Goal: Transaction & Acquisition: Download file/media

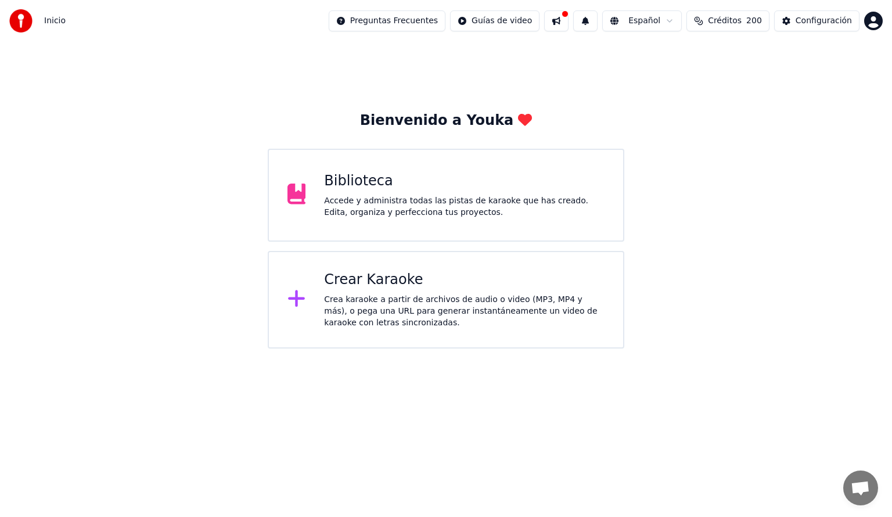
click at [358, 200] on div "Accede y administra todas las pistas de karaoke que has creado. Edita, organiza…" at bounding box center [464, 206] width 281 height 23
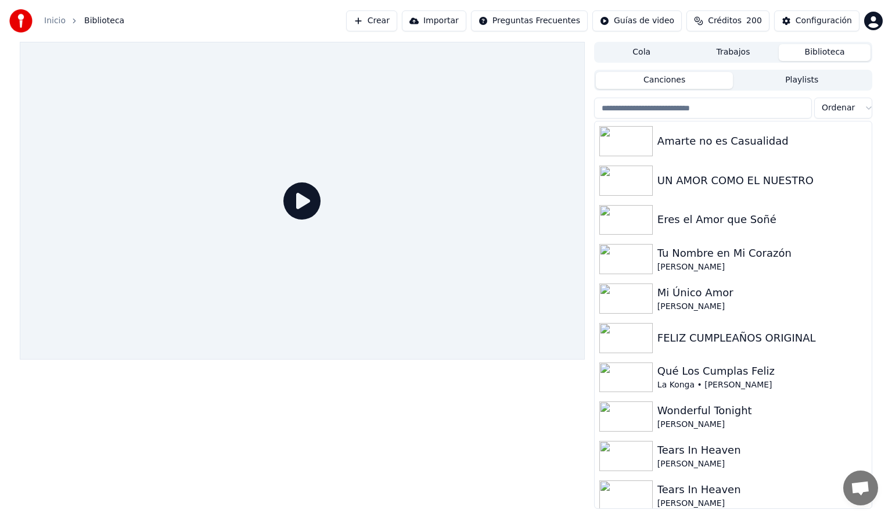
click at [662, 110] on input "search" at bounding box center [703, 108] width 218 height 21
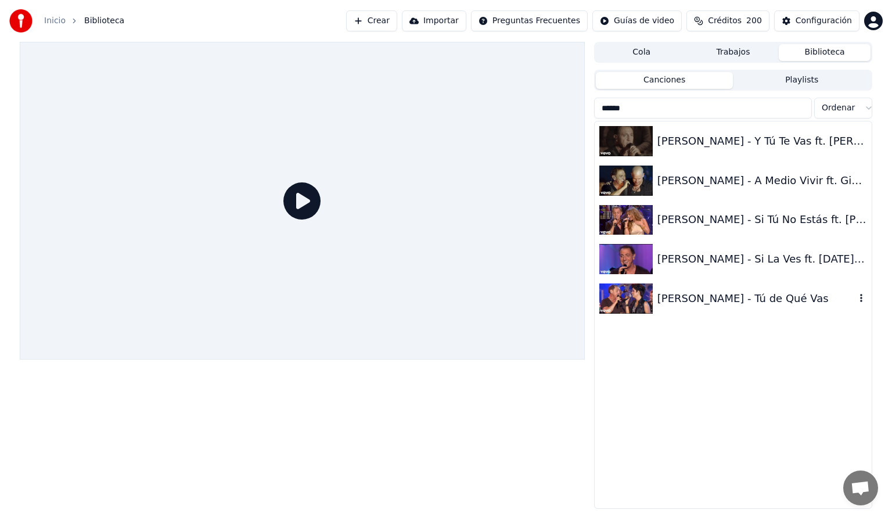
type input "******"
click at [676, 298] on div "[PERSON_NAME] - Tú de Qué Vas" at bounding box center [756, 298] width 198 height 16
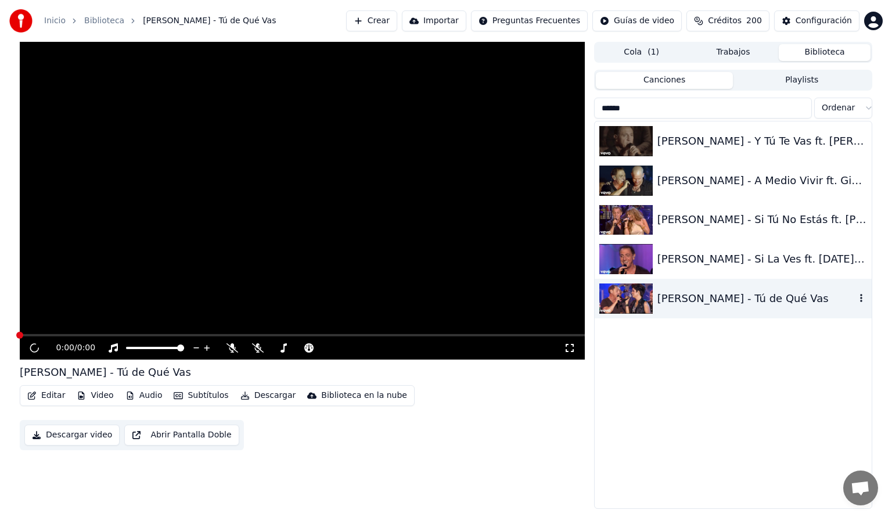
click at [676, 298] on div "[PERSON_NAME] - Tú de Qué Vas" at bounding box center [756, 298] width 198 height 16
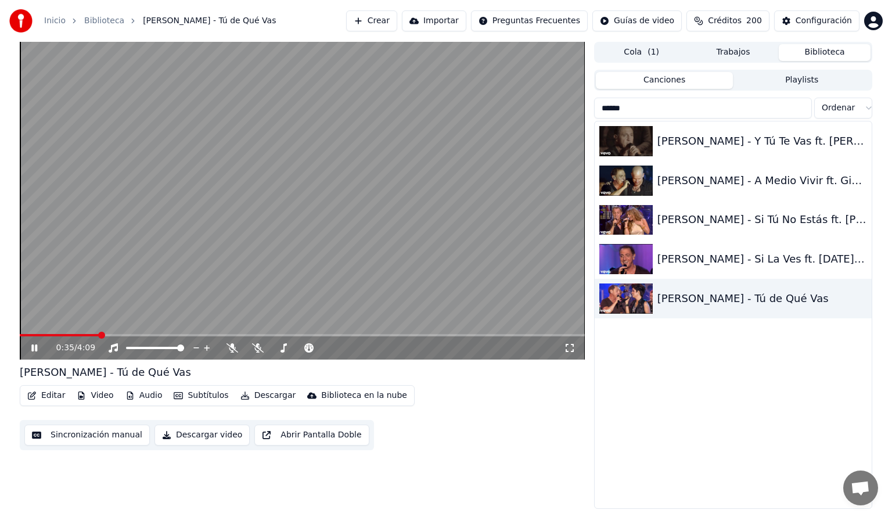
click at [100, 336] on span at bounding box center [302, 335] width 565 height 2
click at [233, 350] on icon at bounding box center [233, 347] width 12 height 9
click at [231, 349] on icon at bounding box center [233, 347] width 12 height 9
click at [258, 350] on icon at bounding box center [258, 347] width 12 height 9
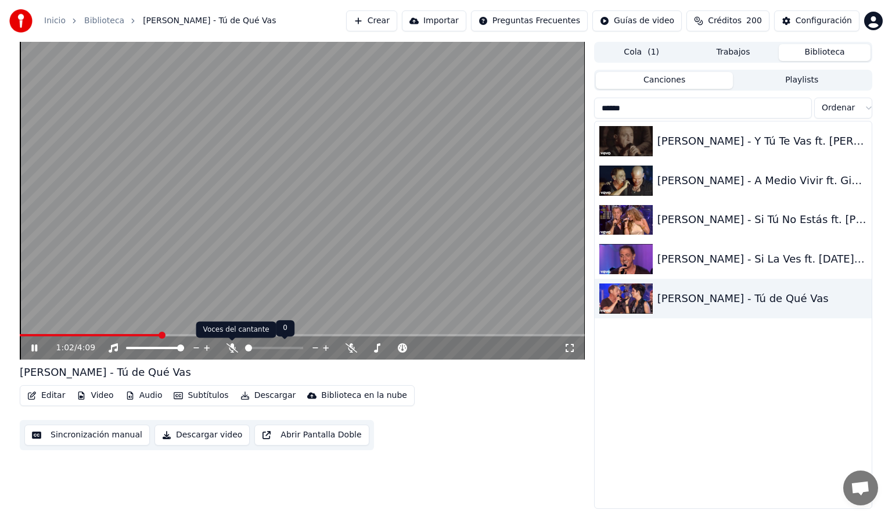
click at [230, 346] on icon at bounding box center [233, 347] width 12 height 9
click at [114, 347] on icon at bounding box center [113, 347] width 12 height 9
click at [173, 335] on span at bounding box center [103, 335] width 167 height 2
click at [169, 335] on span at bounding box center [94, 335] width 149 height 2
click at [164, 335] on span at bounding box center [92, 335] width 145 height 2
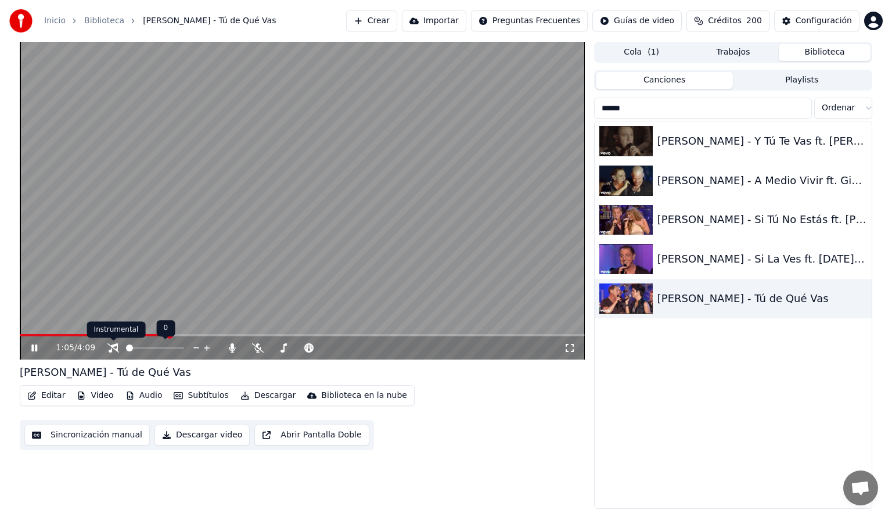
click at [111, 347] on icon at bounding box center [113, 347] width 12 height 9
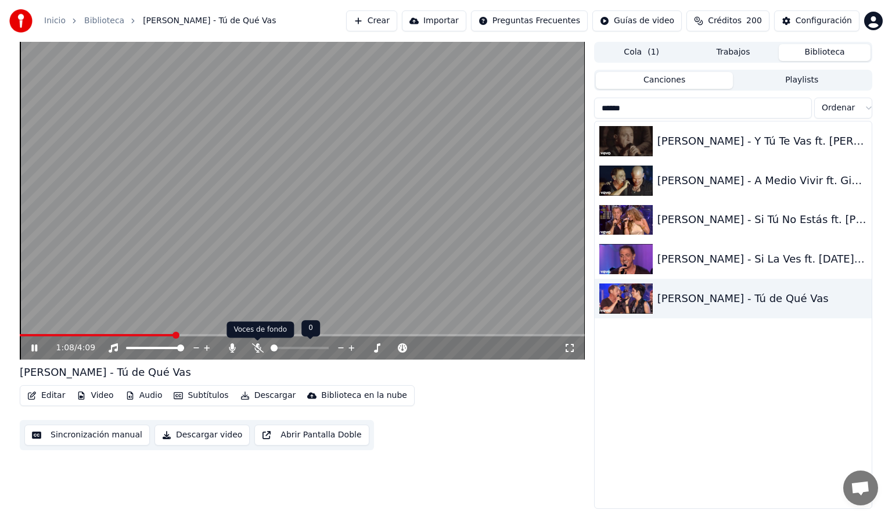
click at [257, 346] on icon at bounding box center [258, 347] width 12 height 9
click at [232, 350] on icon at bounding box center [232, 347] width 6 height 9
click at [176, 336] on span at bounding box center [98, 335] width 156 height 2
click at [113, 346] on icon at bounding box center [113, 347] width 9 height 9
click at [38, 348] on icon at bounding box center [42, 347] width 27 height 9
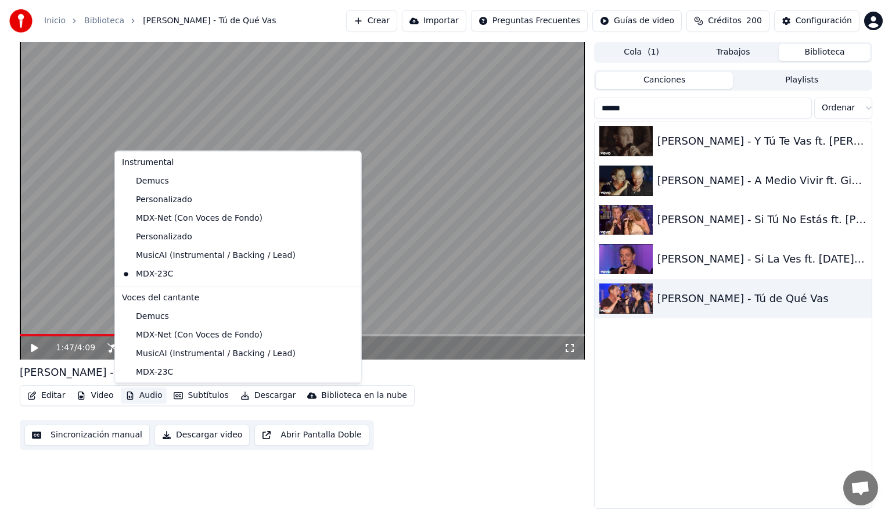
click at [149, 394] on button "Audio" at bounding box center [144, 395] width 46 height 16
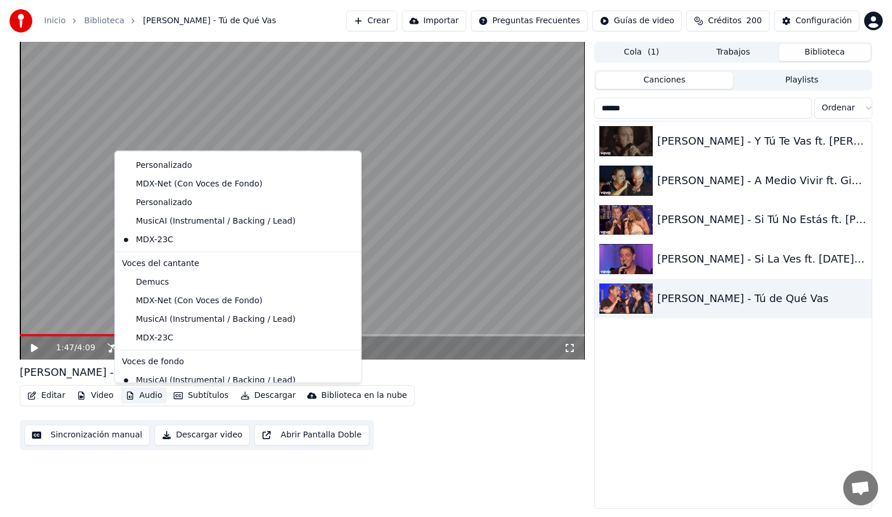
scroll to position [26, 0]
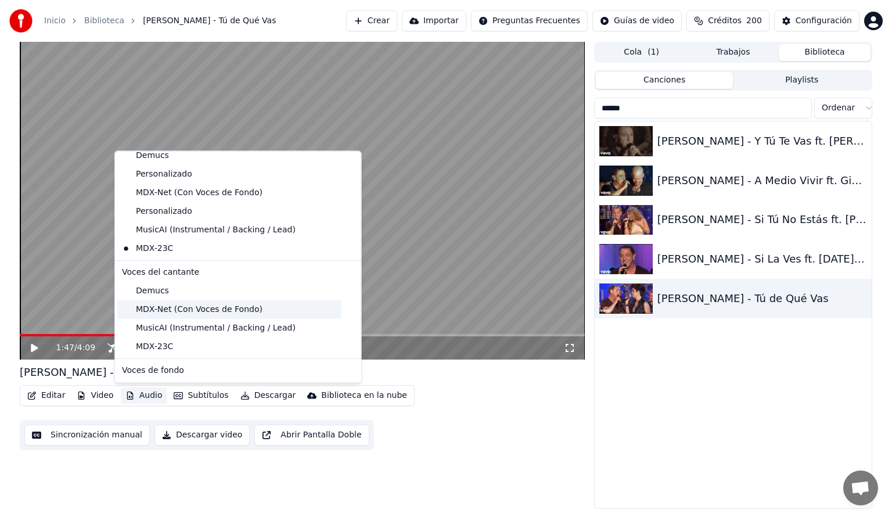
click at [129, 306] on div "MDX-Net (Con Voces de Fondo)" at bounding box center [229, 309] width 224 height 19
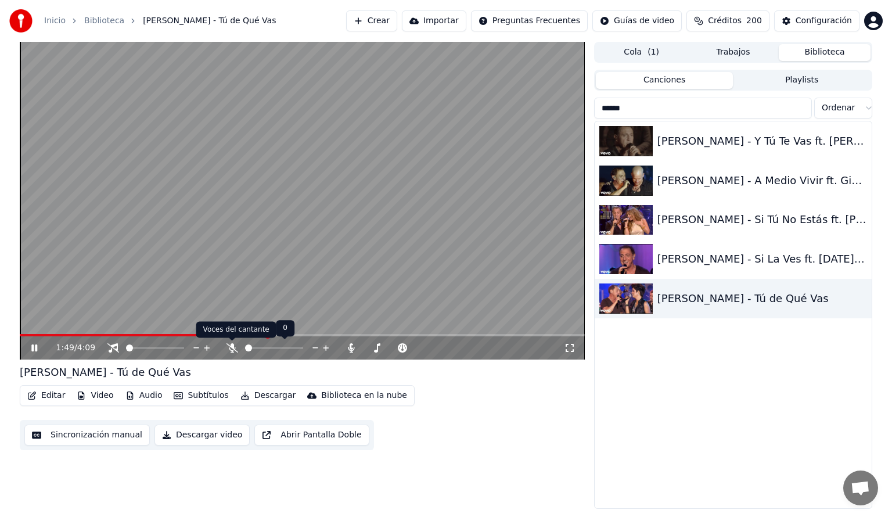
click at [232, 348] on icon at bounding box center [233, 347] width 12 height 9
click at [232, 348] on icon at bounding box center [232, 347] width 6 height 9
click at [260, 348] on icon at bounding box center [257, 347] width 6 height 9
click at [258, 348] on icon at bounding box center [258, 347] width 12 height 9
click at [303, 335] on span at bounding box center [161, 335] width 283 height 2
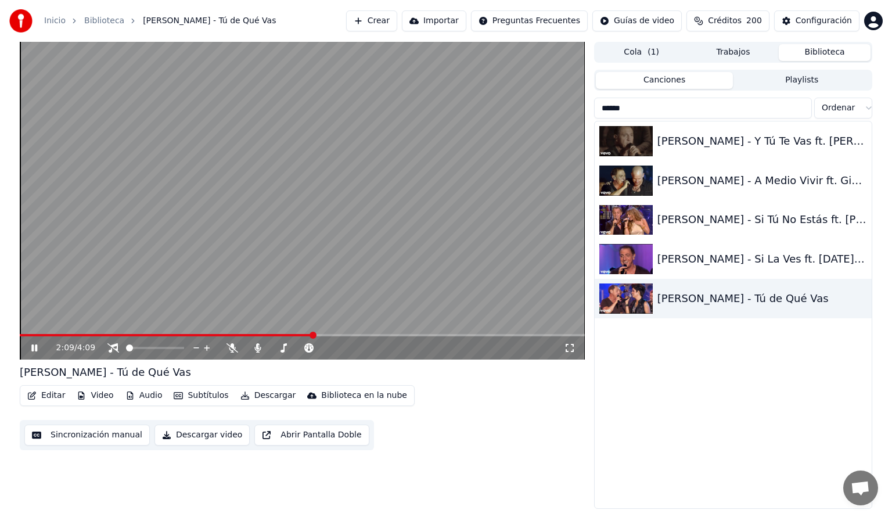
click at [34, 348] on icon at bounding box center [42, 347] width 27 height 9
click at [144, 397] on button "Audio" at bounding box center [144, 395] width 46 height 16
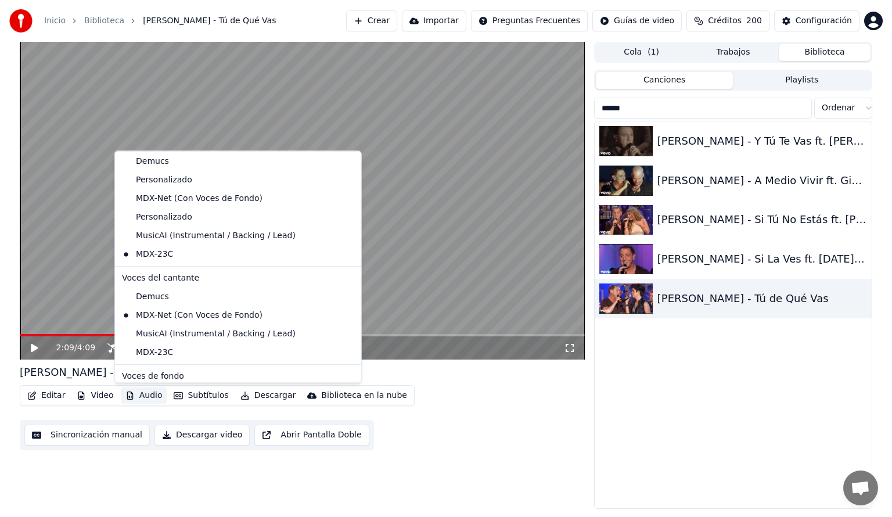
scroll to position [0, 0]
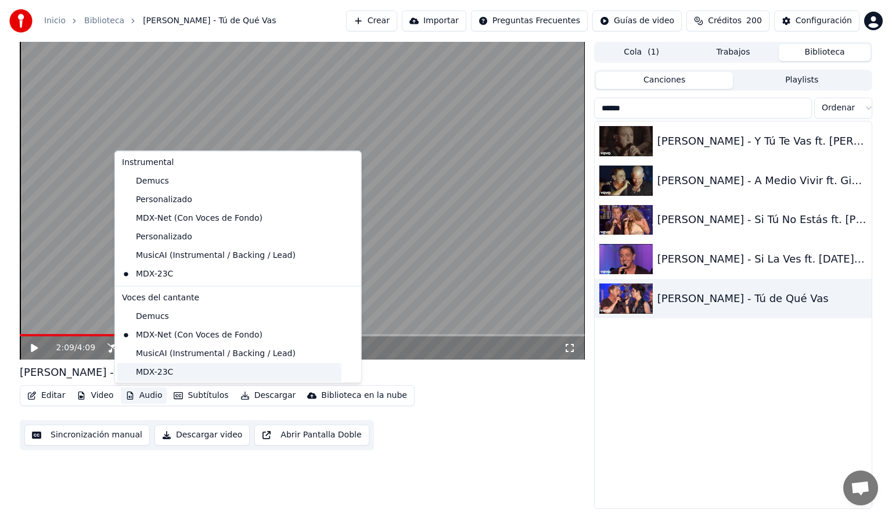
click at [141, 376] on div "MDX-23C" at bounding box center [229, 372] width 224 height 19
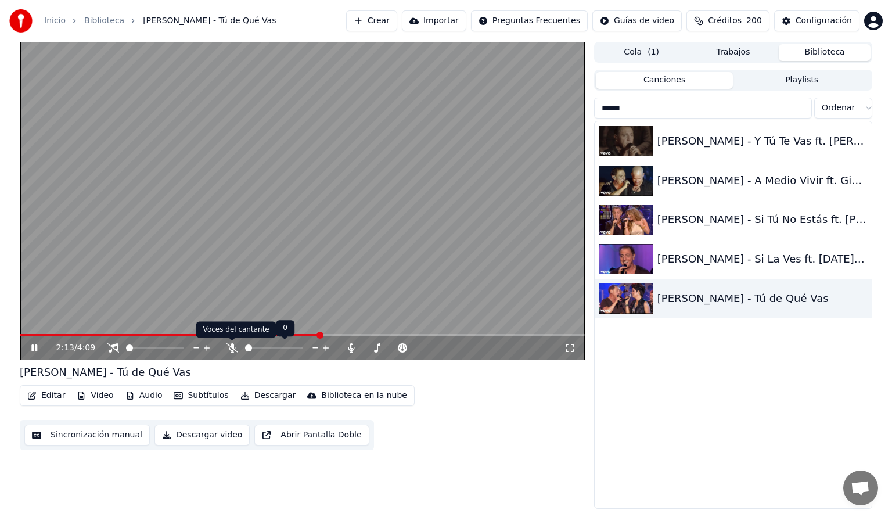
click at [232, 353] on icon at bounding box center [233, 347] width 12 height 9
click at [232, 353] on icon at bounding box center [232, 347] width 6 height 9
click at [301, 337] on div "2:16 / 4:09" at bounding box center [302, 347] width 565 height 23
click at [297, 336] on span at bounding box center [159, 335] width 278 height 2
click at [231, 350] on icon at bounding box center [233, 347] width 12 height 9
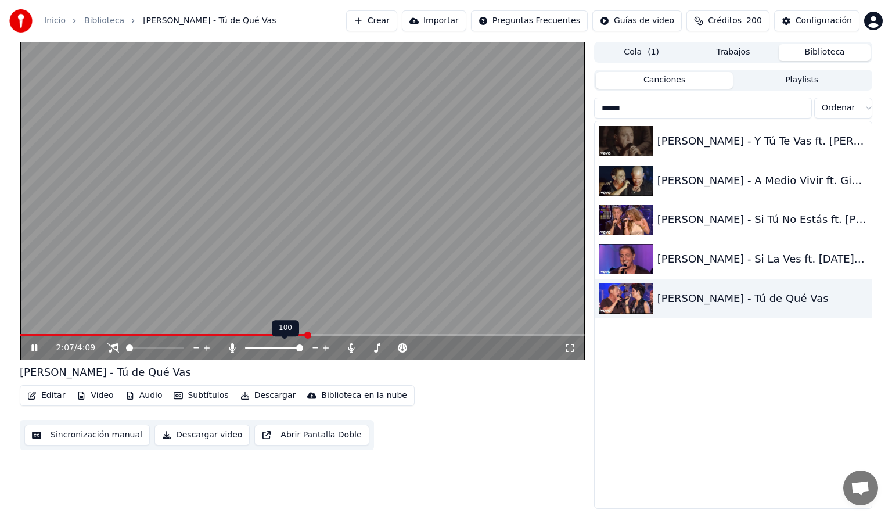
click at [231, 350] on icon at bounding box center [233, 347] width 12 height 9
click at [231, 351] on icon at bounding box center [233, 347] width 12 height 9
click at [231, 351] on icon at bounding box center [232, 347] width 6 height 9
click at [231, 351] on icon at bounding box center [233, 347] width 12 height 9
click at [262, 348] on span at bounding box center [253, 348] width 17 height 2
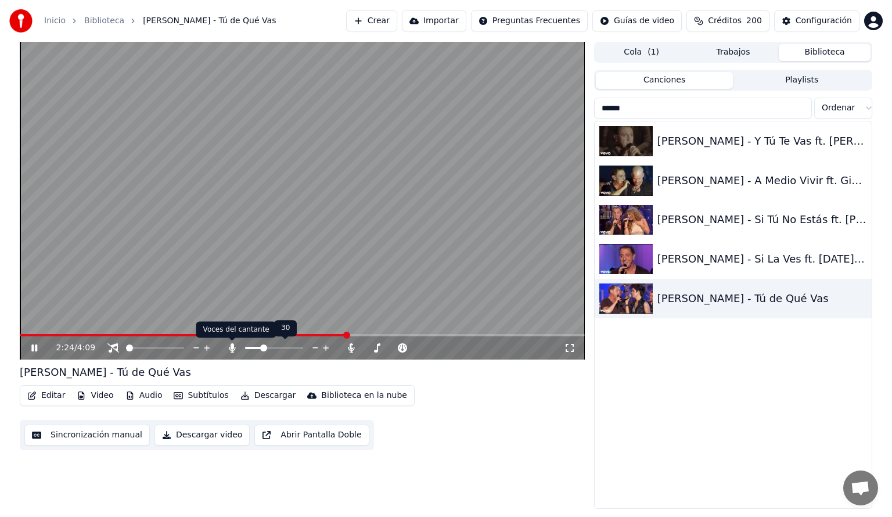
click at [233, 347] on icon at bounding box center [232, 347] width 6 height 9
click at [321, 335] on span at bounding box center [170, 335] width 301 height 2
click at [256, 347] on icon at bounding box center [258, 347] width 12 height 9
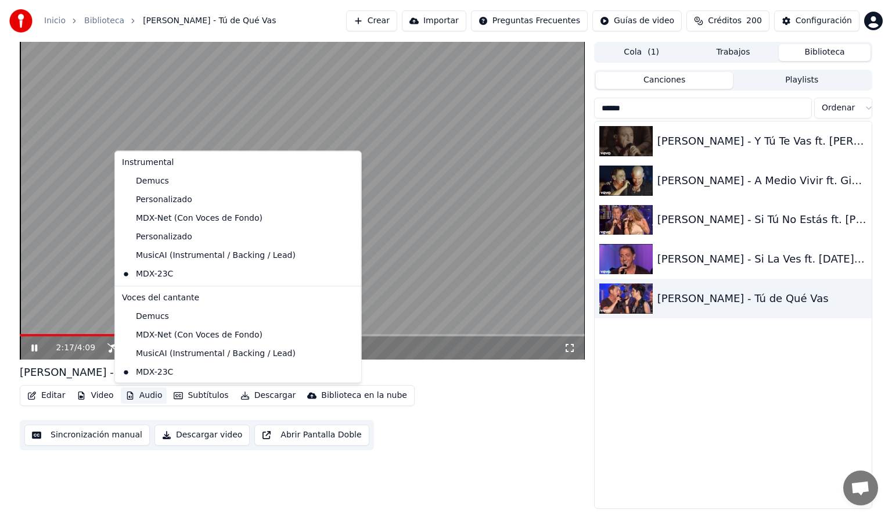
click at [136, 398] on button "Audio" at bounding box center [144, 395] width 46 height 16
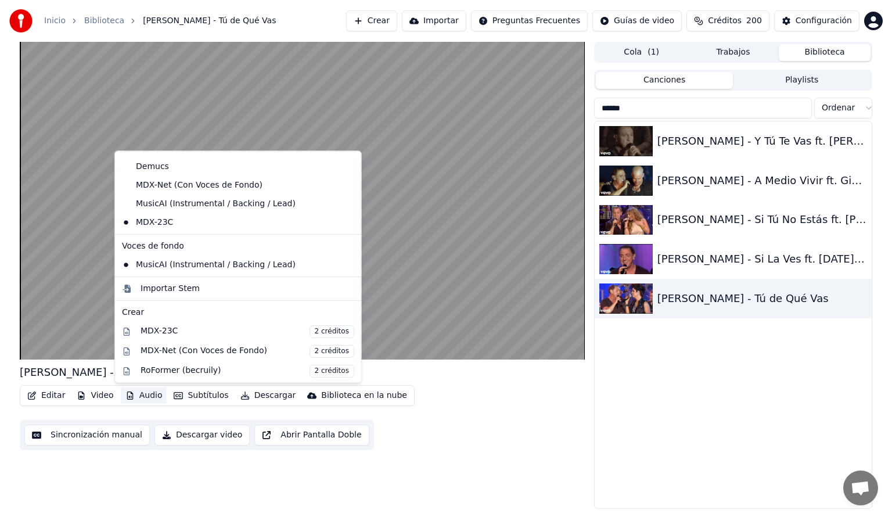
scroll to position [146, 0]
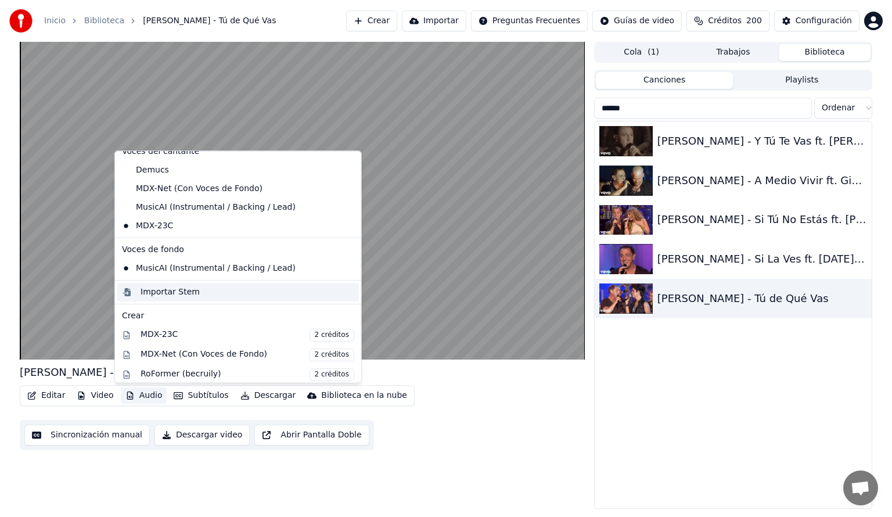
click at [167, 295] on div "Importar Stem" at bounding box center [170, 292] width 59 height 12
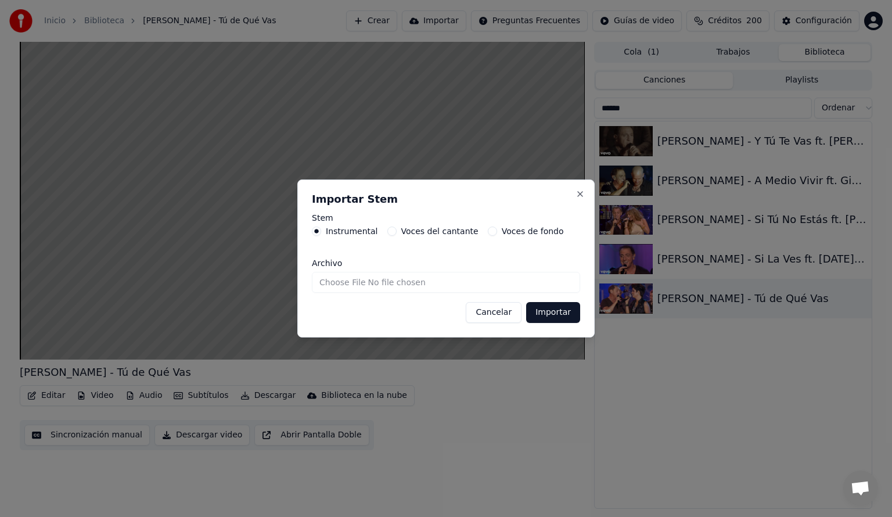
click at [495, 317] on button "Cancelar" at bounding box center [494, 312] width 56 height 21
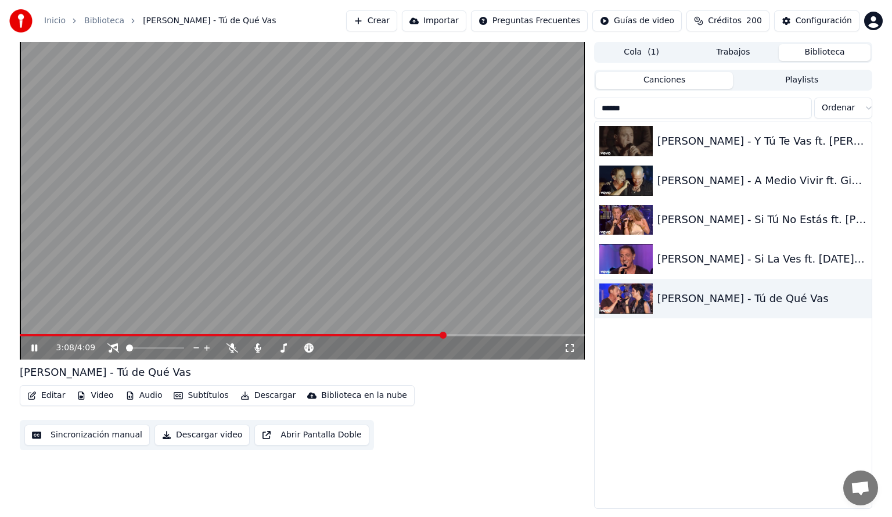
click at [30, 348] on icon at bounding box center [42, 347] width 27 height 9
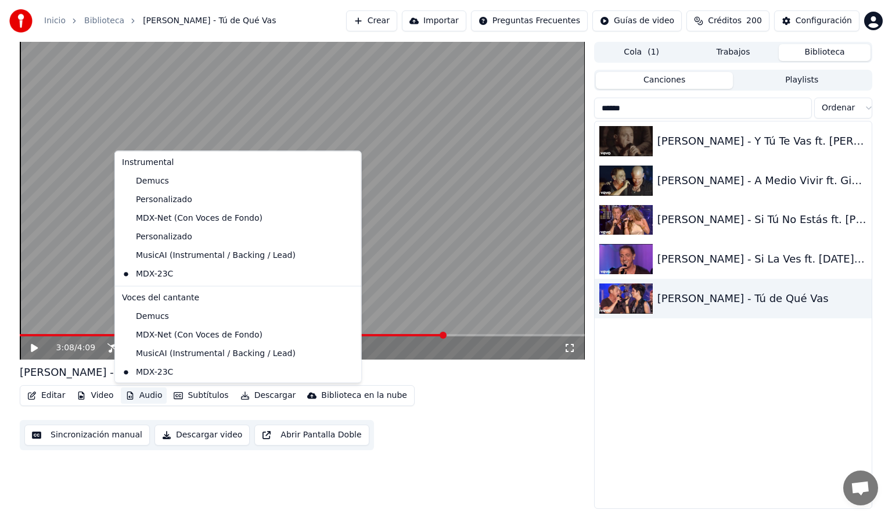
click at [143, 399] on button "Audio" at bounding box center [144, 395] width 46 height 16
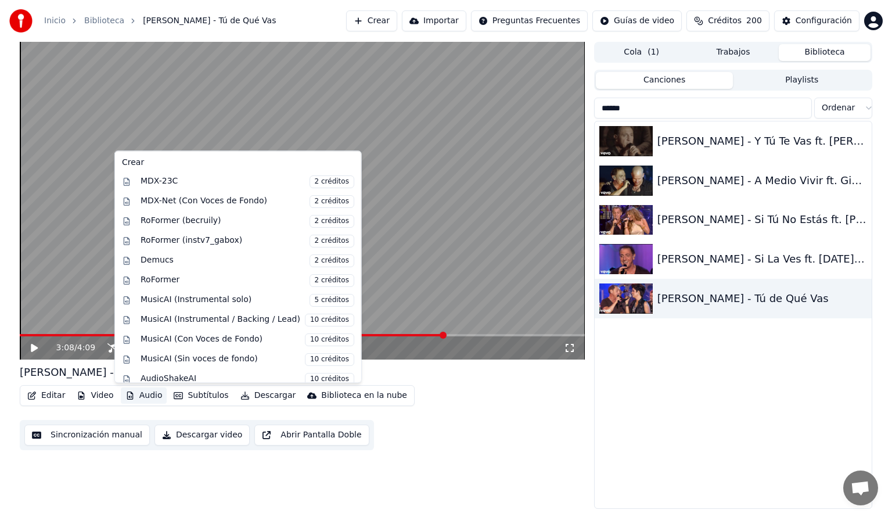
scroll to position [308, 0]
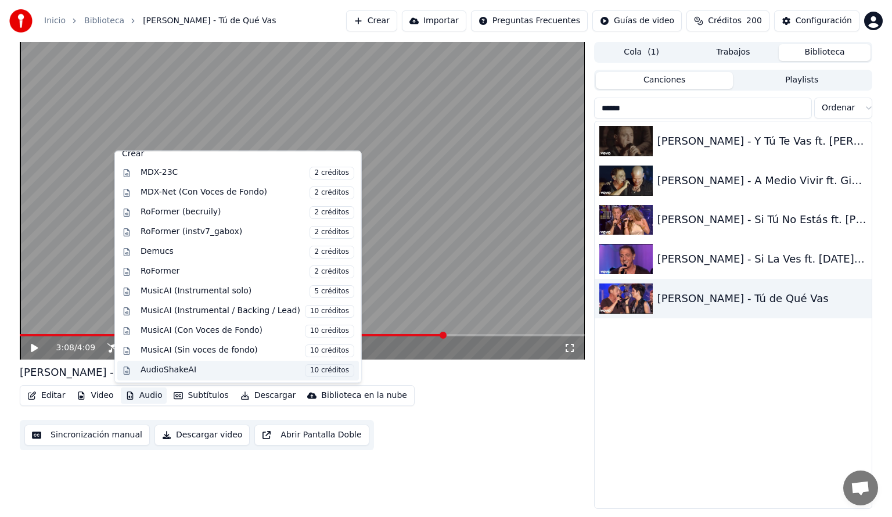
click at [200, 372] on div "AudioShakeAI 10 créditos" at bounding box center [248, 370] width 214 height 13
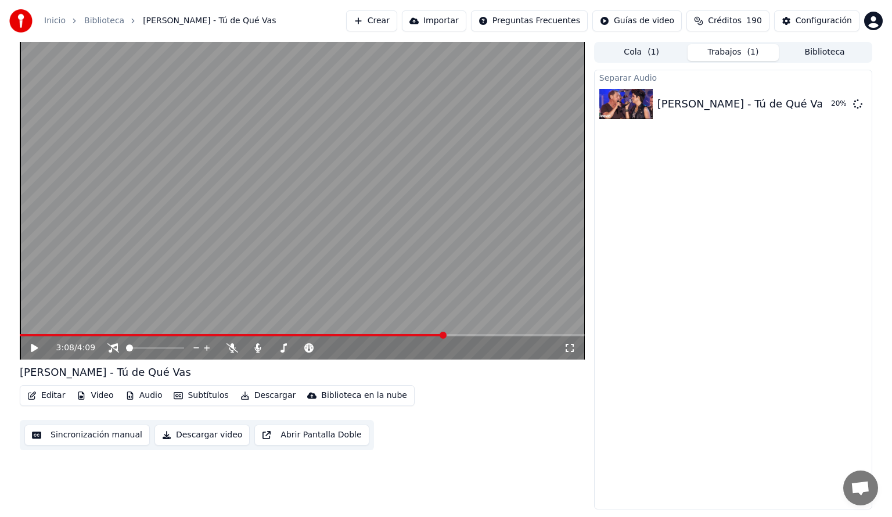
click at [255, 337] on div "3:08 / 4:09" at bounding box center [302, 347] width 565 height 23
click at [255, 335] on span at bounding box center [232, 335] width 425 height 2
click at [33, 347] on icon at bounding box center [34, 348] width 7 height 8
click at [811, 109] on button "Reproducir" at bounding box center [817, 104] width 64 height 21
click at [112, 348] on icon at bounding box center [113, 347] width 12 height 9
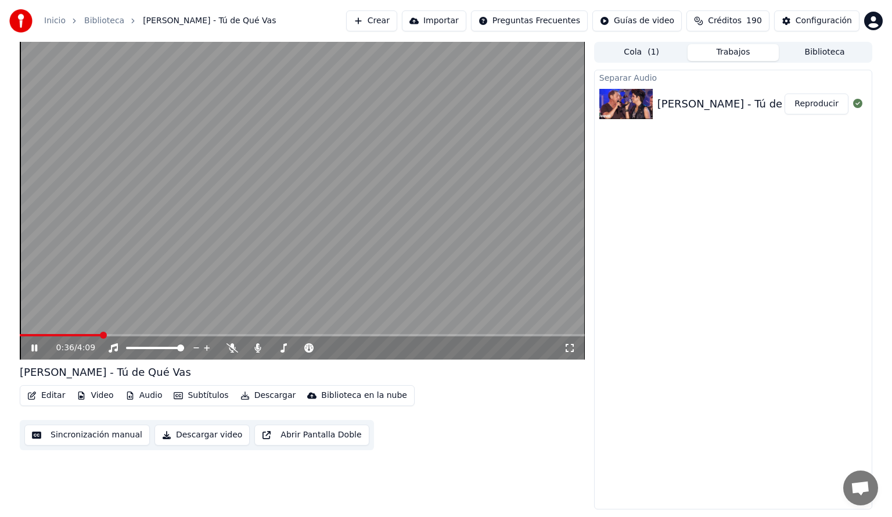
click at [100, 335] on span at bounding box center [302, 335] width 565 height 2
click at [232, 348] on icon at bounding box center [233, 347] width 12 height 9
click at [232, 348] on icon at bounding box center [232, 347] width 6 height 9
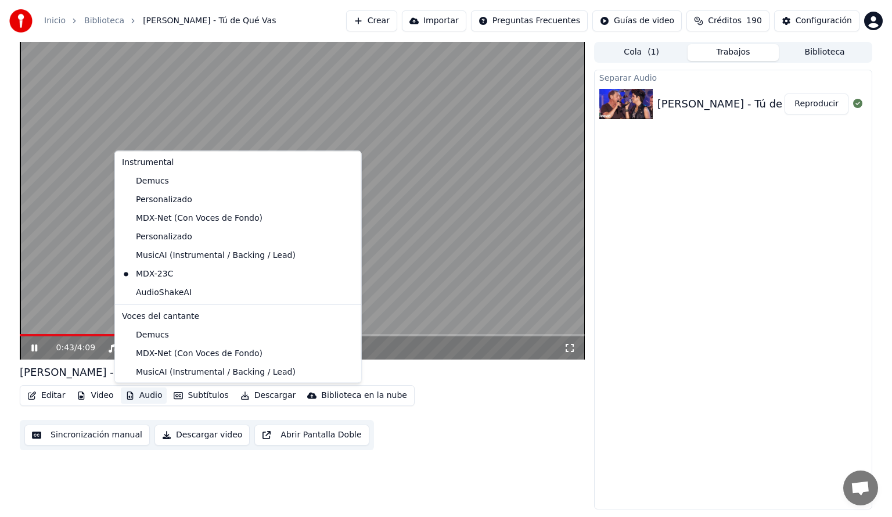
click at [154, 396] on button "Audio" at bounding box center [144, 395] width 46 height 16
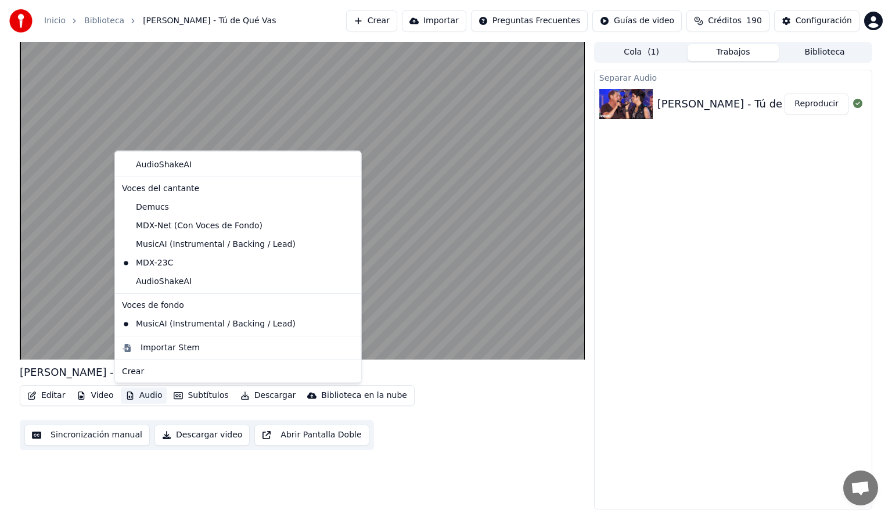
scroll to position [132, 0]
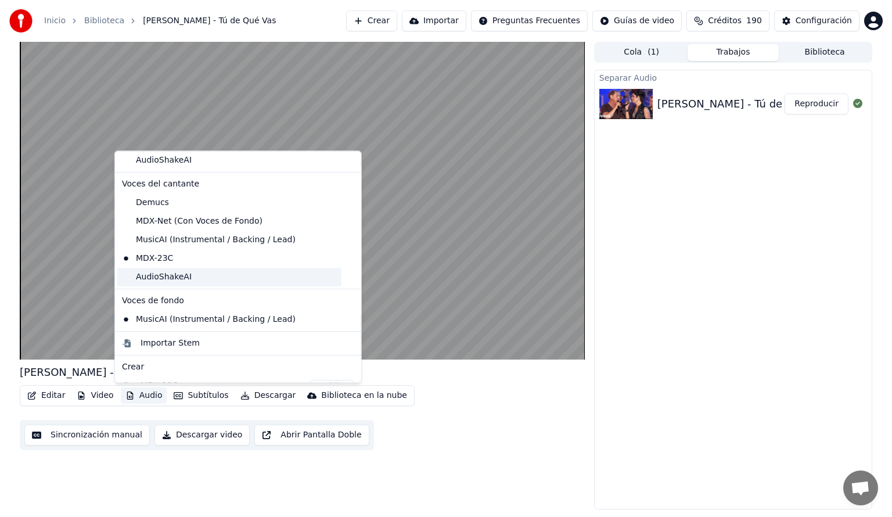
click at [185, 284] on div "AudioShakeAI" at bounding box center [229, 277] width 224 height 19
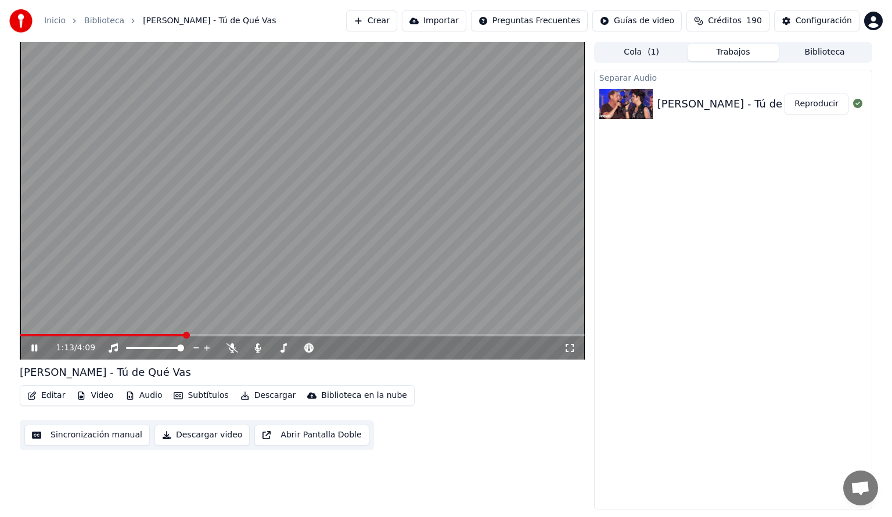
click at [186, 336] on span at bounding box center [302, 335] width 565 height 2
click at [216, 335] on span at bounding box center [302, 335] width 565 height 2
click at [153, 397] on button "Audio" at bounding box center [144, 395] width 46 height 16
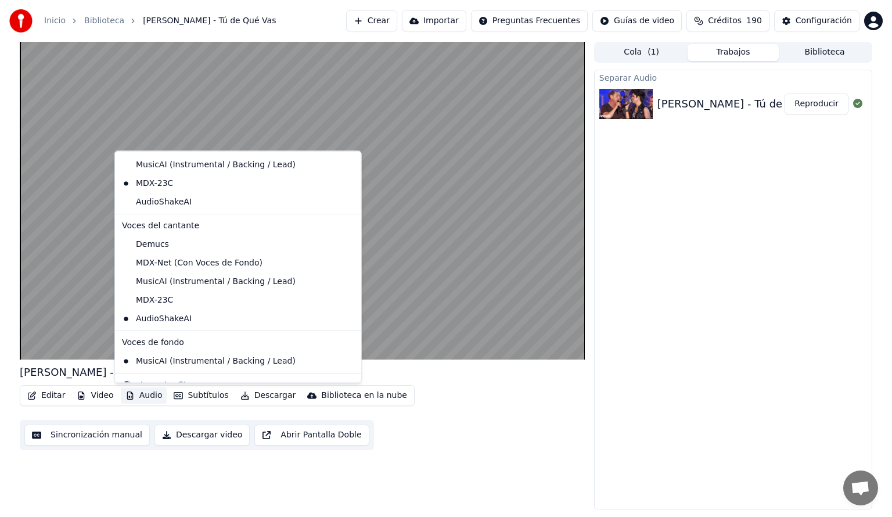
scroll to position [89, 0]
click at [184, 284] on div "MusicAI (Instrumental / Backing / Lead)" at bounding box center [229, 283] width 224 height 19
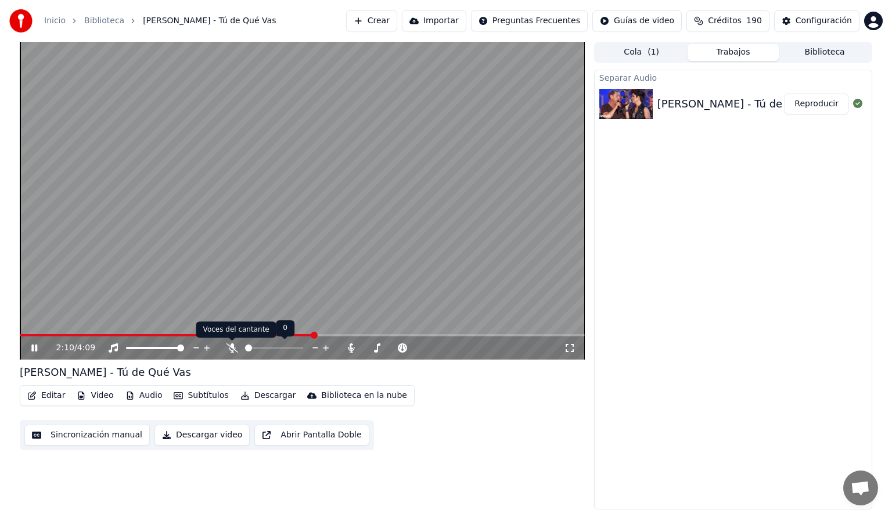
click at [232, 346] on icon at bounding box center [233, 347] width 12 height 9
click at [259, 346] on icon at bounding box center [258, 347] width 12 height 9
click at [284, 335] on span at bounding box center [152, 335] width 264 height 2
click at [256, 350] on icon at bounding box center [258, 347] width 12 height 9
click at [337, 336] on span at bounding box center [179, 335] width 319 height 2
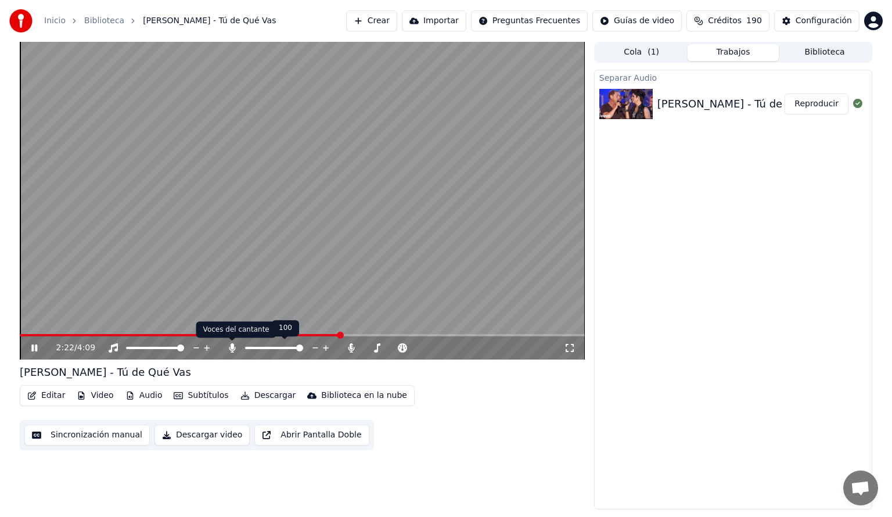
click at [230, 346] on icon at bounding box center [232, 347] width 6 height 9
click at [230, 346] on icon at bounding box center [233, 347] width 12 height 9
click at [230, 346] on icon at bounding box center [232, 347] width 6 height 9
click at [325, 335] on span at bounding box center [197, 335] width 355 height 2
click at [33, 347] on icon at bounding box center [34, 347] width 6 height 7
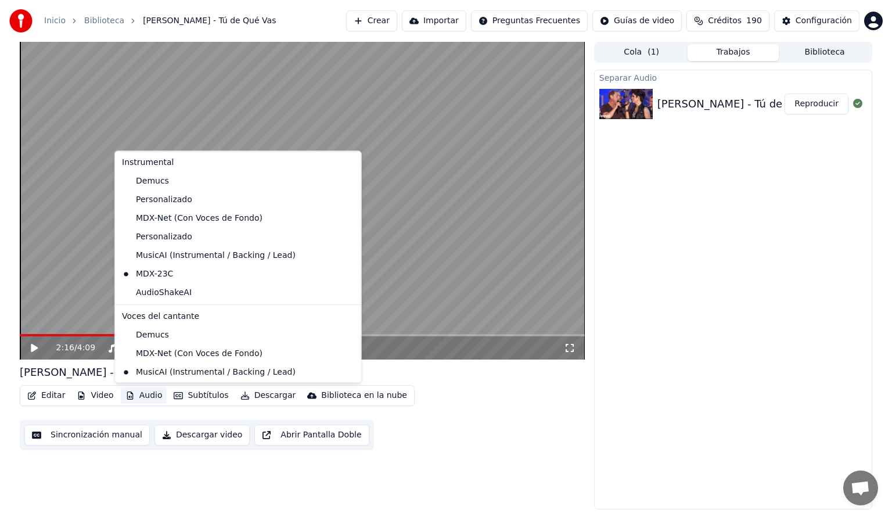
click at [149, 397] on button "Audio" at bounding box center [144, 395] width 46 height 16
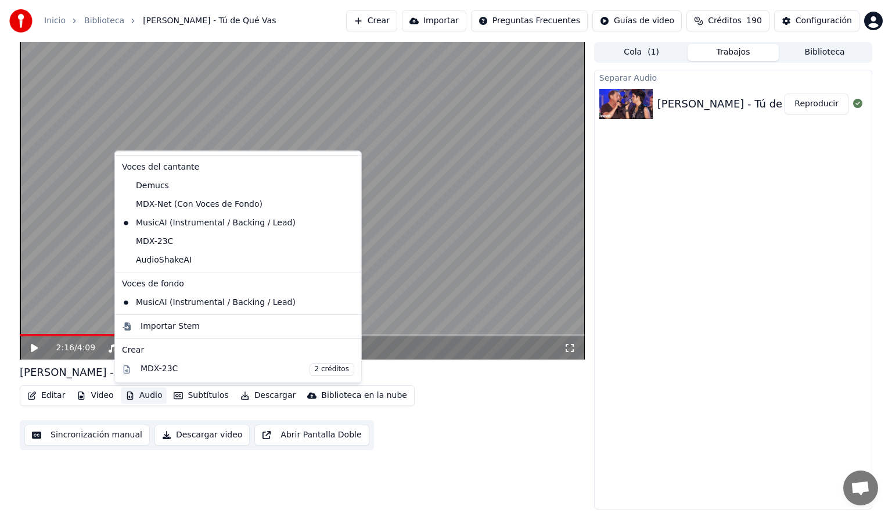
scroll to position [146, 0]
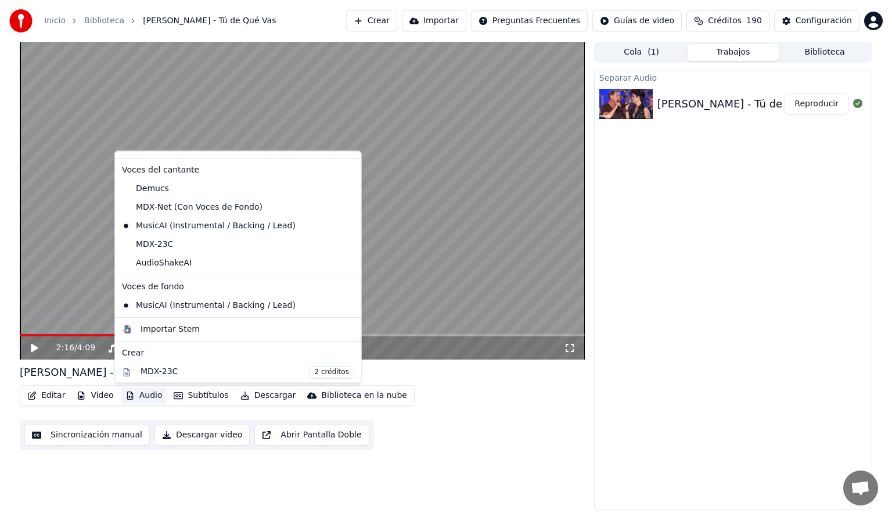
click at [734, 367] on div "Separar Audio [PERSON_NAME] - Tú de Qué Vas Reproducir" at bounding box center [733, 290] width 278 height 440
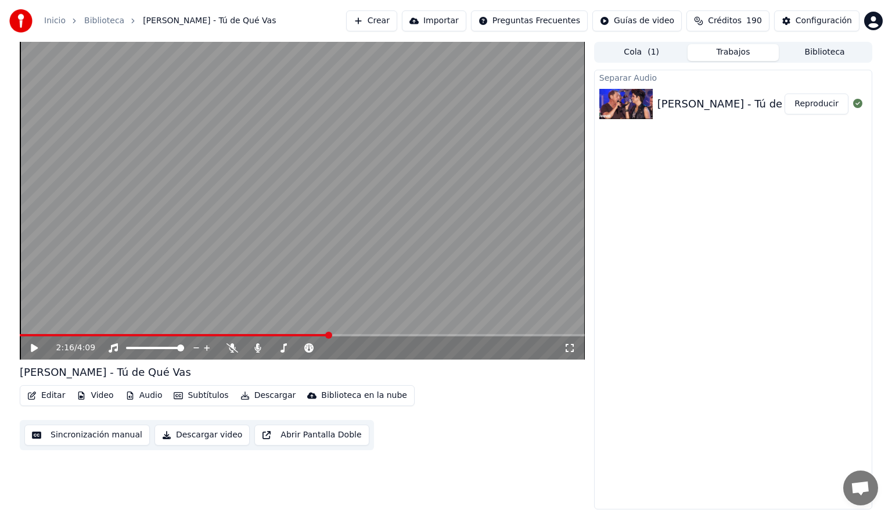
click at [35, 351] on icon at bounding box center [42, 347] width 27 height 9
click at [235, 348] on icon at bounding box center [233, 347] width 12 height 9
click at [235, 348] on icon at bounding box center [232, 347] width 6 height 9
click at [33, 348] on icon at bounding box center [34, 347] width 6 height 7
click at [342, 335] on span at bounding box center [182, 335] width 324 height 2
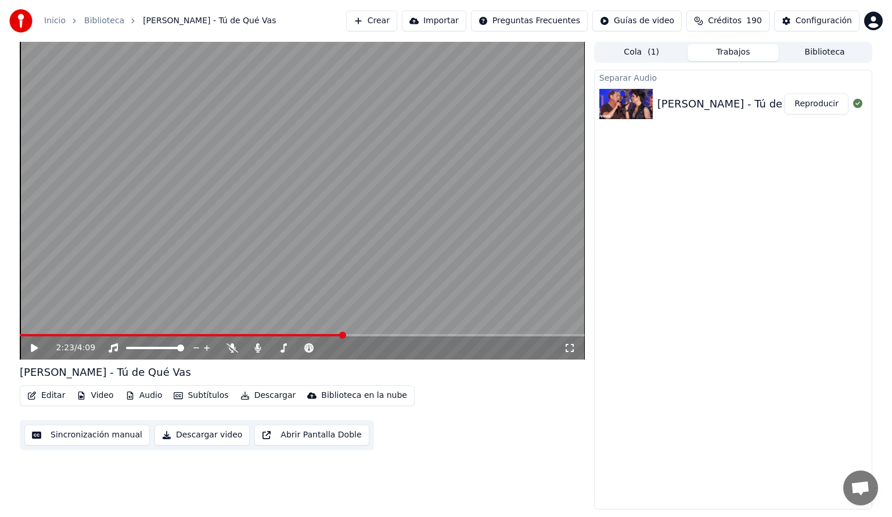
click at [32, 346] on icon at bounding box center [34, 348] width 7 height 8
click at [229, 346] on icon at bounding box center [233, 347] width 12 height 9
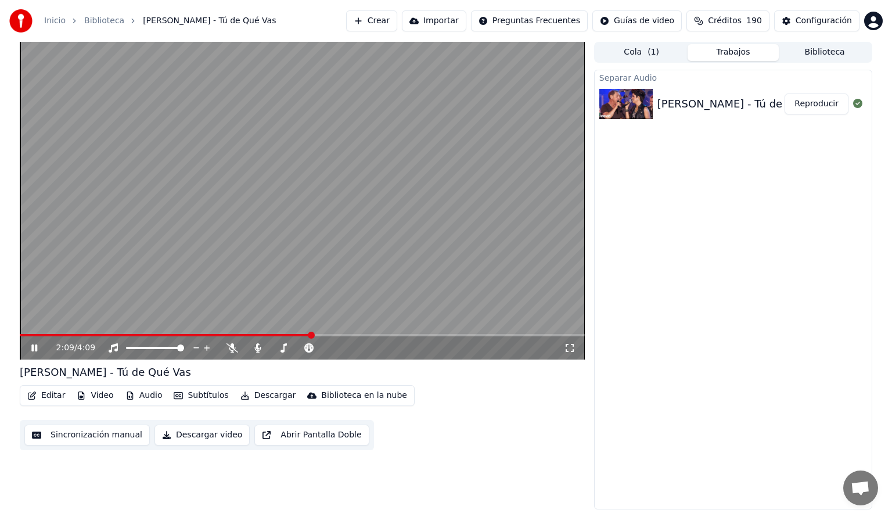
click at [311, 336] on span at bounding box center [166, 335] width 292 height 2
click at [293, 335] on span at bounding box center [169, 335] width 299 height 2
click at [33, 348] on icon at bounding box center [34, 347] width 6 height 7
click at [33, 348] on icon at bounding box center [34, 348] width 7 height 8
click at [37, 354] on div "2:34 / 4:09" at bounding box center [302, 347] width 565 height 23
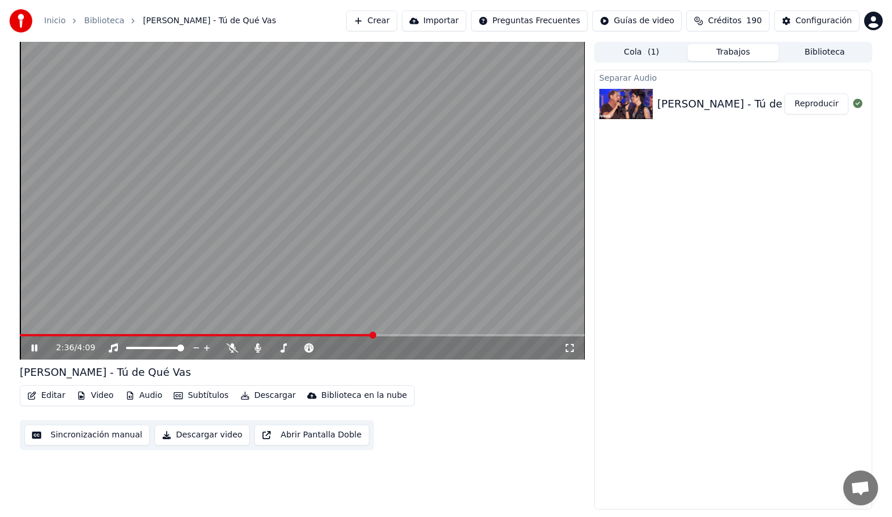
click at [33, 346] on icon at bounding box center [34, 347] width 6 height 7
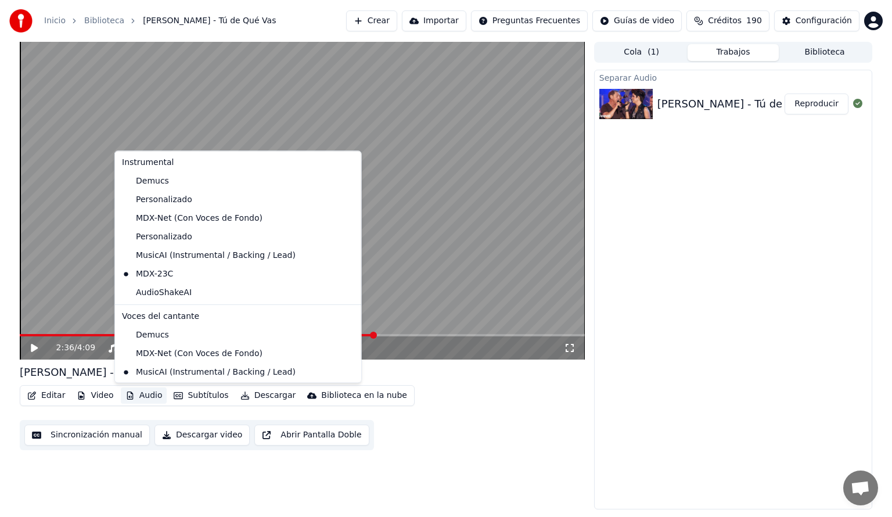
click at [142, 396] on button "Audio" at bounding box center [144, 395] width 46 height 16
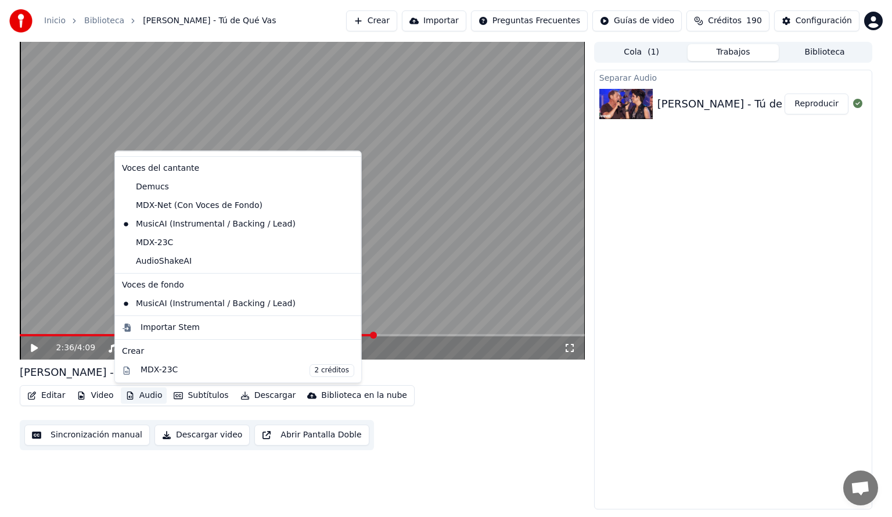
scroll to position [144, 0]
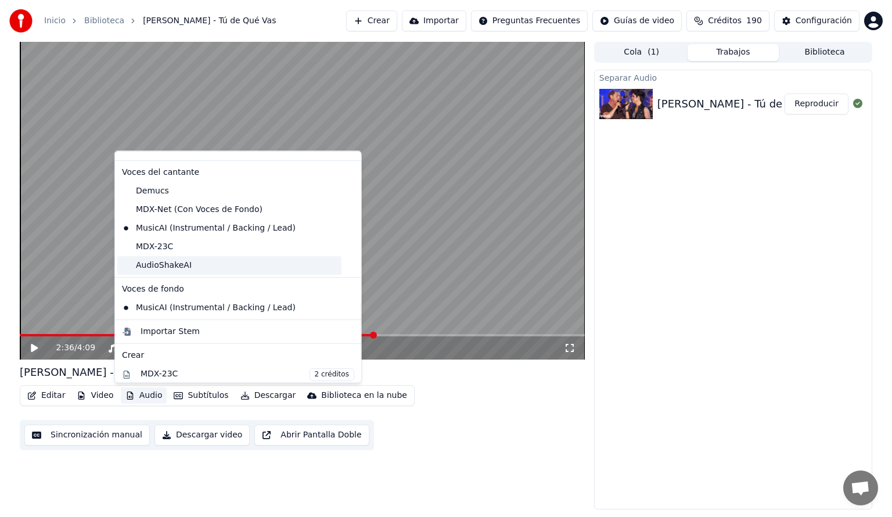
click at [150, 265] on div "AudioShakeAI" at bounding box center [229, 265] width 224 height 19
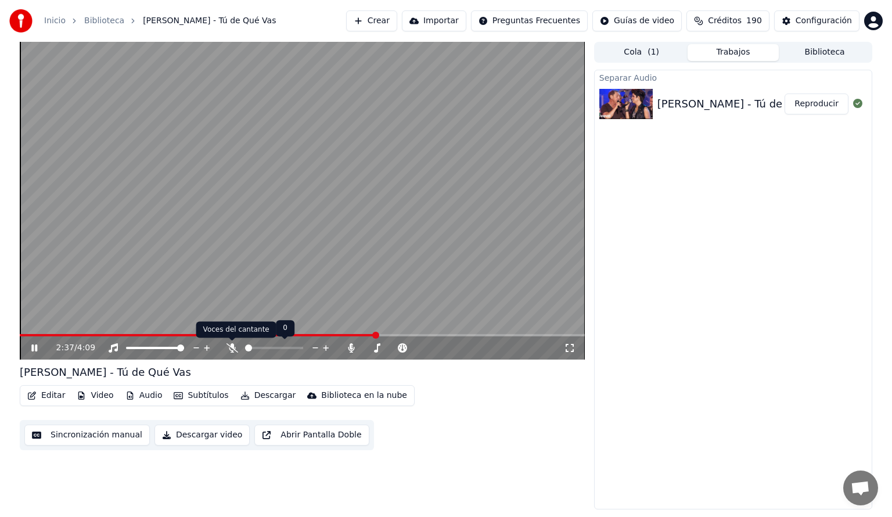
click at [232, 350] on icon at bounding box center [233, 347] width 12 height 9
click at [321, 336] on span at bounding box center [170, 335] width 301 height 2
click at [254, 346] on icon at bounding box center [258, 347] width 12 height 9
click at [33, 350] on icon at bounding box center [34, 347] width 6 height 7
click at [146, 392] on button "Audio" at bounding box center [144, 395] width 46 height 16
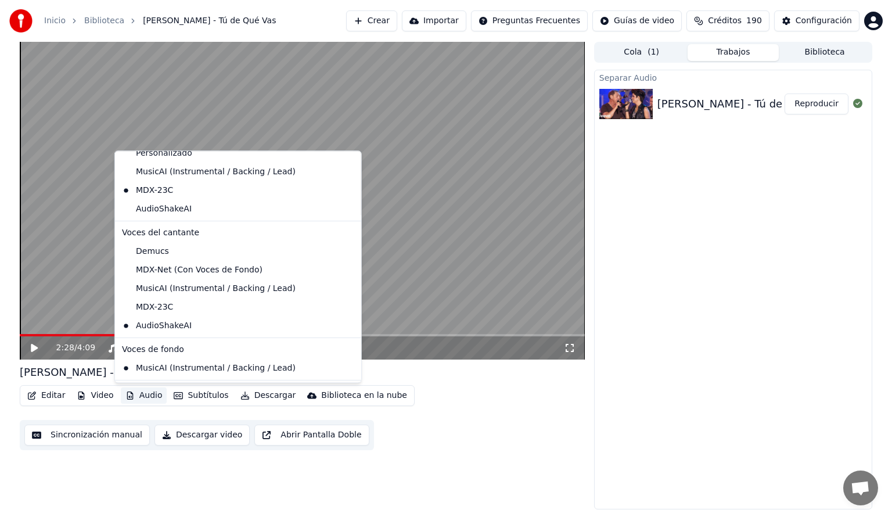
scroll to position [85, 0]
click at [146, 304] on div "MDX-23C" at bounding box center [229, 306] width 224 height 19
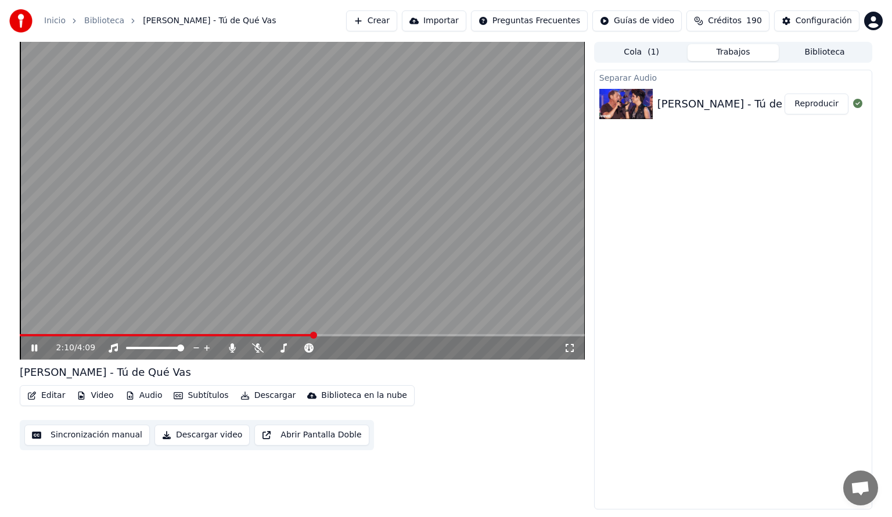
click at [314, 335] on span at bounding box center [167, 335] width 294 height 2
click at [35, 348] on icon at bounding box center [34, 347] width 6 height 7
click at [233, 350] on icon at bounding box center [232, 347] width 6 height 9
click at [233, 351] on icon at bounding box center [233, 347] width 12 height 9
click at [147, 397] on button "Audio" at bounding box center [144, 395] width 46 height 16
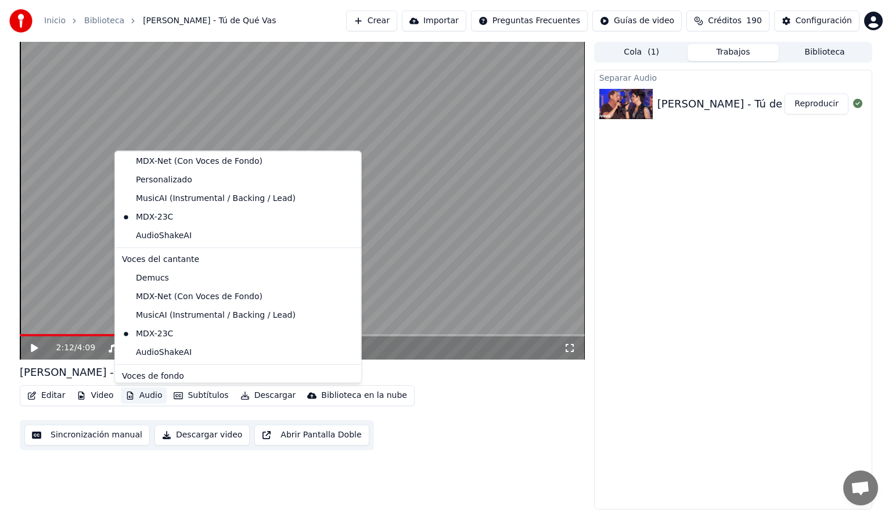
scroll to position [62, 0]
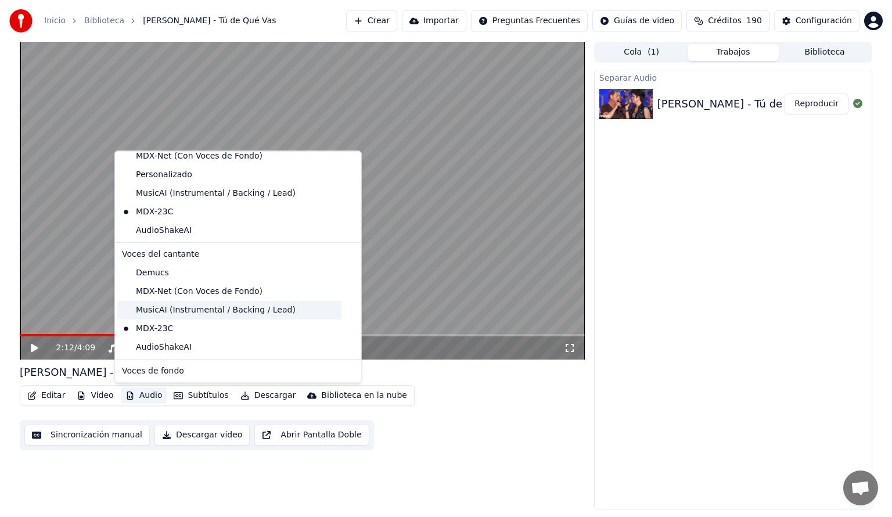
click at [265, 311] on div "MusicAI (Instrumental / Backing / Lead)" at bounding box center [229, 310] width 224 height 19
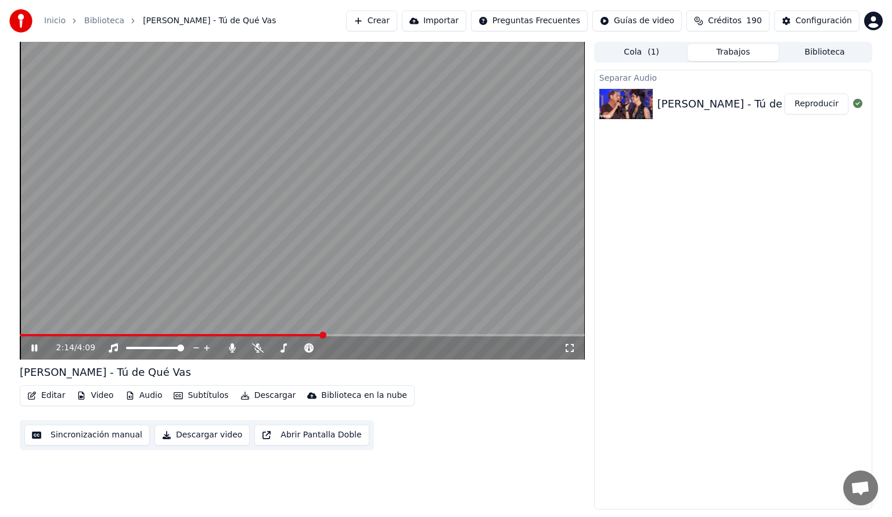
click at [285, 335] on span at bounding box center [171, 335] width 303 height 2
click at [258, 349] on icon at bounding box center [258, 347] width 12 height 9
click at [35, 351] on icon at bounding box center [34, 347] width 6 height 7
click at [831, 48] on button "Biblioteca" at bounding box center [825, 52] width 92 height 17
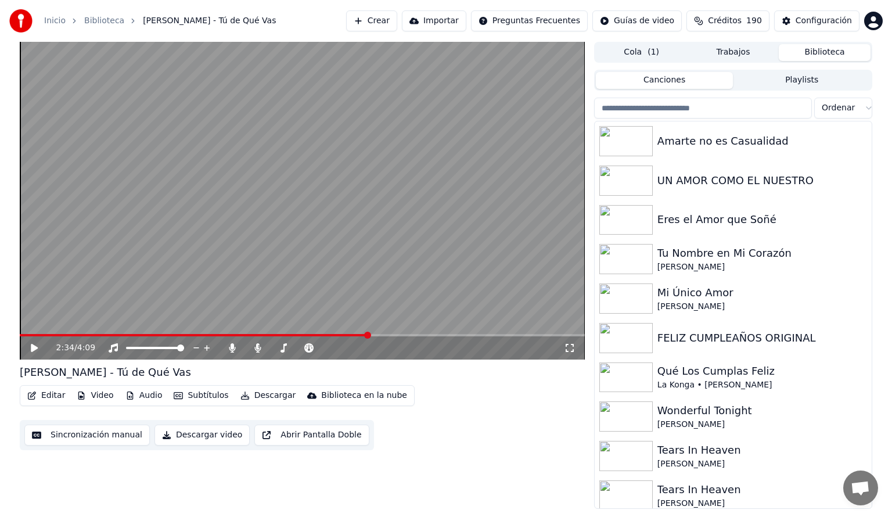
click at [621, 112] on input "search" at bounding box center [703, 108] width 218 height 21
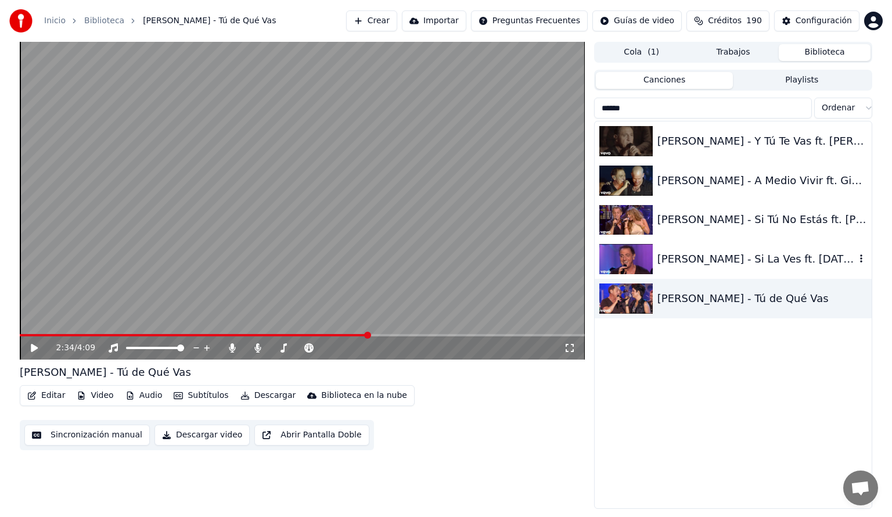
type input "******"
click at [748, 258] on div "[PERSON_NAME] - Si La Ves ft. [DATE][PERSON_NAME], [PERSON_NAME]" at bounding box center [756, 259] width 198 height 16
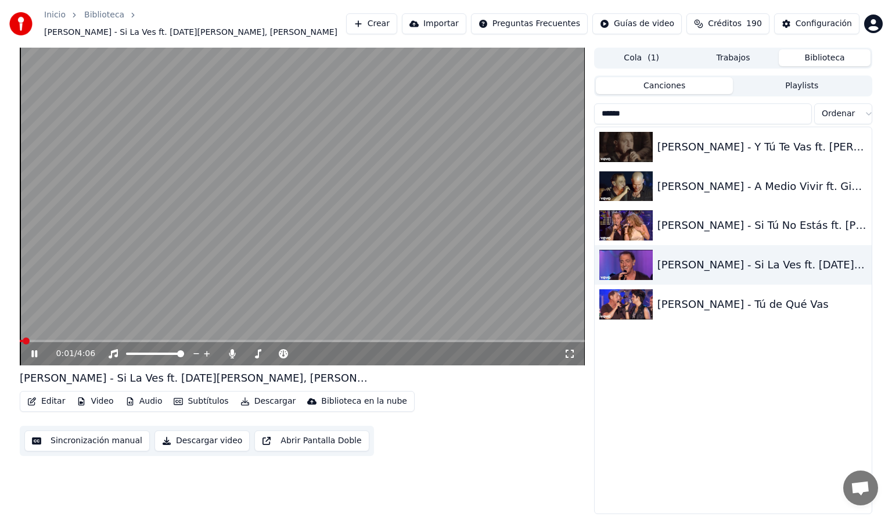
click at [143, 395] on button "Audio" at bounding box center [144, 401] width 46 height 16
click at [484, 394] on div "Editar Video Audio Subtítulos Descargar Biblioteca en la nube Sincronización ma…" at bounding box center [302, 423] width 565 height 65
click at [33, 350] on icon at bounding box center [34, 353] width 6 height 7
click at [136, 395] on button "Audio" at bounding box center [144, 401] width 46 height 16
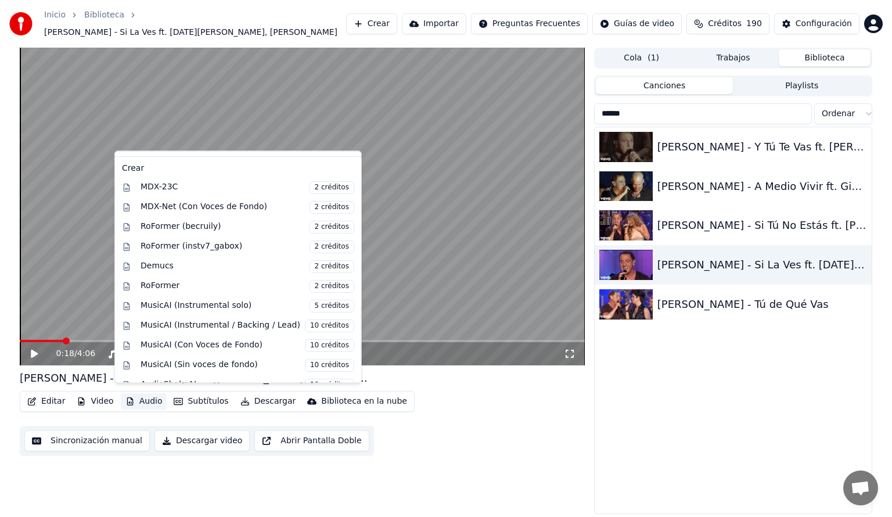
scroll to position [154, 0]
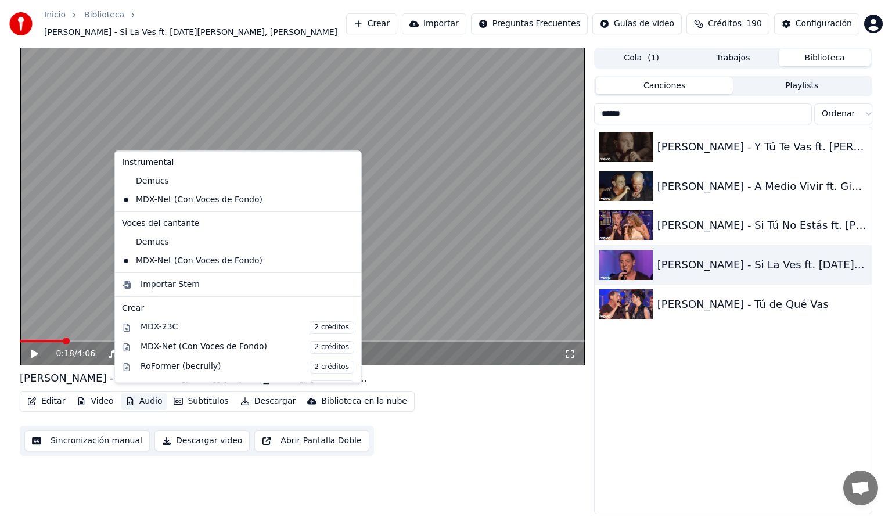
click at [139, 397] on button "Audio" at bounding box center [144, 401] width 46 height 16
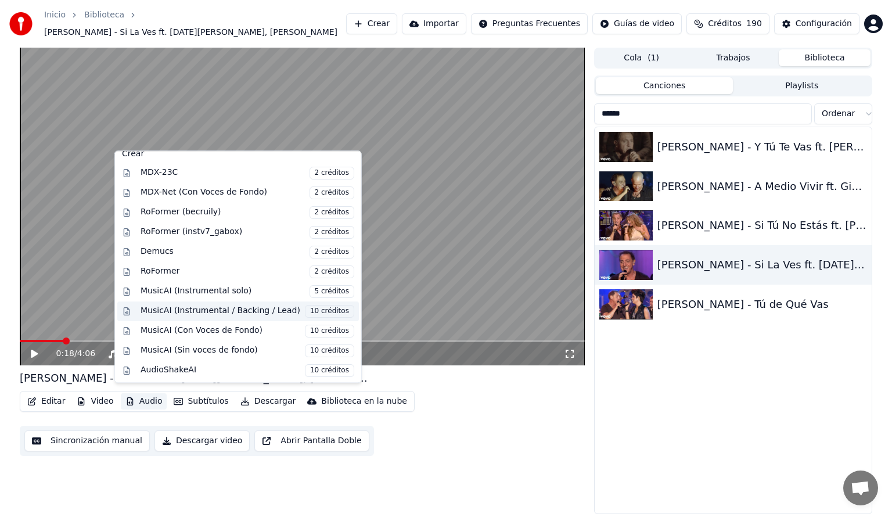
click at [313, 309] on span "10 créditos" at bounding box center [329, 311] width 49 height 13
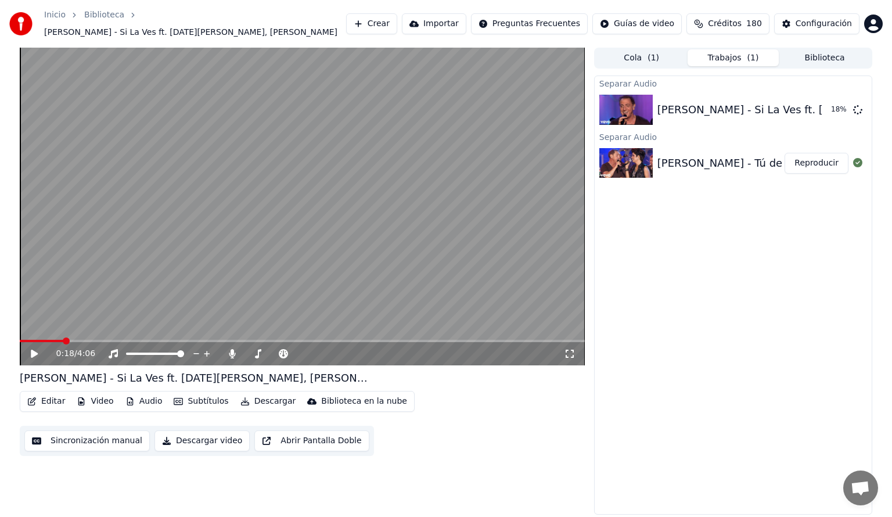
click at [32, 350] on icon at bounding box center [34, 354] width 7 height 8
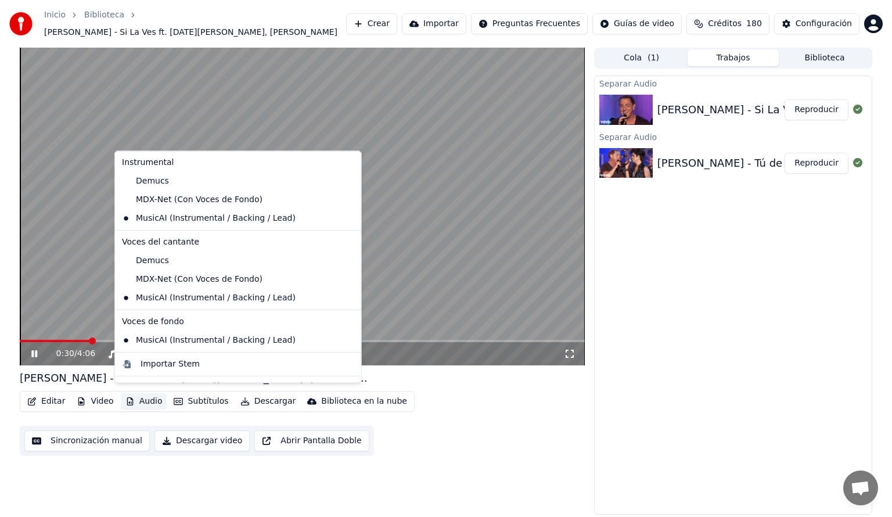
click at [146, 403] on button "Audio" at bounding box center [144, 401] width 46 height 16
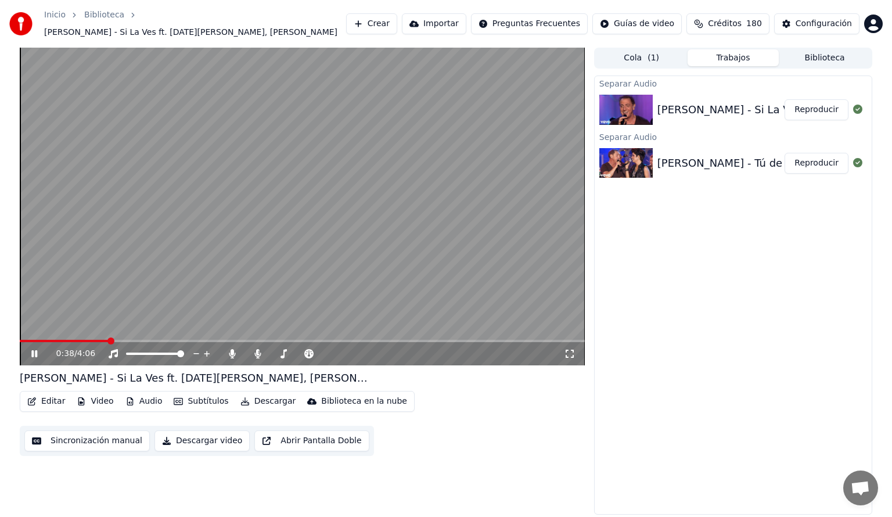
click at [736, 278] on div "Separar Audio [PERSON_NAME] - Si La Ves ft. [DATE][PERSON_NAME], [PERSON_NAME] …" at bounding box center [733, 296] width 278 height 440
click at [233, 349] on icon at bounding box center [232, 353] width 6 height 9
click at [233, 349] on icon at bounding box center [233, 353] width 12 height 9
click at [231, 349] on icon at bounding box center [232, 353] width 6 height 9
click at [128, 340] on span at bounding box center [74, 341] width 108 height 2
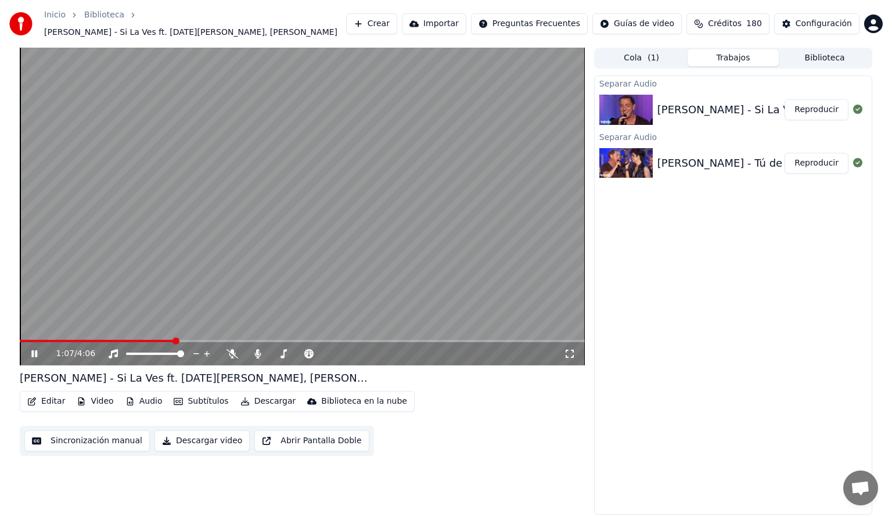
click at [30, 349] on icon at bounding box center [42, 353] width 27 height 9
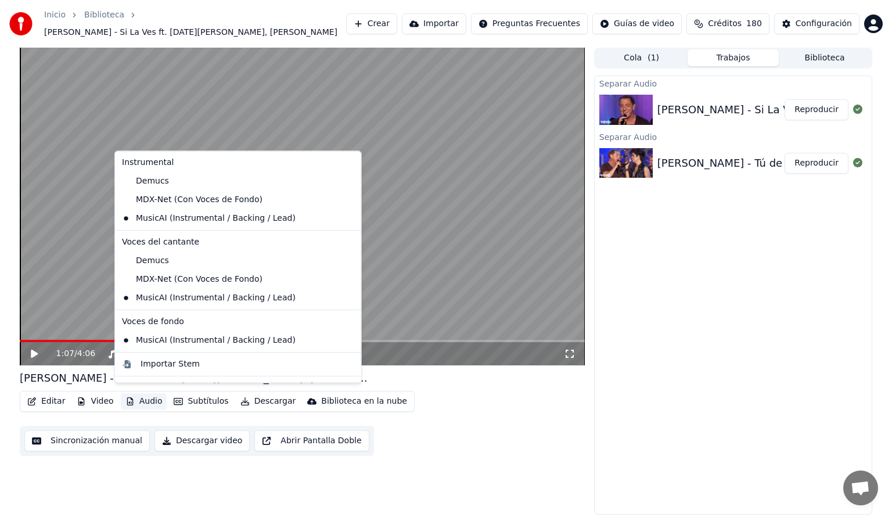
click at [142, 400] on button "Audio" at bounding box center [144, 401] width 46 height 16
click at [148, 200] on div "MDX-Net (Con Voces de Fondo)" at bounding box center [229, 200] width 224 height 19
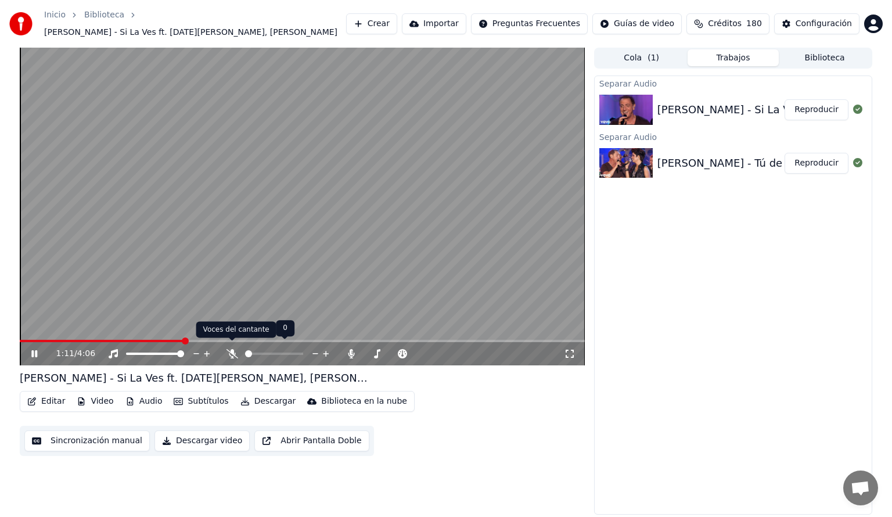
click at [231, 350] on icon at bounding box center [233, 353] width 12 height 9
click at [161, 340] on span at bounding box center [91, 341] width 142 height 2
click at [231, 349] on icon at bounding box center [232, 353] width 6 height 9
click at [162, 340] on span at bounding box center [91, 341] width 142 height 2
click at [214, 340] on span at bounding box center [302, 341] width 565 height 2
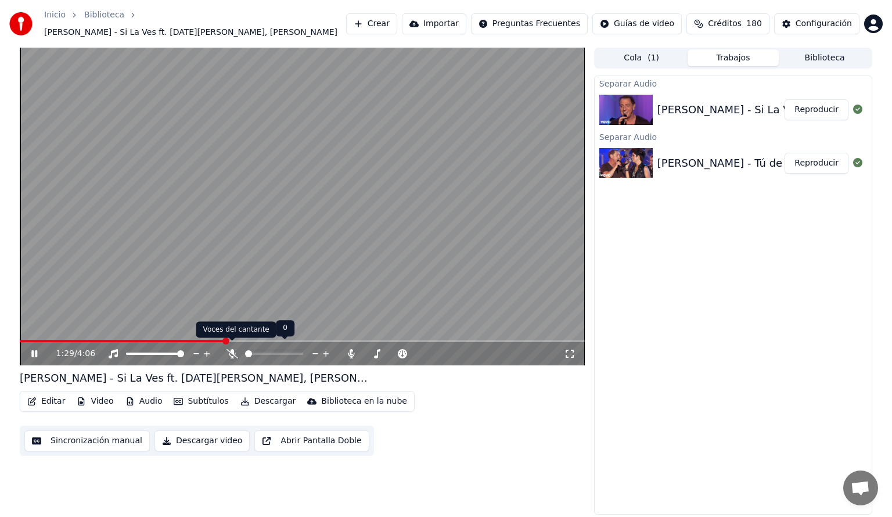
click at [231, 349] on icon at bounding box center [233, 353] width 12 height 9
click at [230, 349] on icon at bounding box center [232, 353] width 6 height 9
click at [225, 340] on span at bounding box center [123, 341] width 207 height 2
click at [232, 349] on icon at bounding box center [233, 353] width 12 height 9
click at [232, 349] on icon at bounding box center [232, 353] width 6 height 9
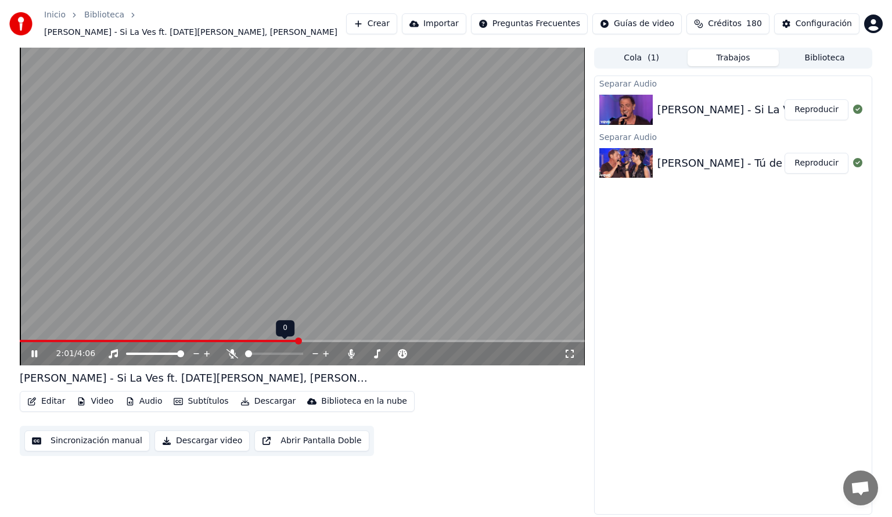
click at [232, 349] on icon at bounding box center [233, 353] width 12 height 9
click at [232, 343] on span at bounding box center [232, 341] width 6 height 6
click at [232, 349] on icon at bounding box center [232, 353] width 6 height 9
click at [290, 340] on span at bounding box center [155, 341] width 271 height 2
click at [278, 340] on span at bounding box center [150, 341] width 260 height 2
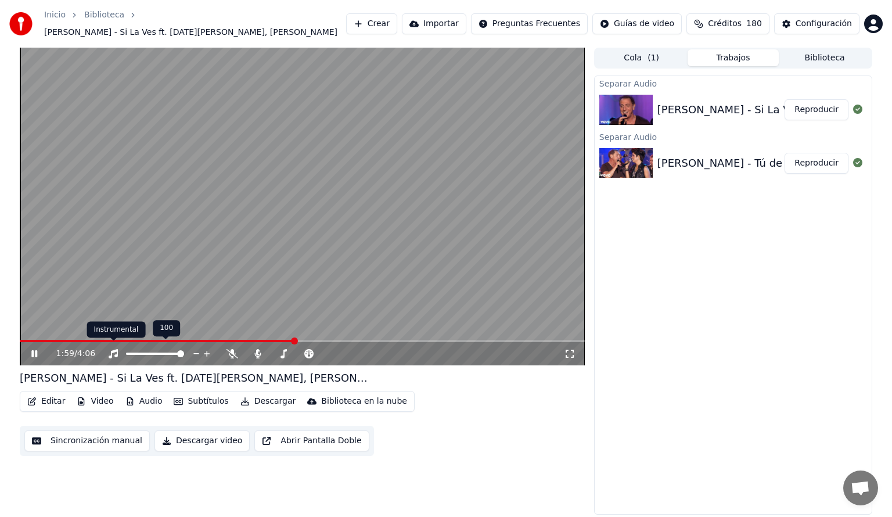
click at [112, 349] on icon at bounding box center [113, 353] width 12 height 9
click at [293, 391] on div "Editar Video Audio Subtítulos Descargar Biblioteca en la nube" at bounding box center [217, 401] width 395 height 21
click at [265, 340] on span at bounding box center [164, 341] width 289 height 2
click at [244, 340] on span at bounding box center [148, 341] width 256 height 2
click at [222, 340] on span at bounding box center [121, 341] width 202 height 2
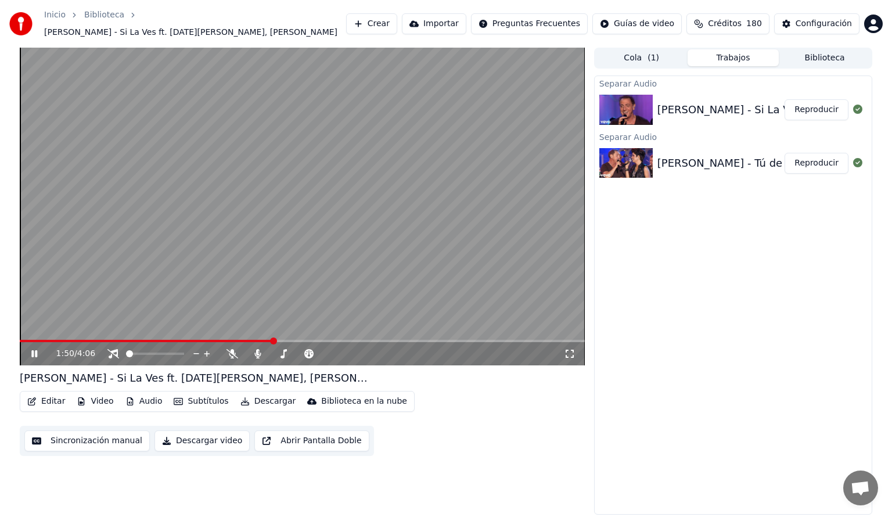
click at [296, 342] on div "1:50 / 4:06" at bounding box center [302, 353] width 565 height 23
click at [303, 340] on span at bounding box center [302, 341] width 565 height 2
click at [330, 340] on span at bounding box center [302, 341] width 565 height 2
click at [351, 340] on span at bounding box center [302, 341] width 565 height 2
click at [374, 340] on span at bounding box center [302, 341] width 565 height 2
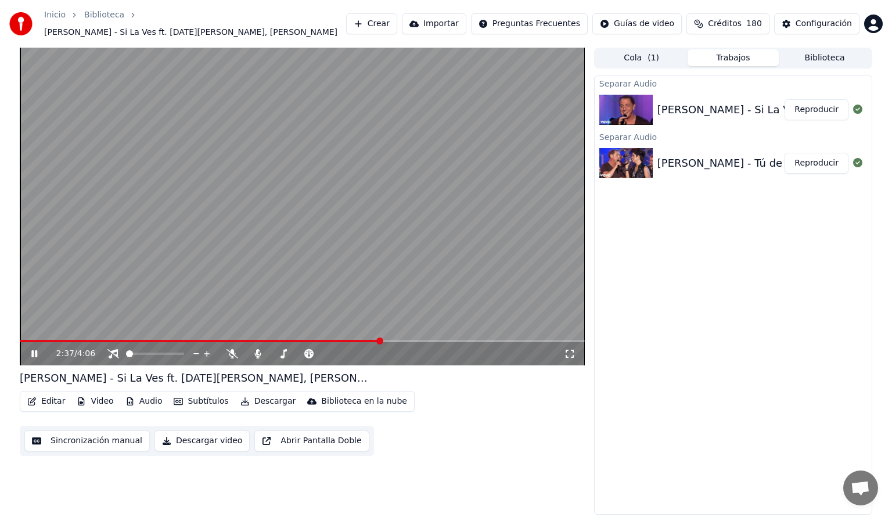
click at [397, 340] on span at bounding box center [302, 341] width 565 height 2
click at [387, 340] on span at bounding box center [203, 341] width 367 height 2
click at [34, 349] on icon at bounding box center [42, 353] width 27 height 9
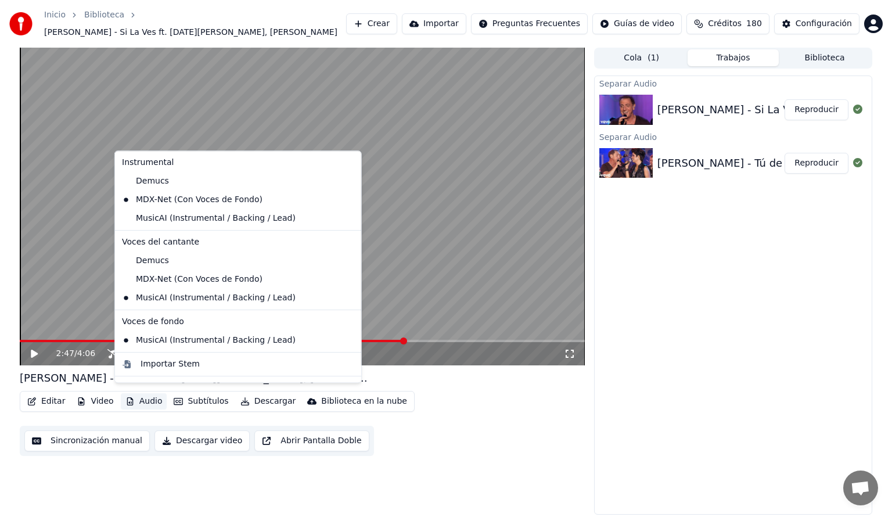
click at [144, 394] on button "Audio" at bounding box center [144, 401] width 46 height 16
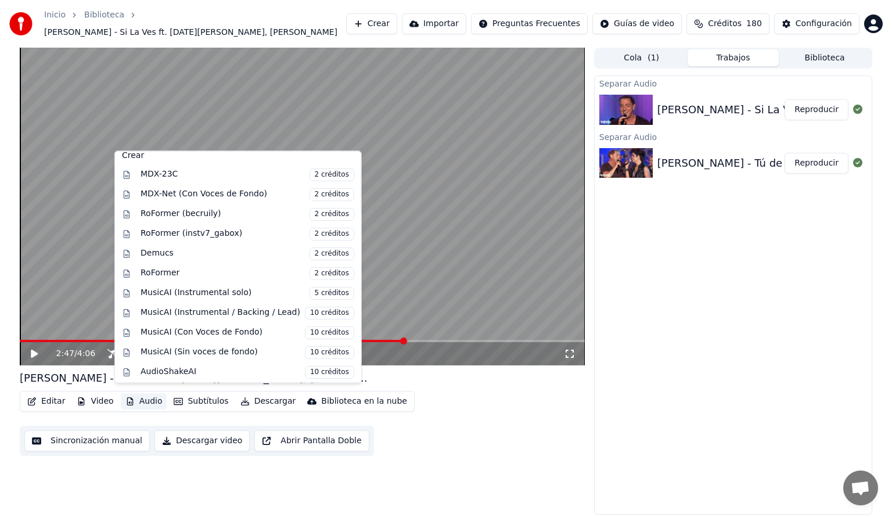
scroll to position [234, 0]
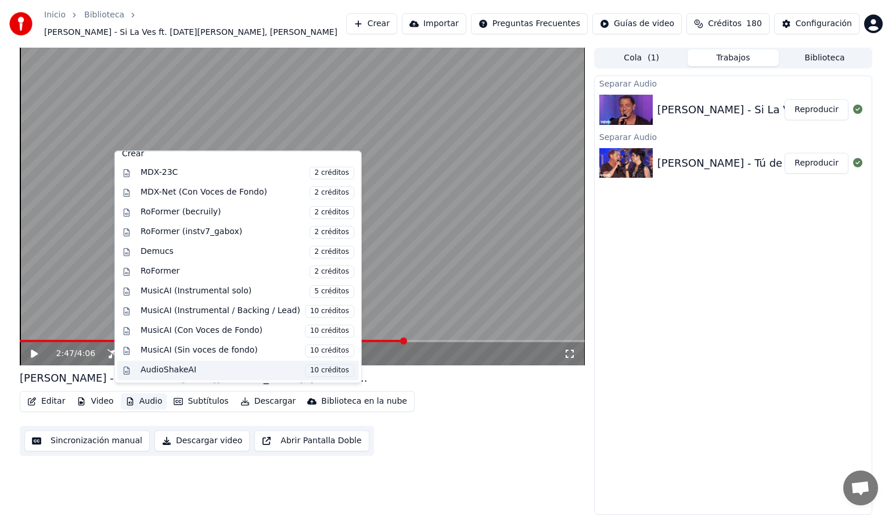
click at [246, 376] on div "AudioShakeAI 10 créditos" at bounding box center [238, 371] width 242 height 20
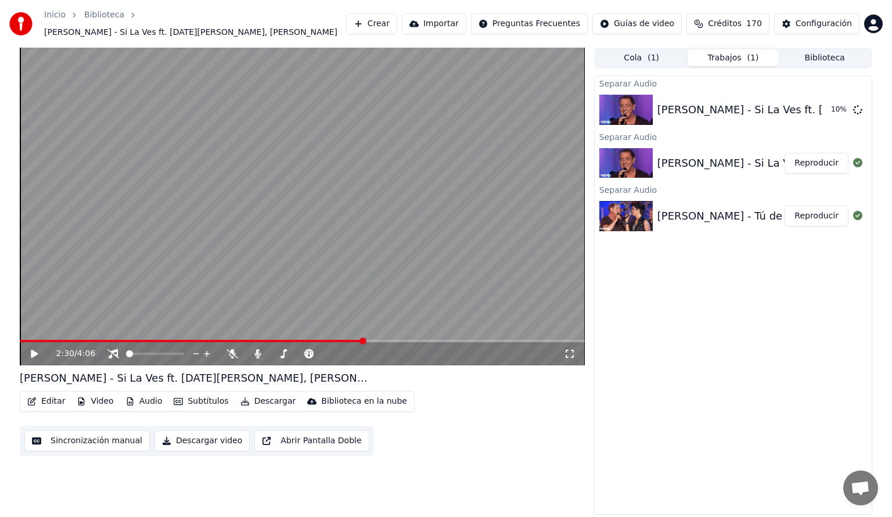
click at [364, 340] on span at bounding box center [192, 341] width 344 height 2
click at [34, 350] on icon at bounding box center [34, 354] width 7 height 8
click at [343, 340] on span at bounding box center [182, 341] width 324 height 2
click at [230, 349] on icon at bounding box center [233, 353] width 12 height 9
click at [232, 349] on icon at bounding box center [232, 353] width 6 height 9
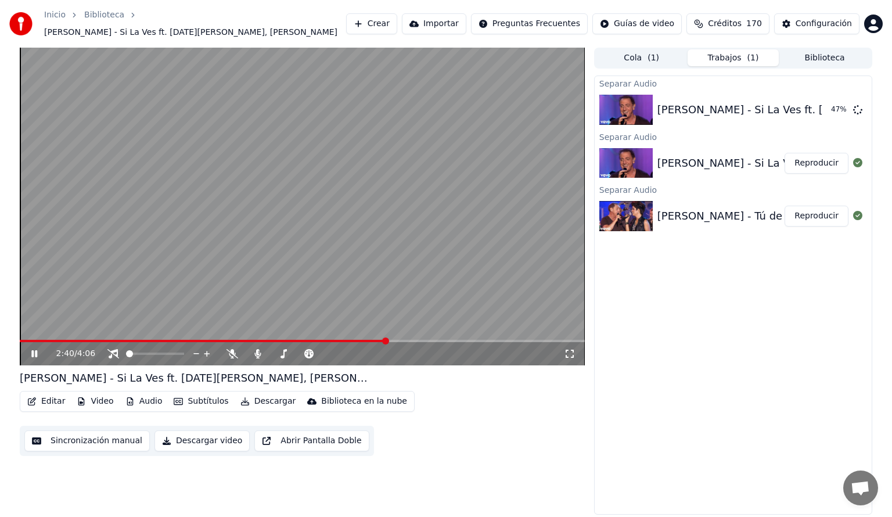
click at [387, 340] on span at bounding box center [203, 341] width 367 height 2
click at [343, 340] on span at bounding box center [182, 341] width 324 height 2
click at [141, 397] on button "Audio" at bounding box center [144, 401] width 46 height 16
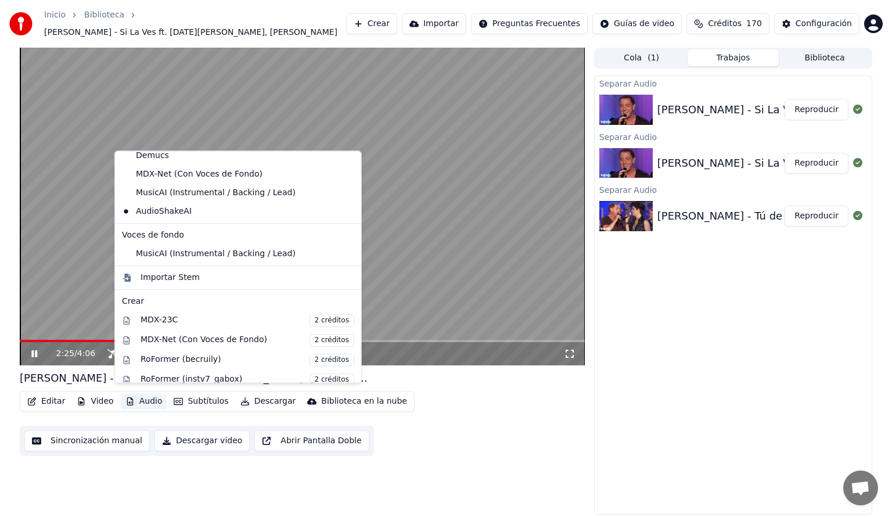
scroll to position [147, 0]
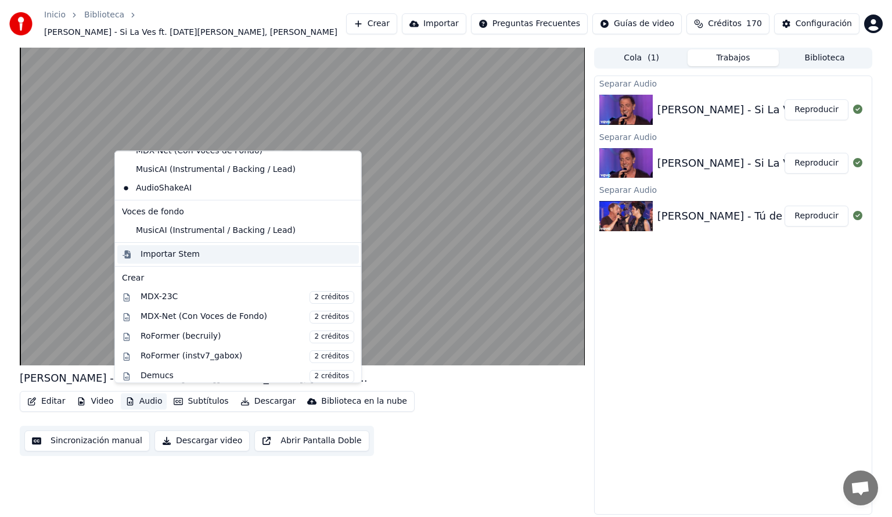
click at [174, 254] on div "Importar Stem" at bounding box center [170, 255] width 59 height 12
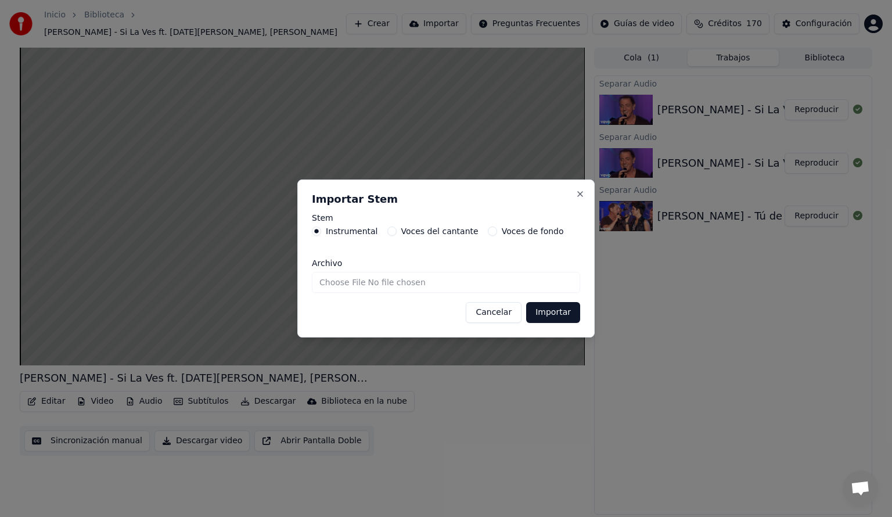
click at [502, 317] on button "Cancelar" at bounding box center [494, 312] width 56 height 21
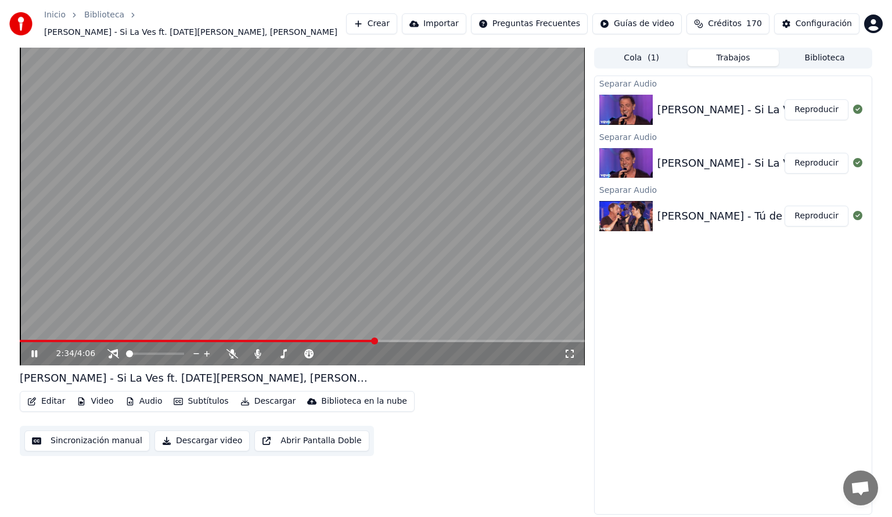
click at [326, 340] on span at bounding box center [197, 341] width 355 height 2
click at [293, 340] on span at bounding box center [156, 341] width 273 height 2
click at [143, 393] on button "Audio" at bounding box center [144, 401] width 46 height 16
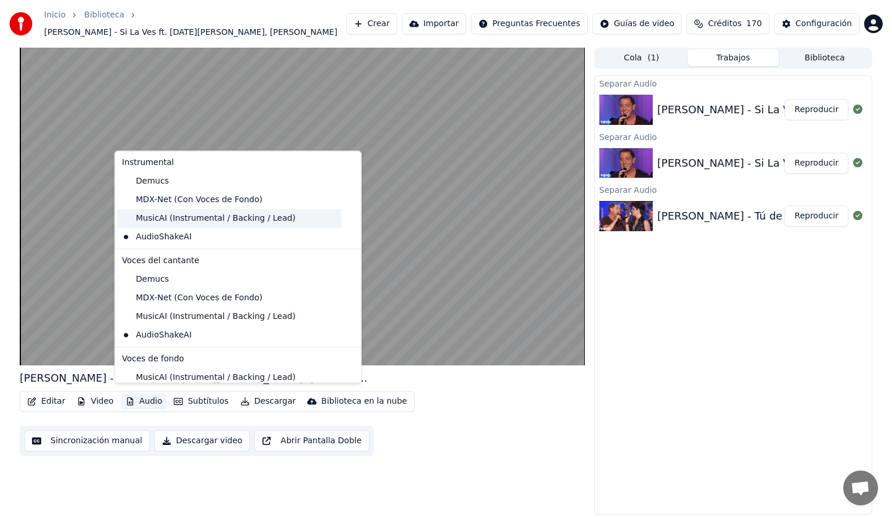
click at [159, 214] on div "MusicAI (Instrumental / Backing / Lead)" at bounding box center [229, 218] width 224 height 19
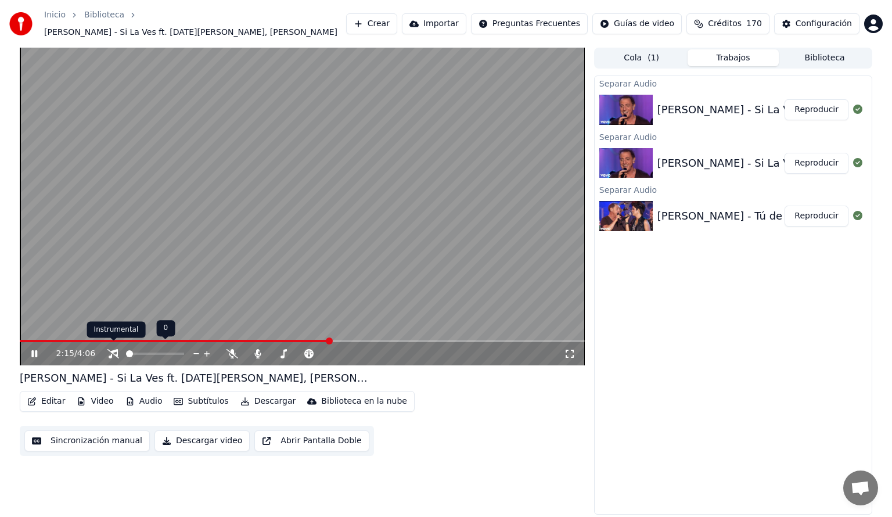
click at [113, 349] on icon at bounding box center [113, 353] width 12 height 9
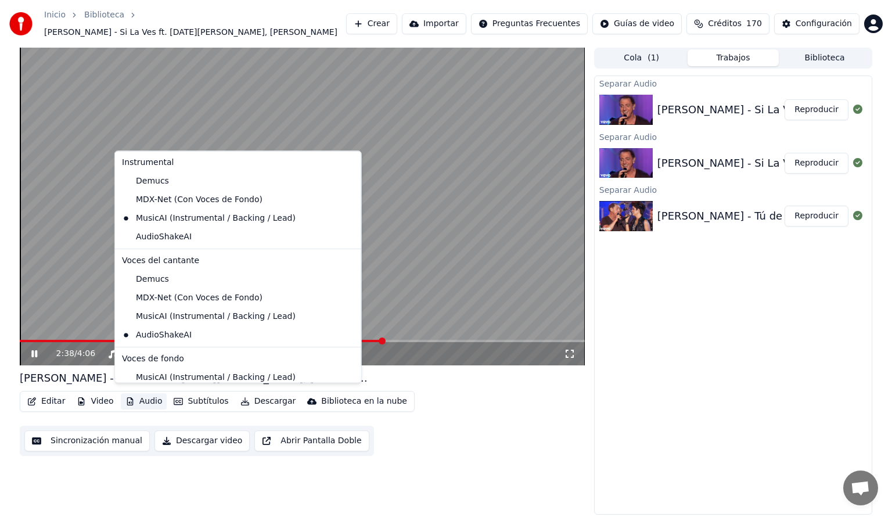
click at [148, 393] on button "Audio" at bounding box center [144, 401] width 46 height 16
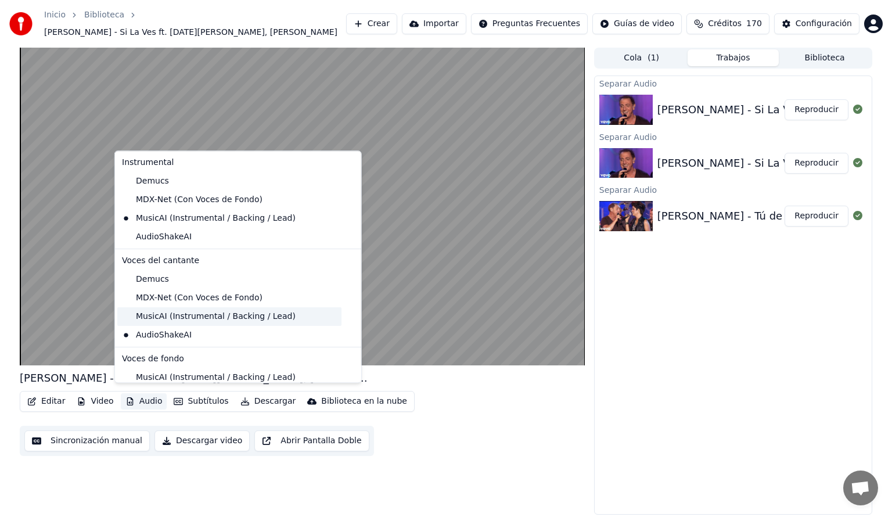
click at [141, 315] on div "MusicAI (Instrumental / Backing / Lead)" at bounding box center [229, 316] width 224 height 19
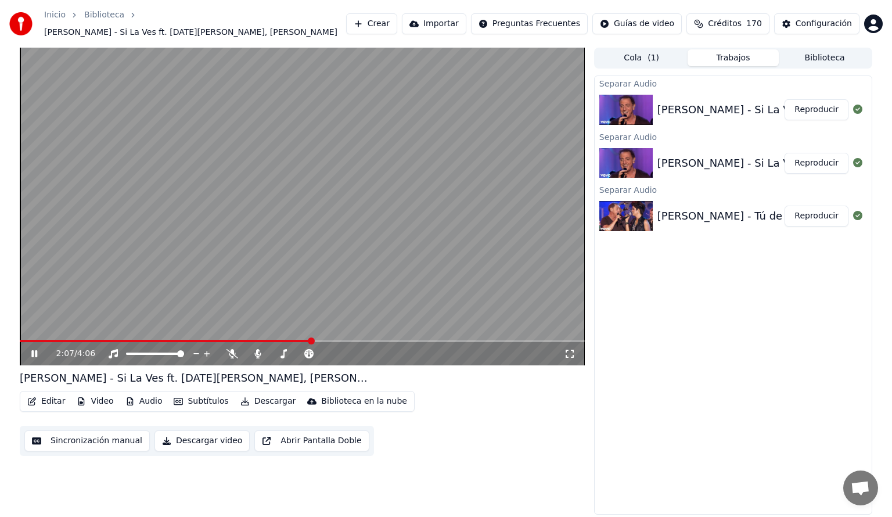
click at [311, 340] on span at bounding box center [166, 341] width 292 height 2
click at [227, 349] on icon at bounding box center [233, 353] width 12 height 9
click at [234, 349] on icon at bounding box center [233, 353] width 12 height 9
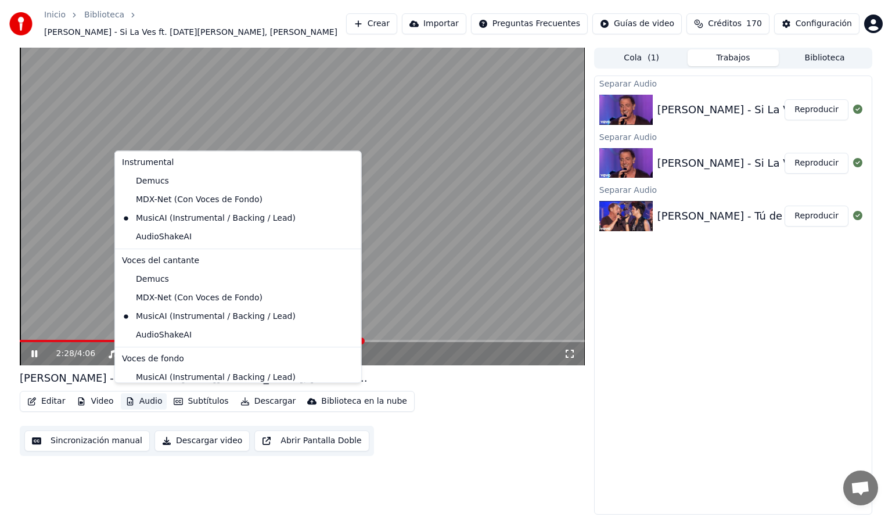
click at [140, 396] on button "Audio" at bounding box center [144, 401] width 46 height 16
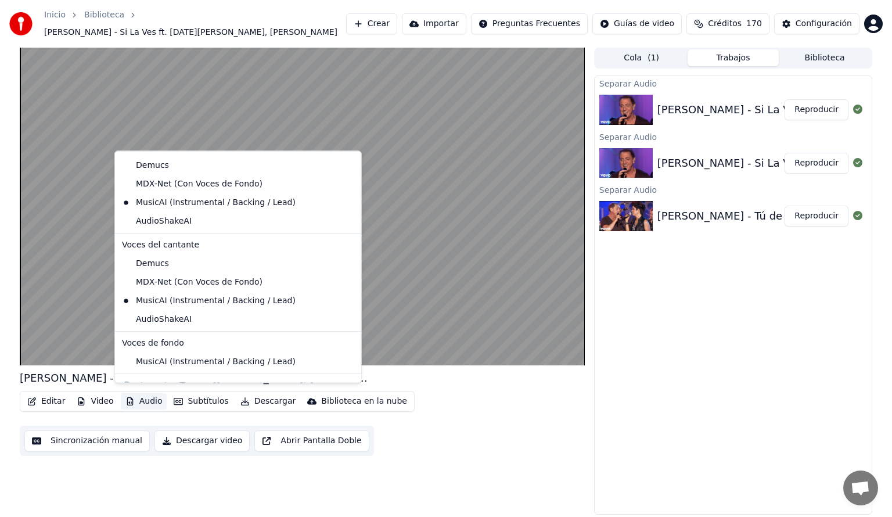
scroll to position [54, 0]
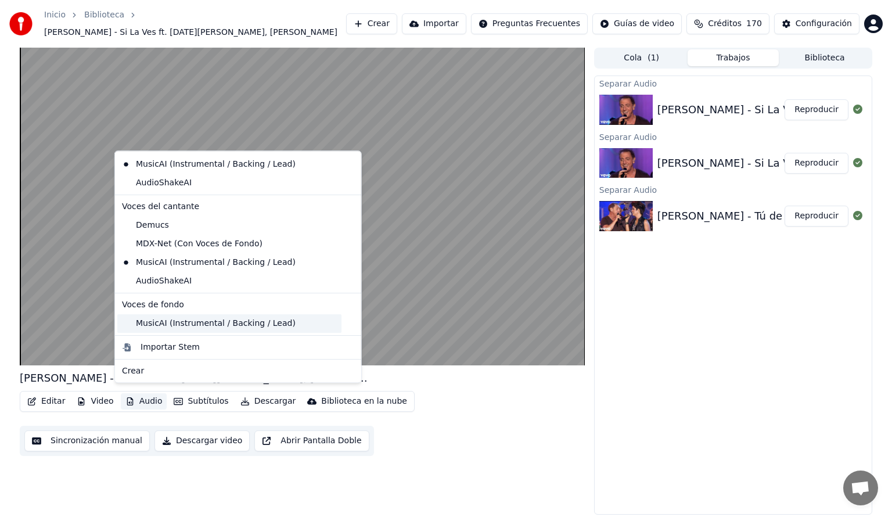
click at [157, 324] on div "MusicAI (Instrumental / Backing / Lead)" at bounding box center [229, 323] width 224 height 19
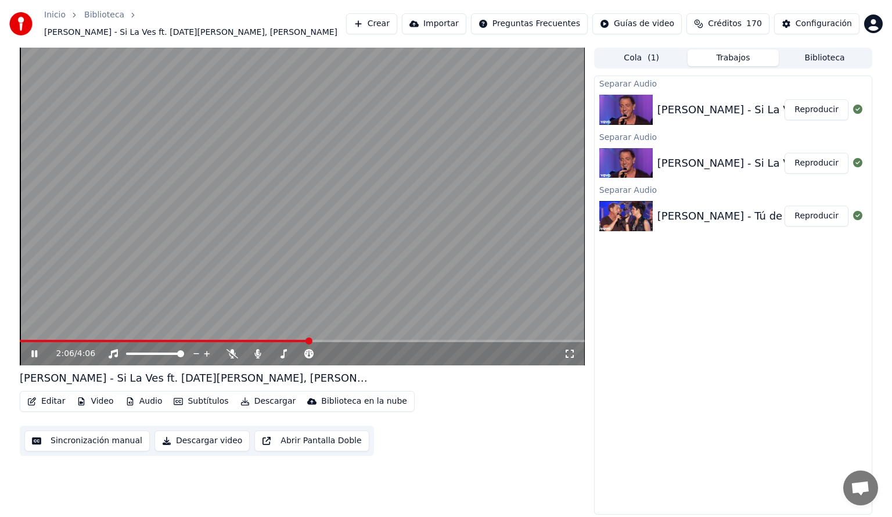
click at [308, 340] on span at bounding box center [164, 341] width 289 height 2
click at [145, 393] on button "Audio" at bounding box center [144, 401] width 46 height 16
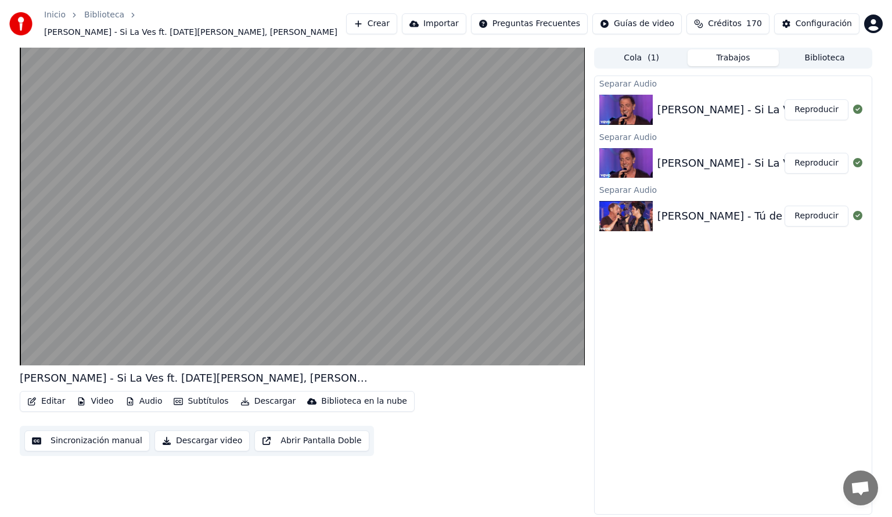
click at [339, 385] on div "[PERSON_NAME] - Si La Ves ft. [DATE][PERSON_NAME], [PERSON_NAME] Editar Video A…" at bounding box center [302, 413] width 565 height 86
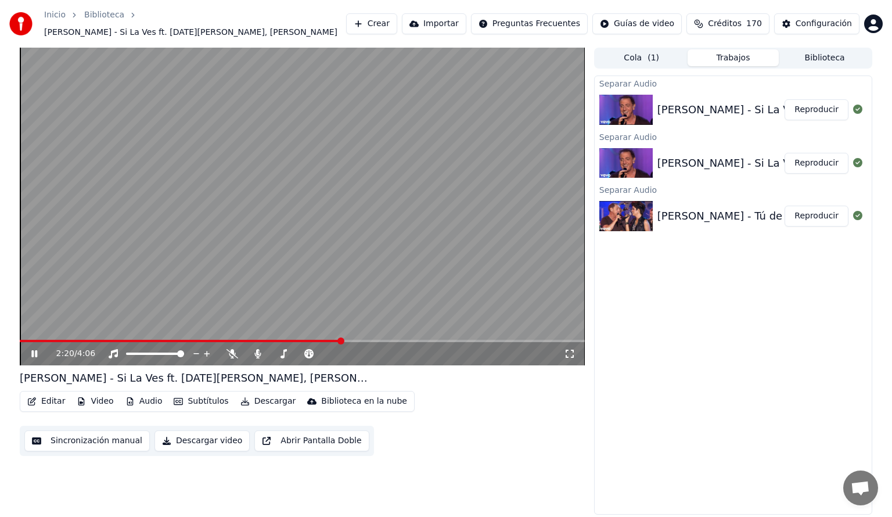
click at [152, 393] on button "Audio" at bounding box center [144, 401] width 46 height 16
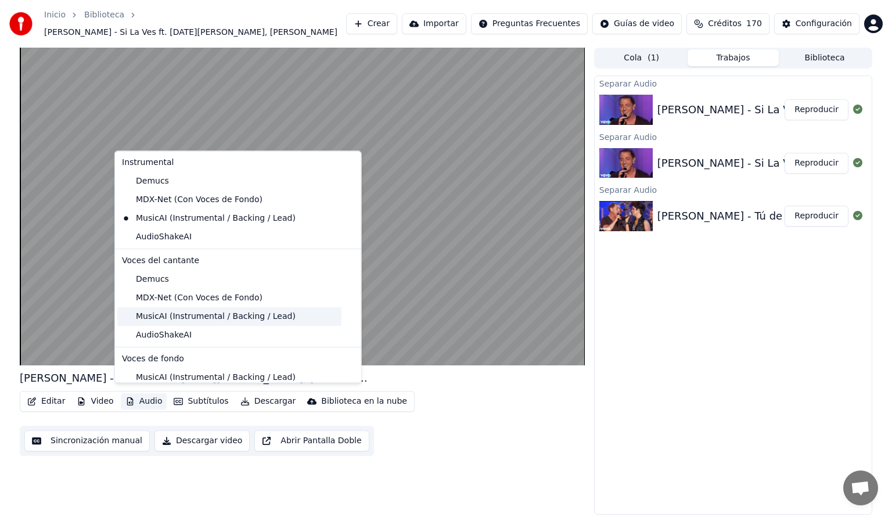
click at [175, 318] on div "MusicAI (Instrumental / Backing / Lead)" at bounding box center [229, 316] width 224 height 19
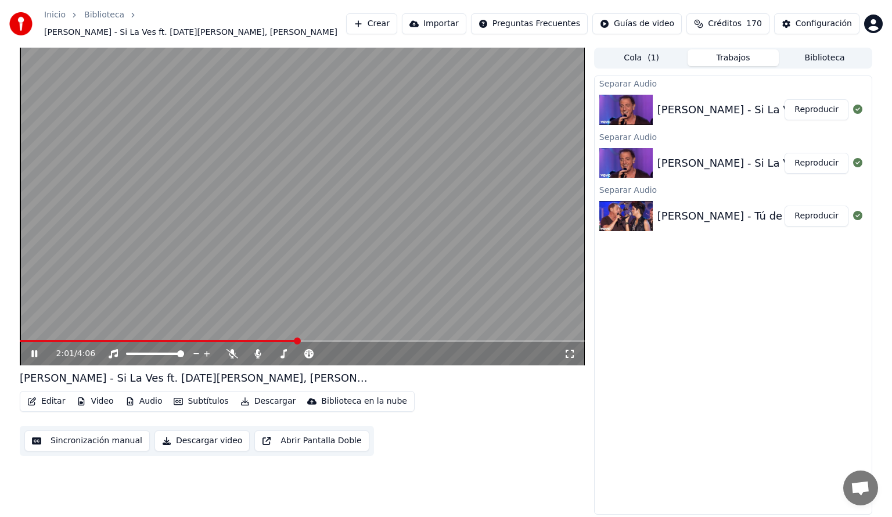
click at [297, 340] on span at bounding box center [159, 341] width 278 height 2
click at [269, 340] on span at bounding box center [162, 341] width 285 height 2
click at [245, 340] on span at bounding box center [132, 341] width 225 height 2
click at [145, 397] on button "Audio" at bounding box center [144, 401] width 46 height 16
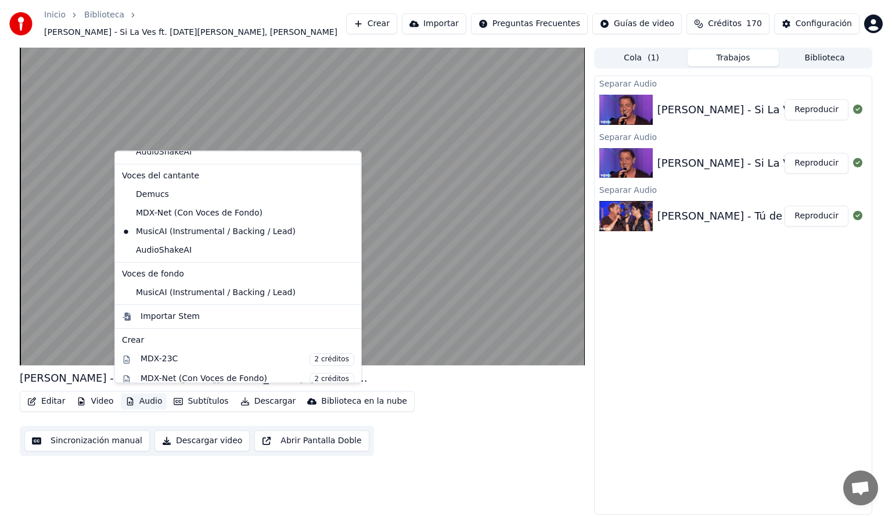
scroll to position [116, 0]
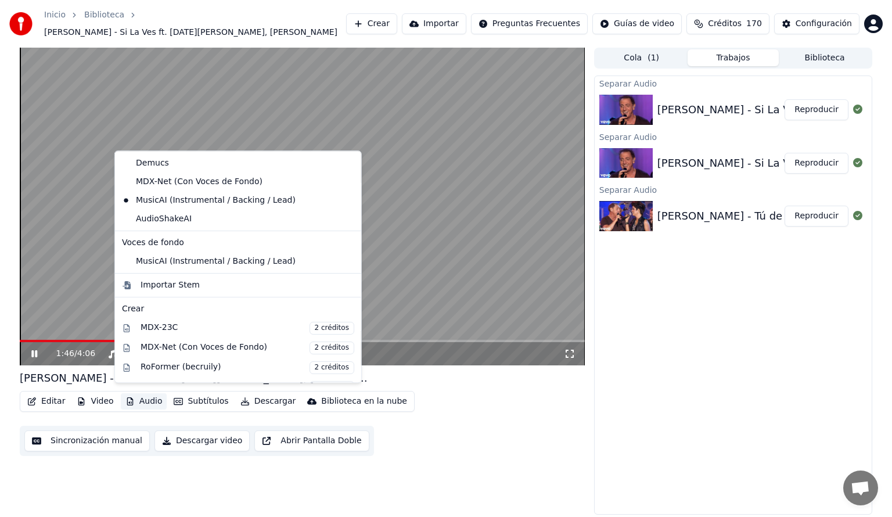
click at [631, 249] on div "Separar Audio [PERSON_NAME] - Si La Ves ft. [DATE][PERSON_NAME], [PERSON_NAME] …" at bounding box center [733, 296] width 278 height 440
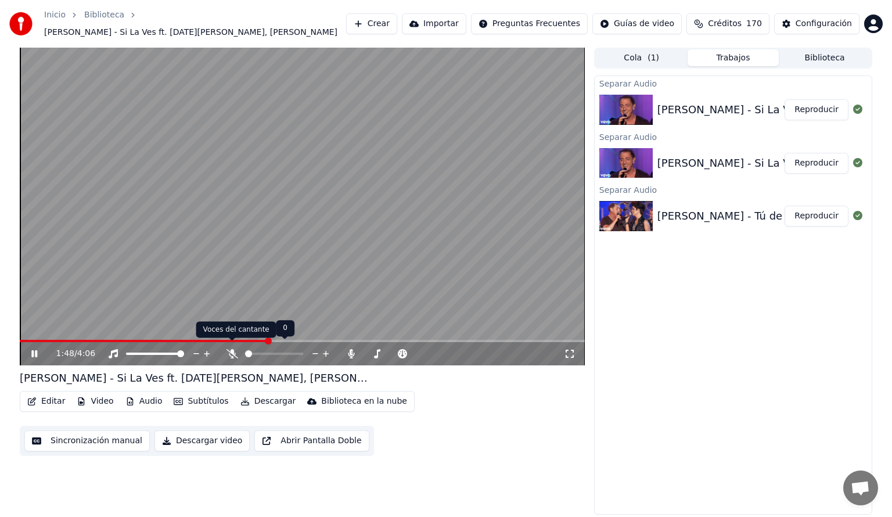
click at [231, 349] on icon at bounding box center [233, 353] width 12 height 9
click at [238, 340] on span at bounding box center [129, 341] width 218 height 2
click at [214, 340] on span at bounding box center [117, 341] width 195 height 2
click at [233, 349] on icon at bounding box center [232, 353] width 6 height 9
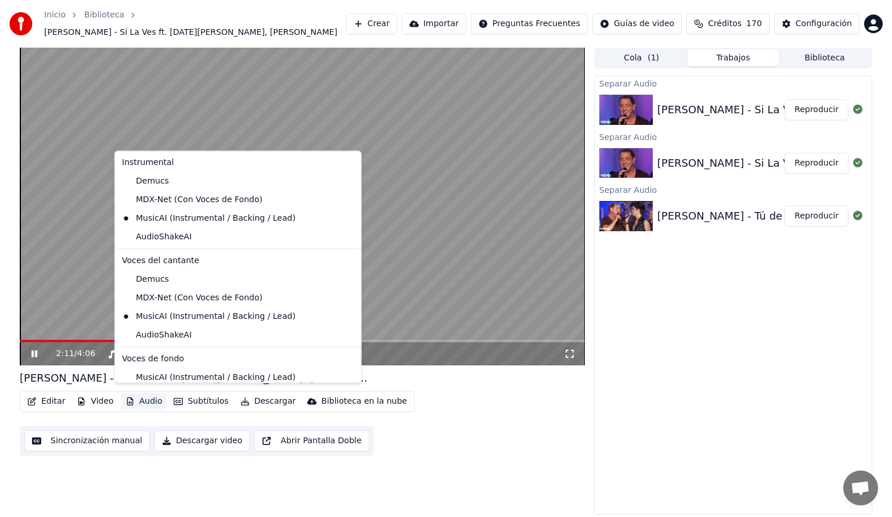
click at [146, 396] on button "Audio" at bounding box center [144, 401] width 46 height 16
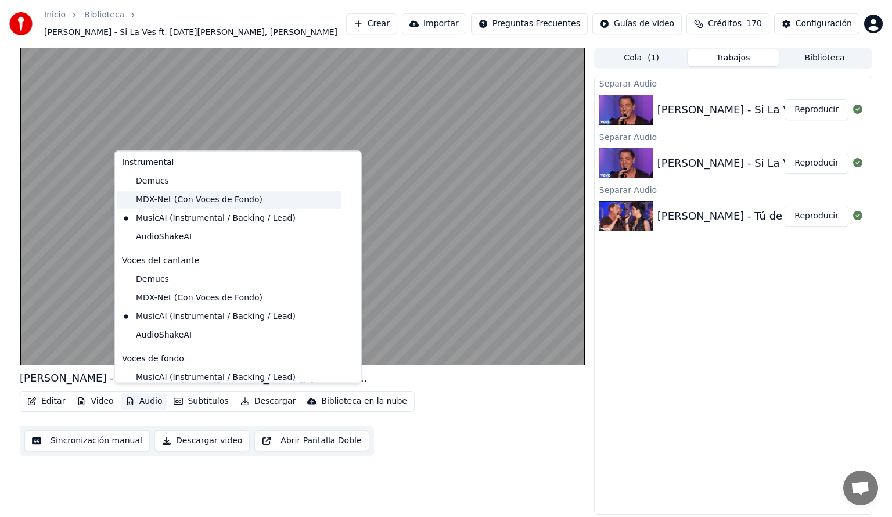
click at [150, 200] on div "MDX-Net (Con Voces de Fondo)" at bounding box center [229, 200] width 224 height 19
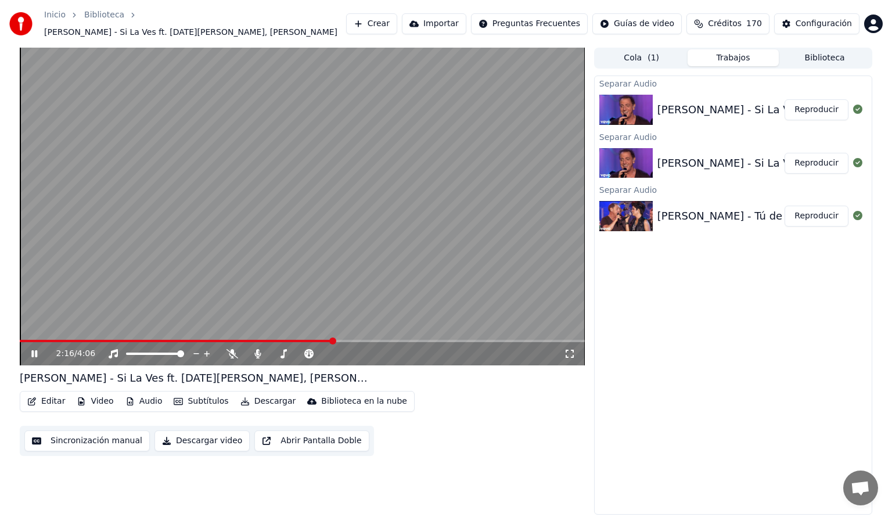
click at [257, 340] on span at bounding box center [176, 341] width 313 height 2
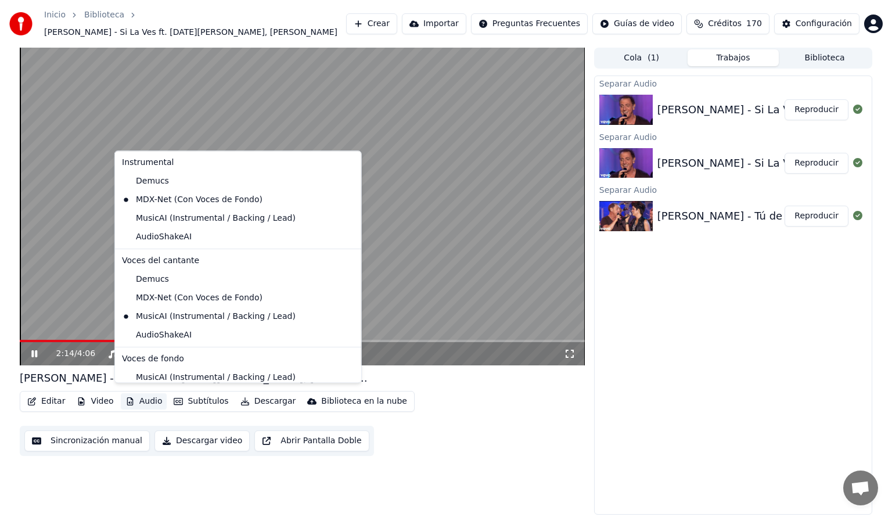
click at [143, 393] on button "Audio" at bounding box center [144, 401] width 46 height 16
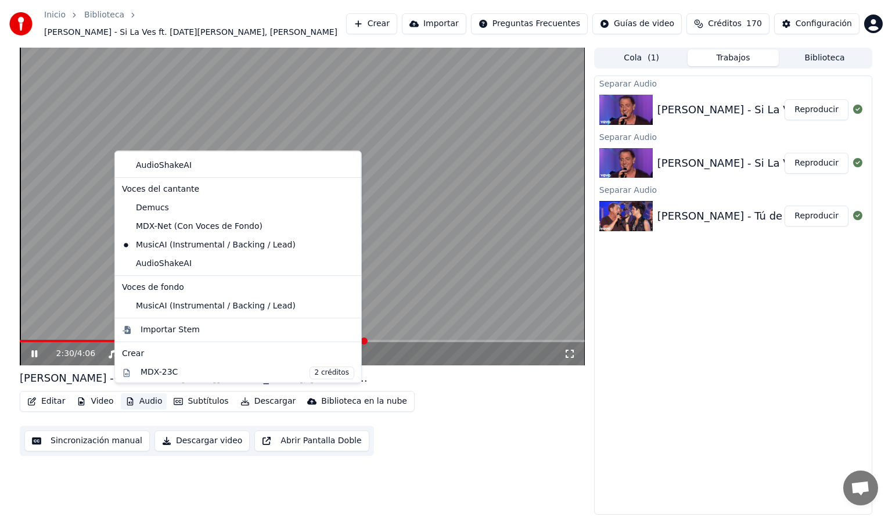
scroll to position [73, 0]
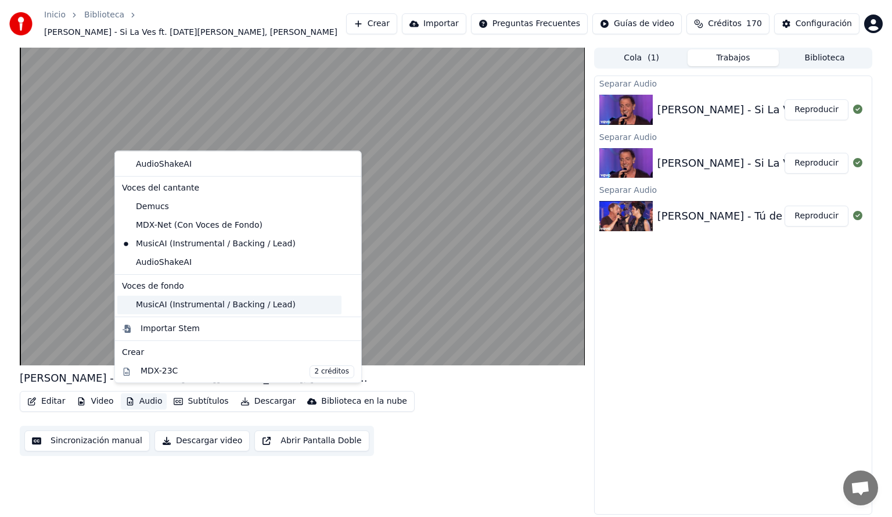
click at [124, 304] on div "MusicAI (Instrumental / Backing / Lead)" at bounding box center [229, 305] width 224 height 19
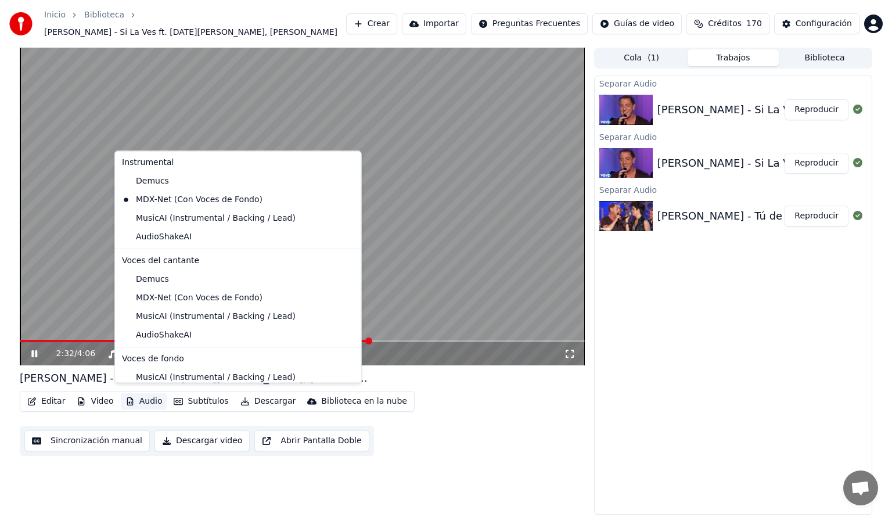
click at [146, 401] on button "Audio" at bounding box center [144, 401] width 46 height 16
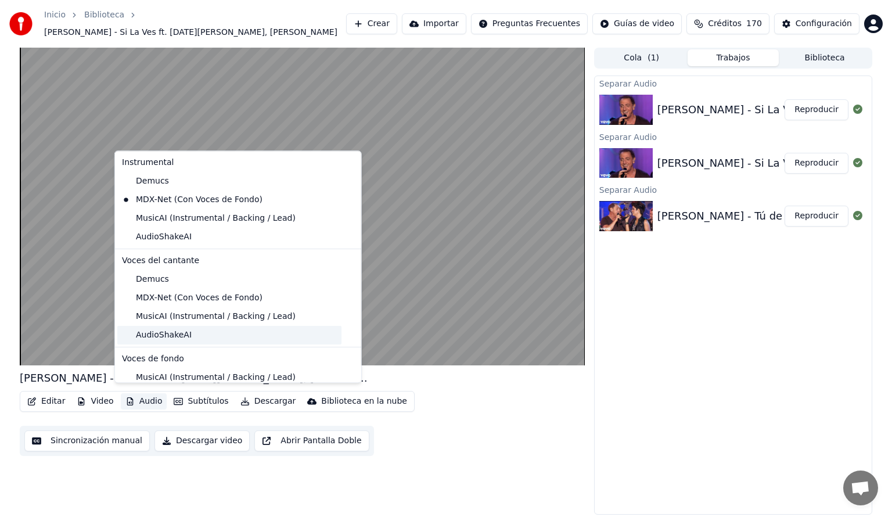
click at [168, 337] on div "AudioShakeAI" at bounding box center [229, 335] width 224 height 19
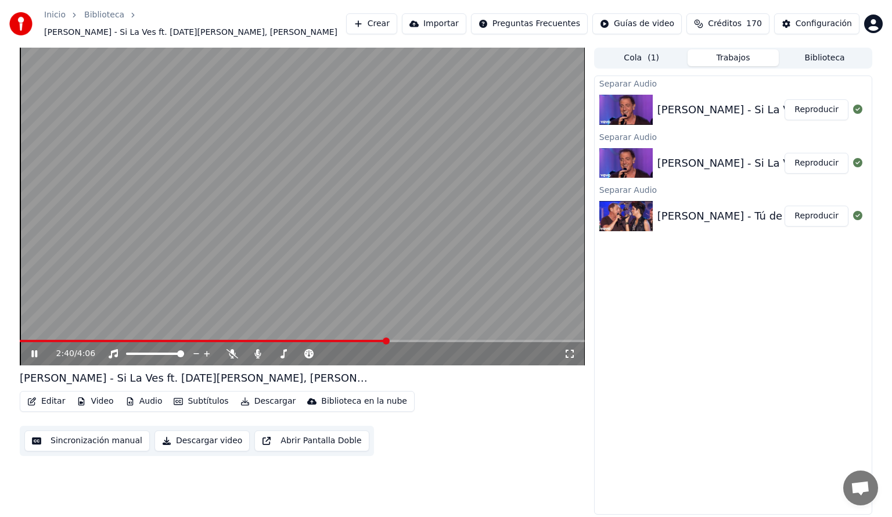
click at [153, 393] on button "Audio" at bounding box center [144, 401] width 46 height 16
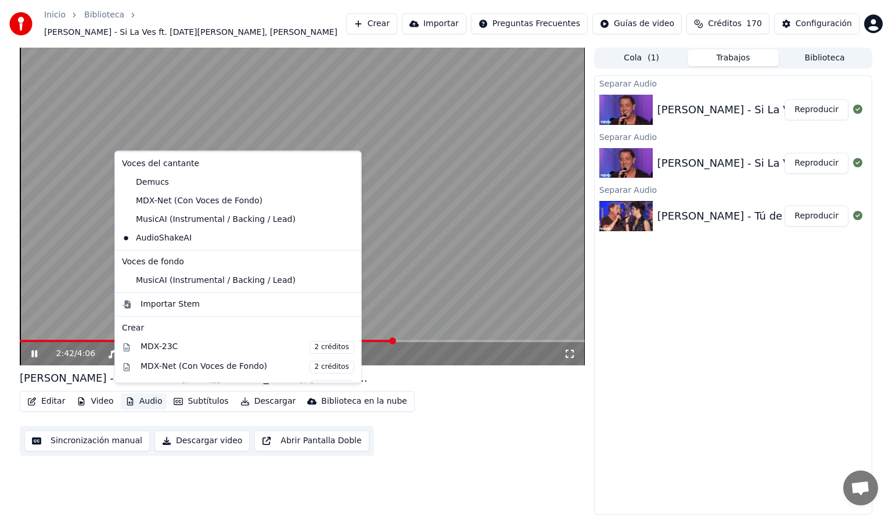
scroll to position [98, 0]
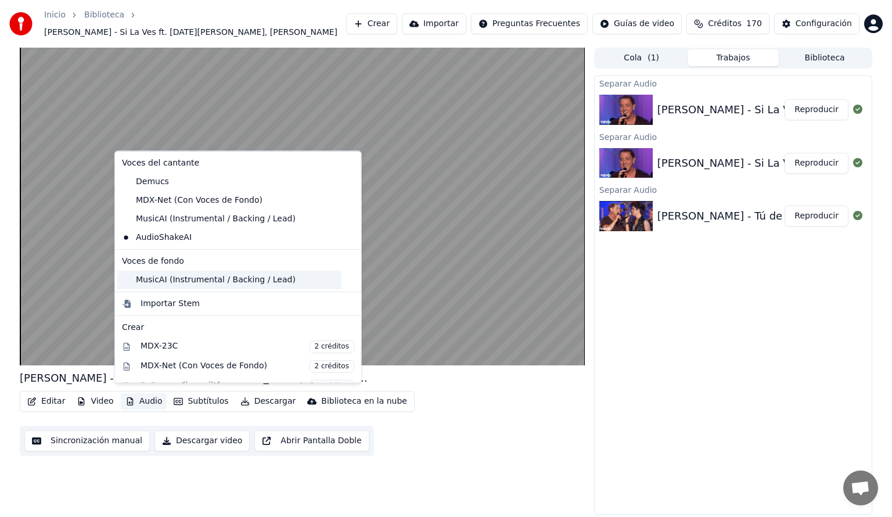
click at [135, 276] on div "MusicAI (Instrumental / Backing / Lead)" at bounding box center [229, 280] width 224 height 19
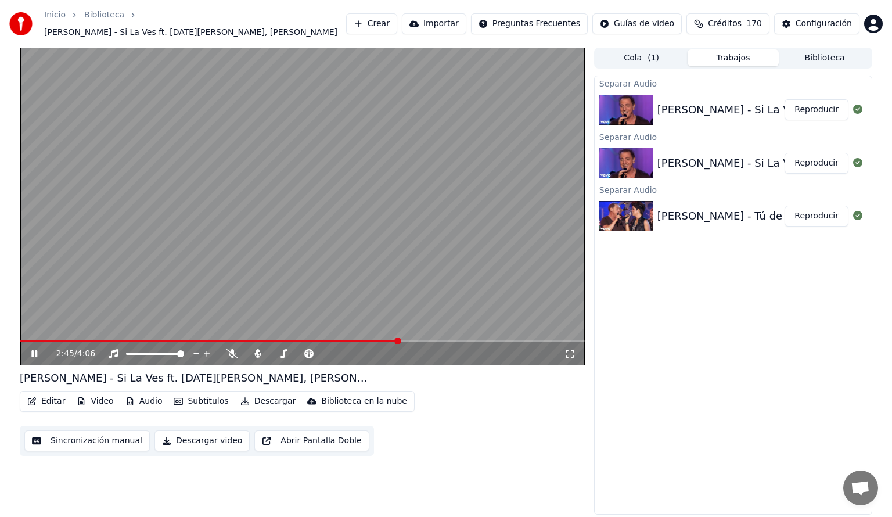
click at [146, 400] on button "Audio" at bounding box center [144, 401] width 46 height 16
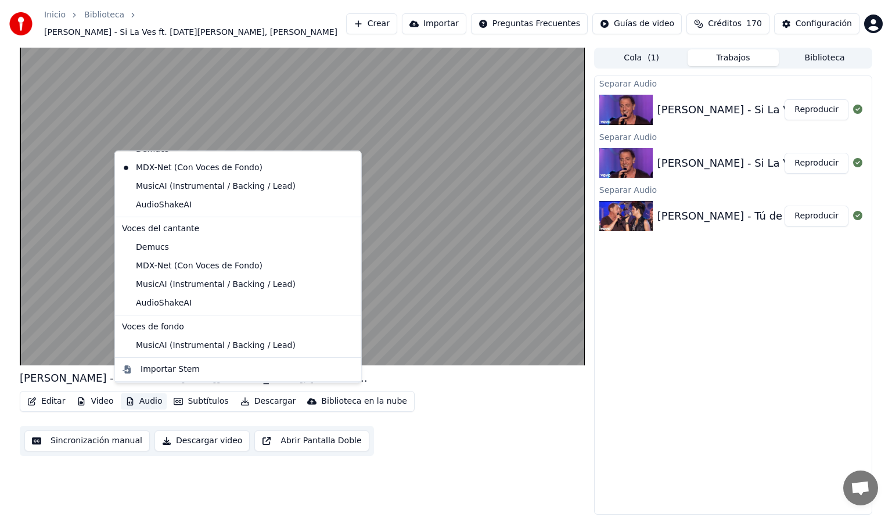
scroll to position [28, 0]
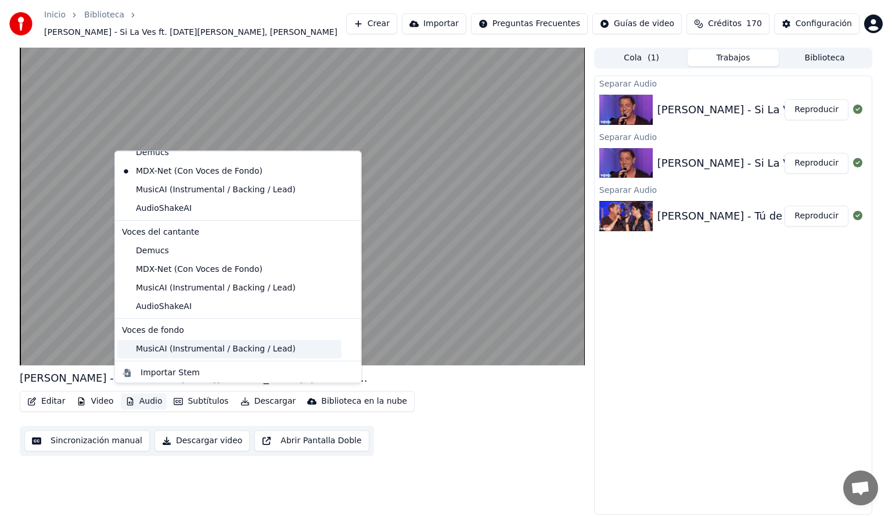
click at [132, 348] on div "MusicAI (Instrumental / Backing / Lead)" at bounding box center [229, 349] width 224 height 19
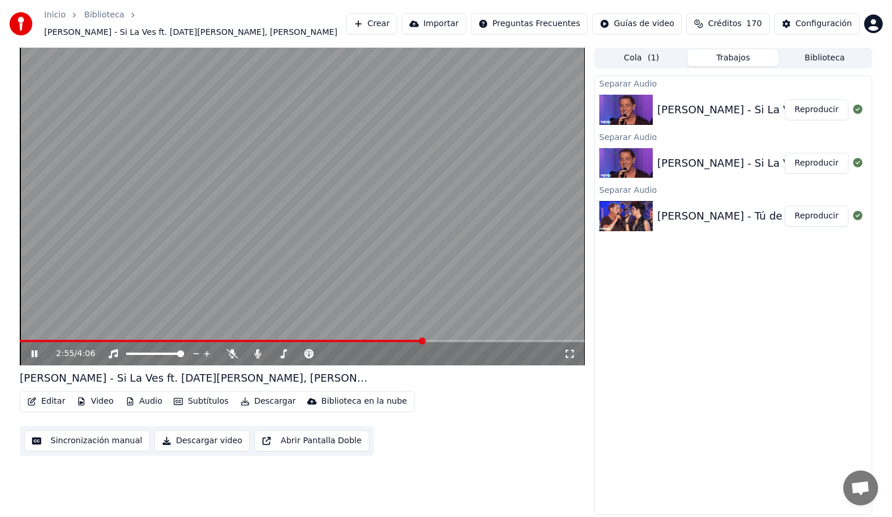
click at [141, 400] on button "Audio" at bounding box center [144, 401] width 46 height 16
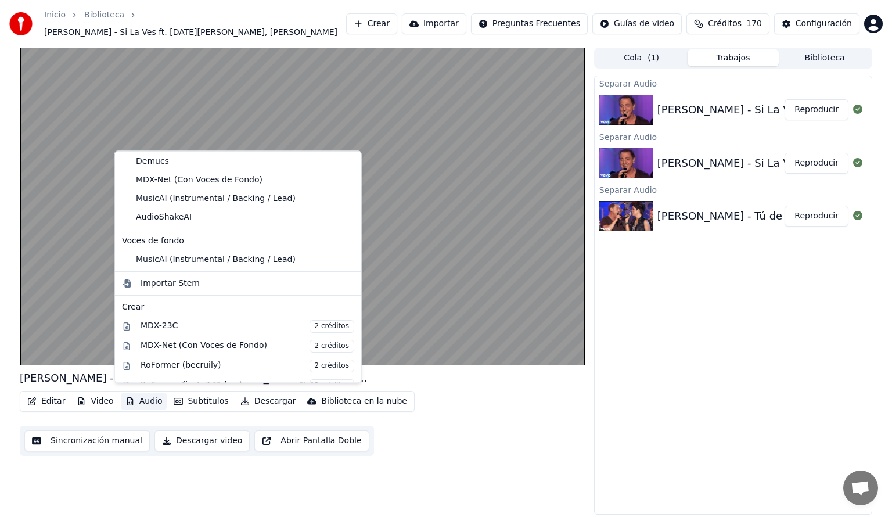
scroll to position [118, 0]
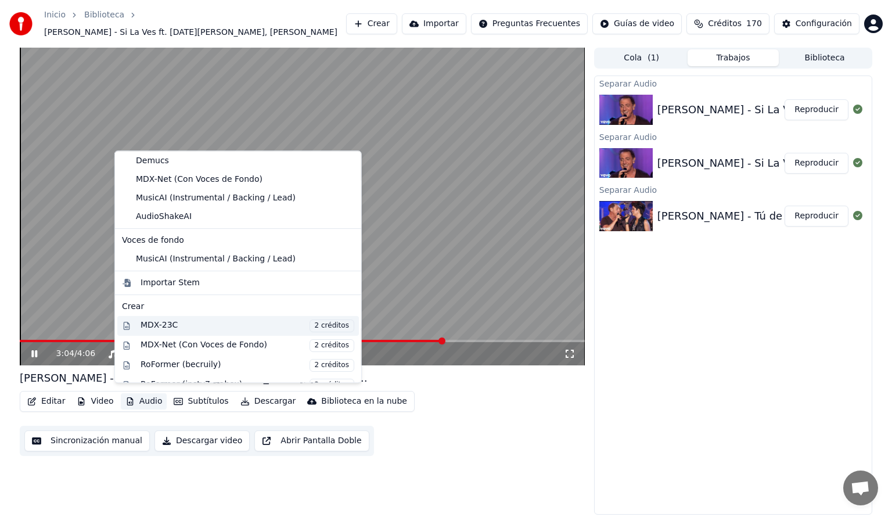
click at [155, 325] on div "MDX-23C 2 créditos" at bounding box center [248, 325] width 214 height 13
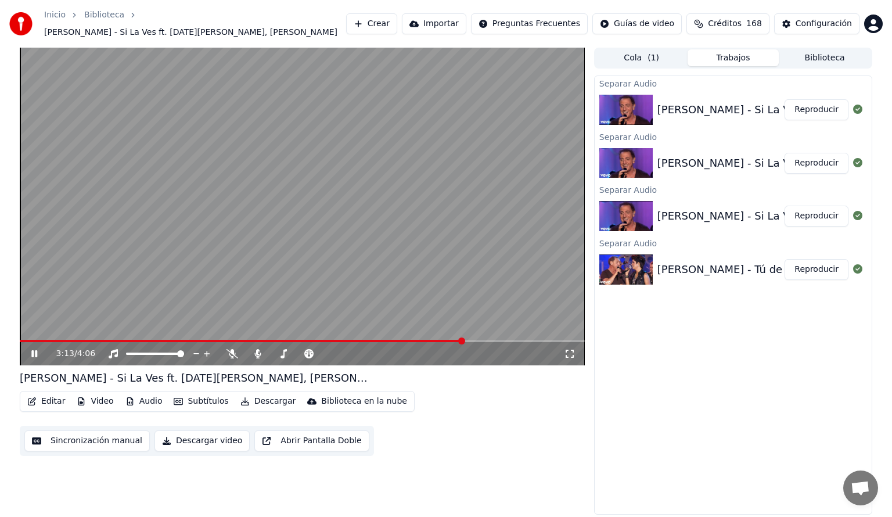
click at [328, 340] on span at bounding box center [242, 341] width 444 height 2
click at [140, 398] on button "Audio" at bounding box center [144, 401] width 46 height 16
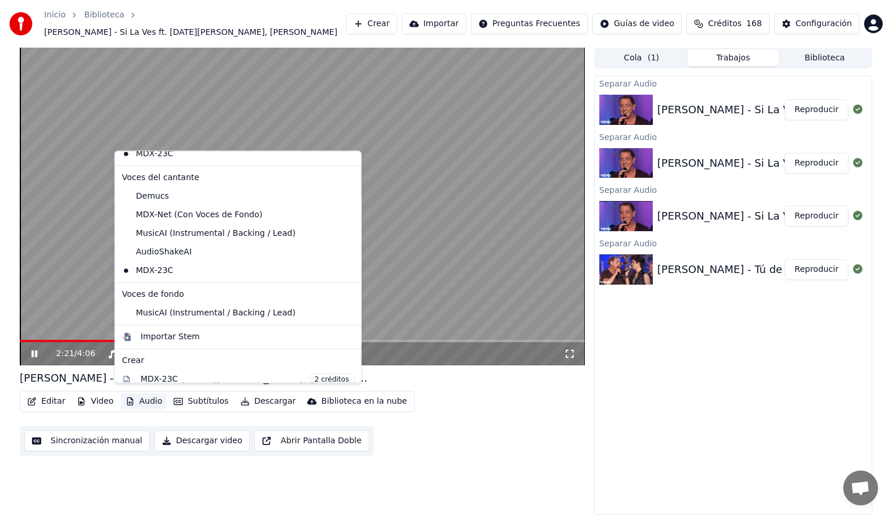
scroll to position [100, 0]
click at [125, 316] on div "MusicAI (Instrumental / Backing / Lead)" at bounding box center [229, 315] width 224 height 19
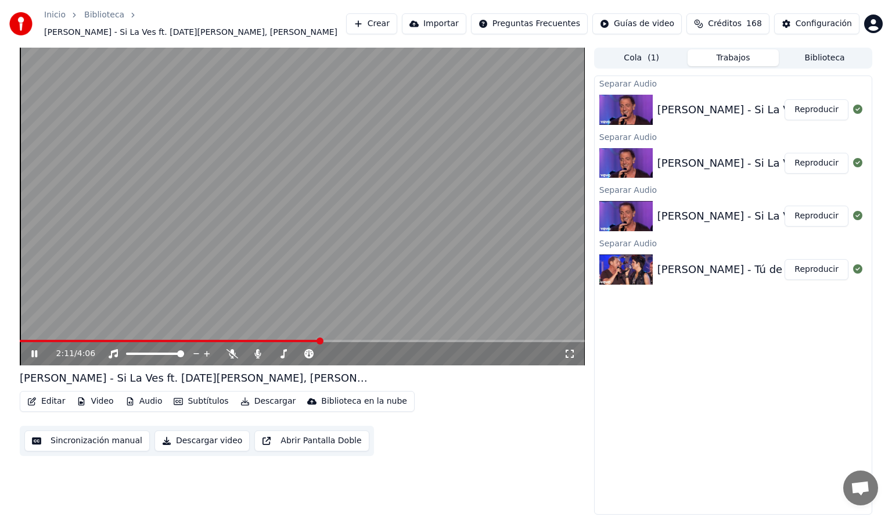
click at [321, 340] on span at bounding box center [170, 341] width 301 height 2
click at [145, 394] on button "Audio" at bounding box center [144, 401] width 46 height 16
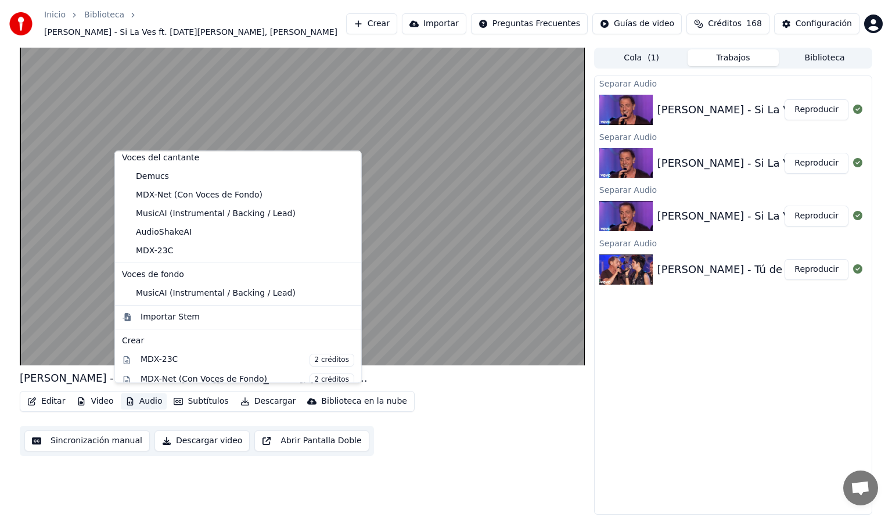
scroll to position [126, 0]
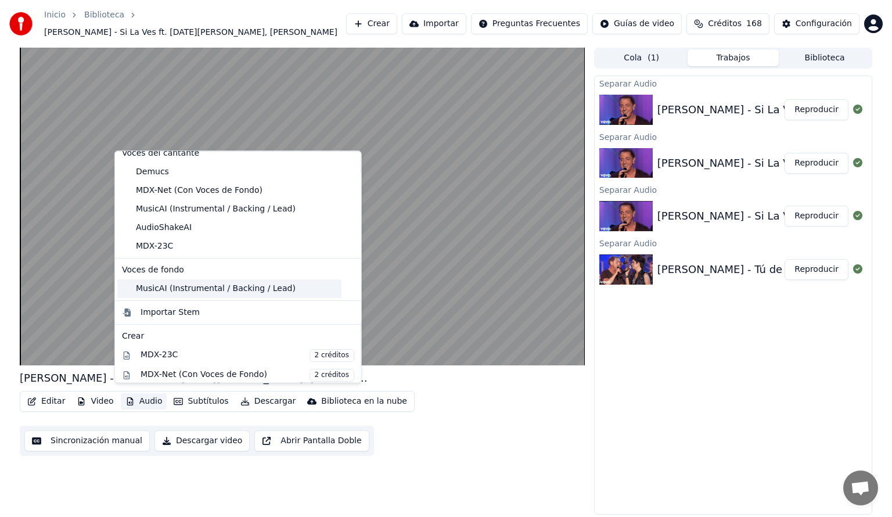
click at [175, 286] on div "MusicAI (Instrumental / Backing / Lead)" at bounding box center [229, 288] width 224 height 19
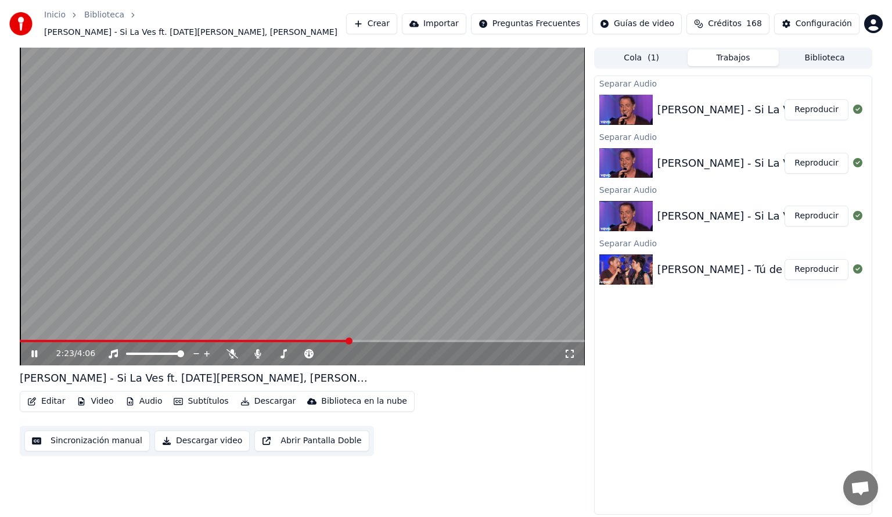
click at [144, 394] on button "Audio" at bounding box center [144, 401] width 46 height 16
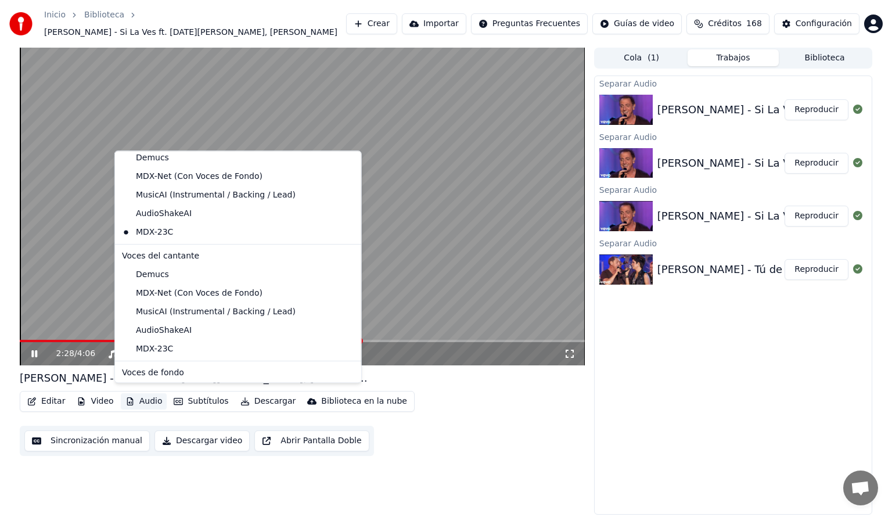
scroll to position [17, 0]
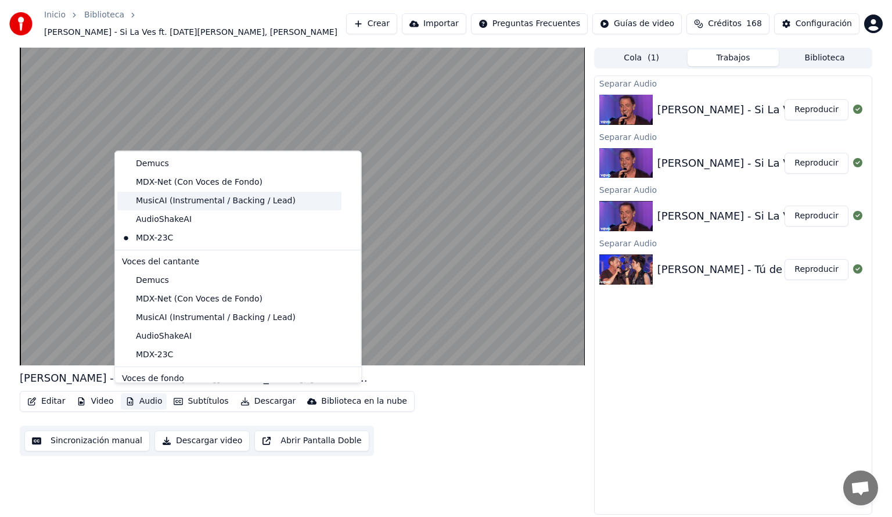
click at [206, 203] on div "MusicAI (Instrumental / Backing / Lead)" at bounding box center [229, 201] width 224 height 19
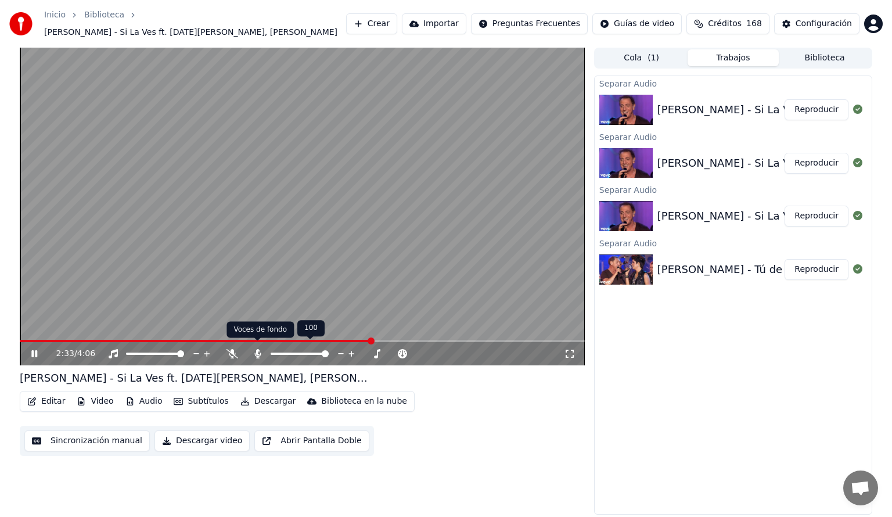
click at [256, 351] on icon at bounding box center [258, 353] width 12 height 9
click at [360, 342] on div "2:56 / 4:06" at bounding box center [302, 353] width 565 height 23
click at [360, 340] on span at bounding box center [190, 341] width 340 height 2
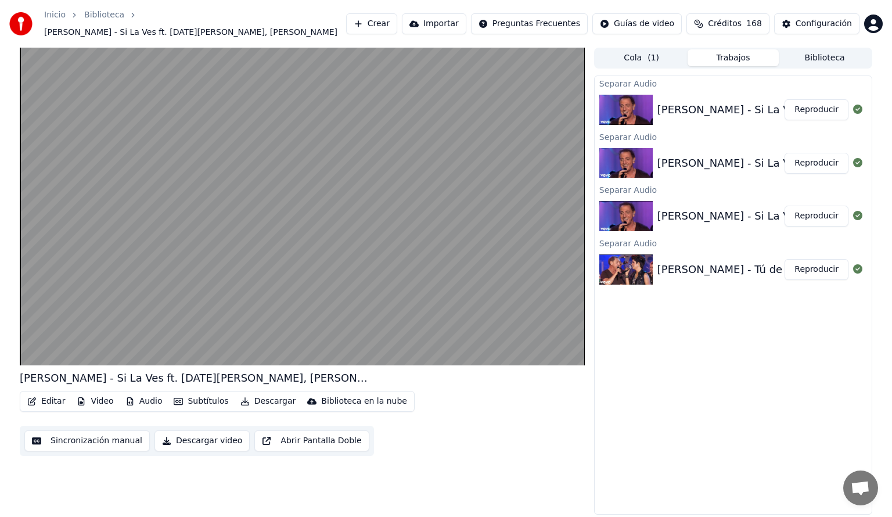
click at [141, 398] on button "Audio" at bounding box center [144, 401] width 46 height 16
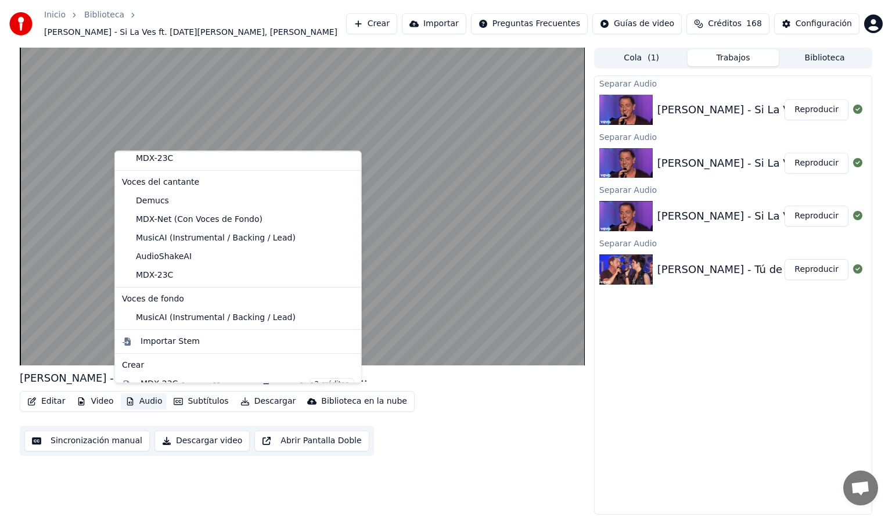
scroll to position [88, 0]
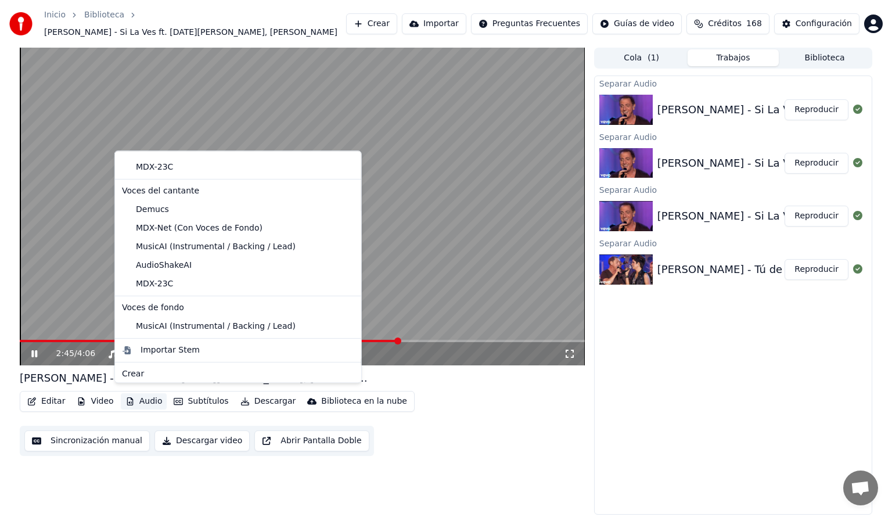
click at [811, 52] on button "Biblioteca" at bounding box center [825, 57] width 92 height 17
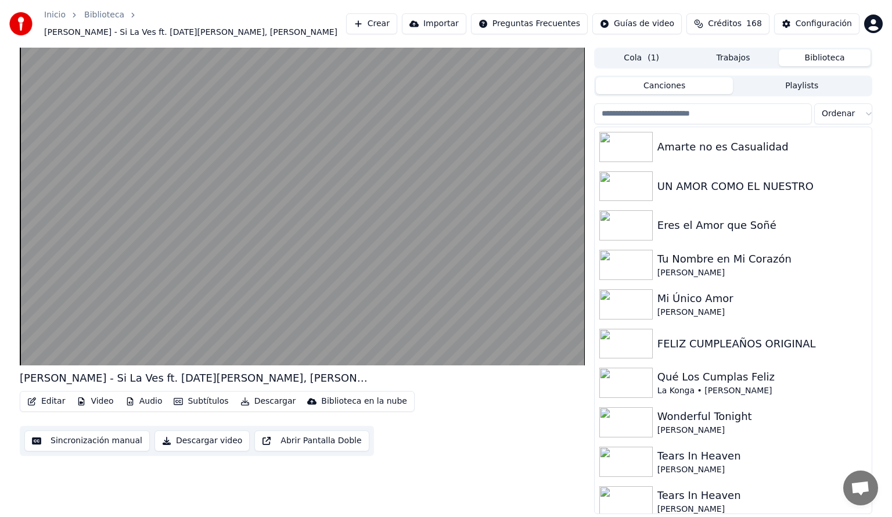
click at [645, 107] on input "search" at bounding box center [703, 113] width 218 height 21
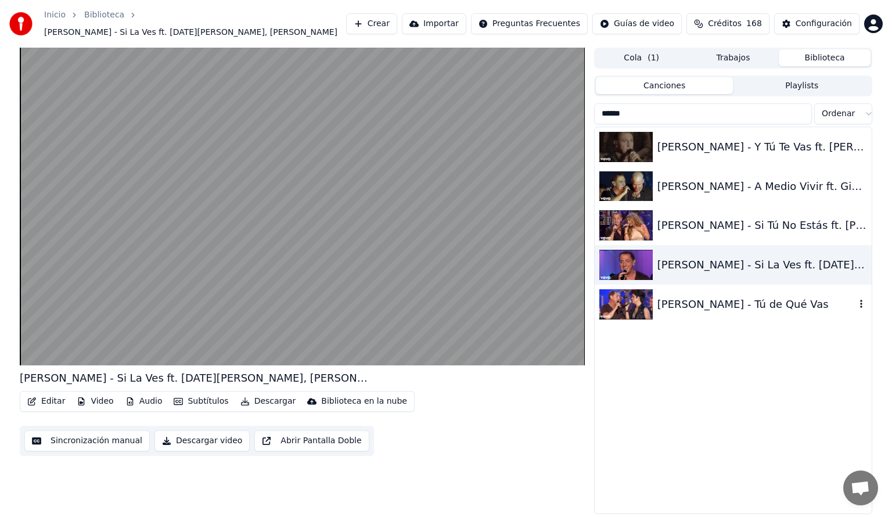
type input "******"
click at [677, 296] on div "[PERSON_NAME] - Tú de Qué Vas" at bounding box center [756, 304] width 198 height 16
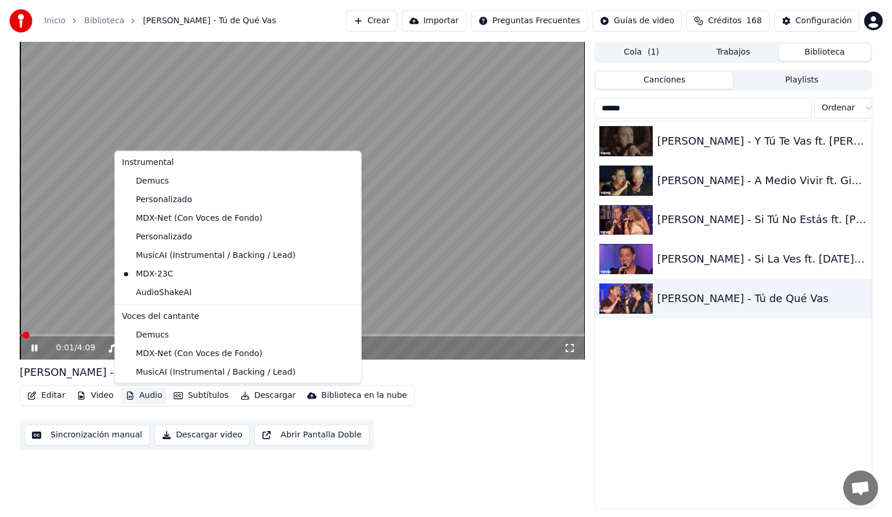
click at [146, 393] on button "Audio" at bounding box center [144, 395] width 46 height 16
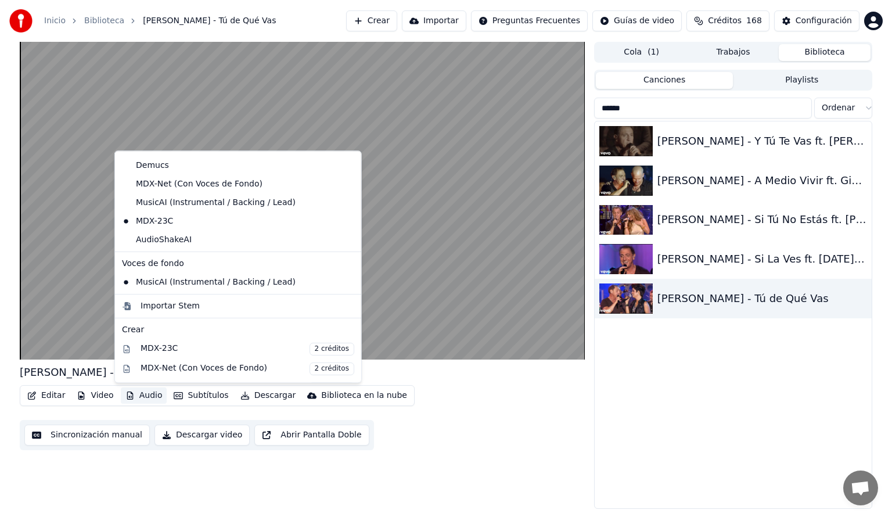
scroll to position [171, 0]
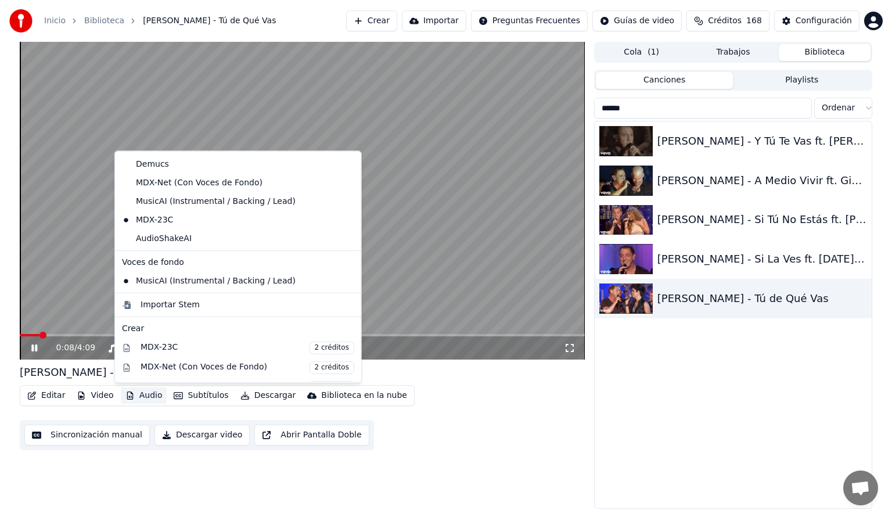
click at [459, 407] on div "Editar Video Audio Subtítulos Descargar Biblioteca en la nube Sincronización ma…" at bounding box center [302, 417] width 565 height 65
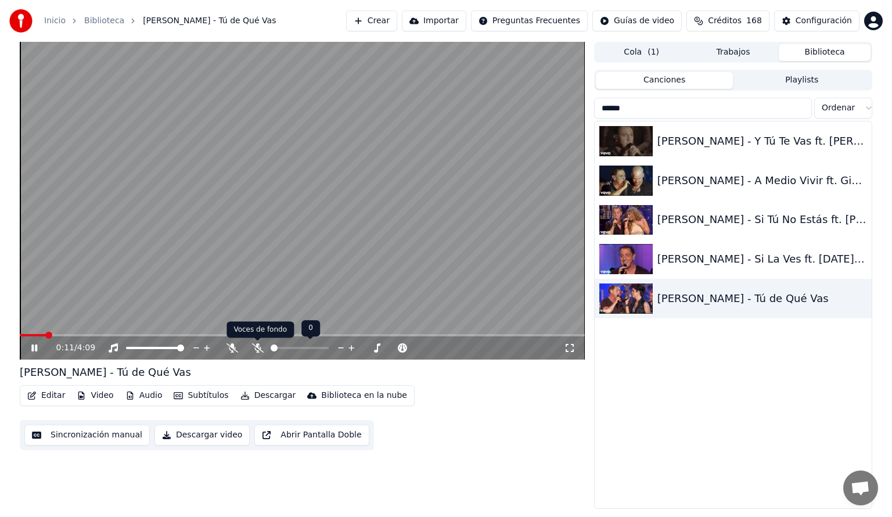
click at [255, 348] on icon at bounding box center [258, 347] width 12 height 9
click at [244, 335] on span at bounding box center [302, 335] width 565 height 2
click at [295, 337] on div "1:43 / 4:09" at bounding box center [302, 347] width 565 height 23
click at [296, 337] on div "1:44 / 4:09" at bounding box center [302, 347] width 565 height 23
click at [291, 334] on span at bounding box center [302, 335] width 565 height 2
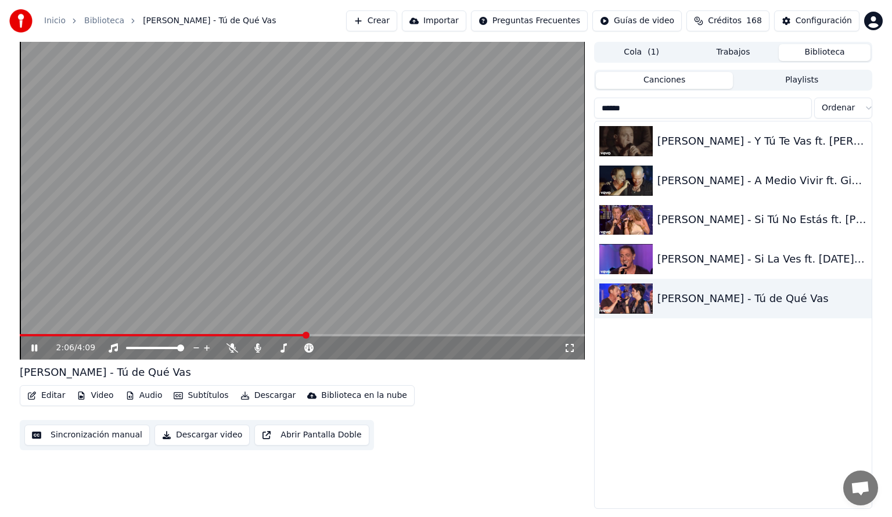
click at [34, 348] on icon at bounding box center [42, 347] width 27 height 9
click at [148, 393] on button "Audio" at bounding box center [144, 395] width 46 height 16
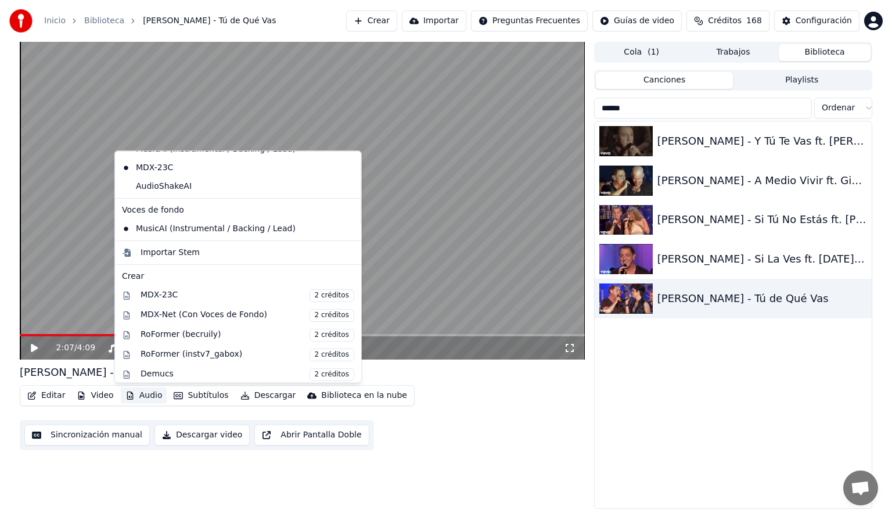
scroll to position [224, 0]
click at [458, 455] on div "2:07 / 4:09 [PERSON_NAME] - Tú de Qué Vas Editar Video Audio Subtítulos Descarg…" at bounding box center [302, 275] width 565 height 467
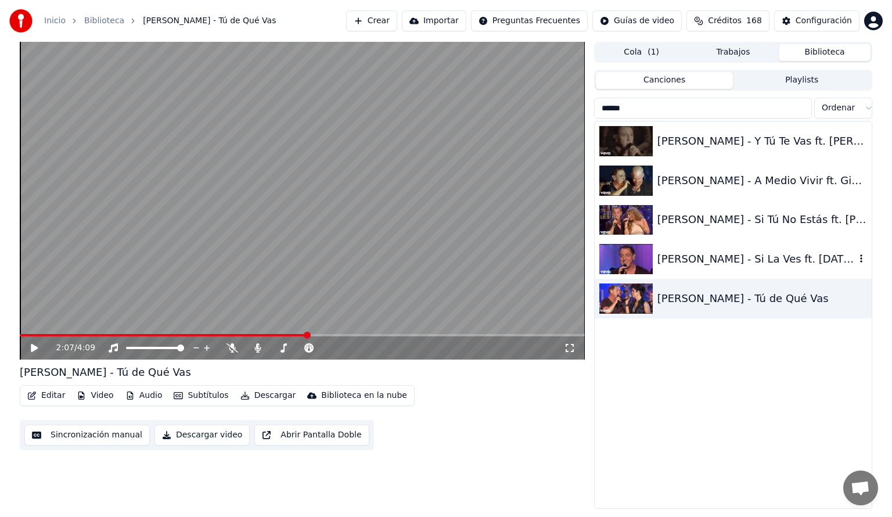
click at [706, 264] on div "[PERSON_NAME] - Si La Ves ft. [DATE][PERSON_NAME], [PERSON_NAME]" at bounding box center [756, 259] width 198 height 16
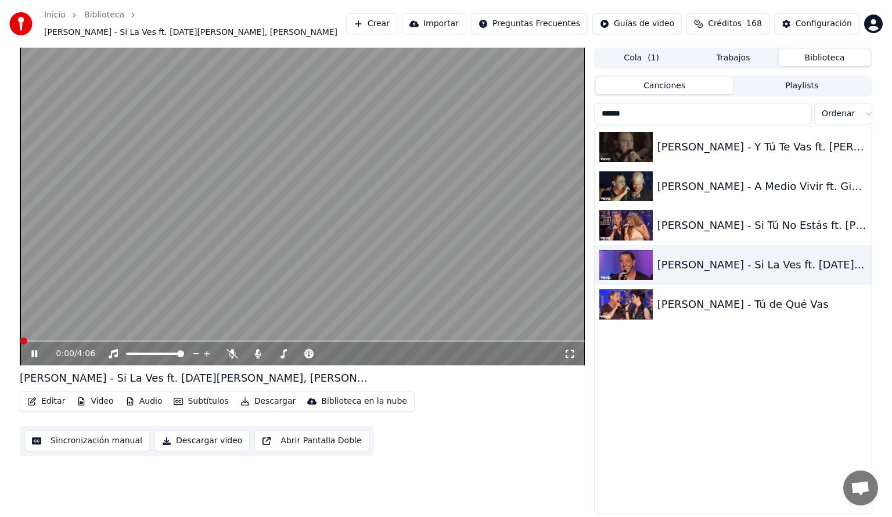
click at [145, 394] on button "Audio" at bounding box center [144, 401] width 46 height 16
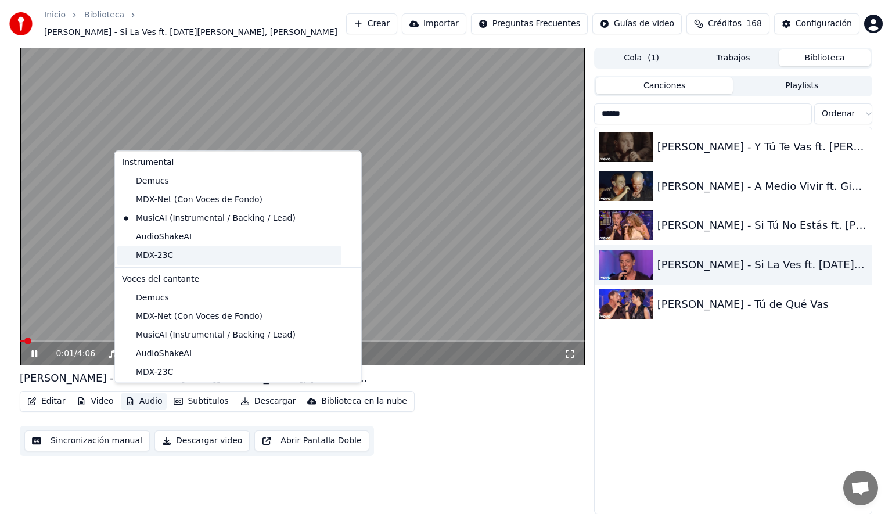
click at [154, 260] on div "MDX-23C" at bounding box center [229, 255] width 224 height 19
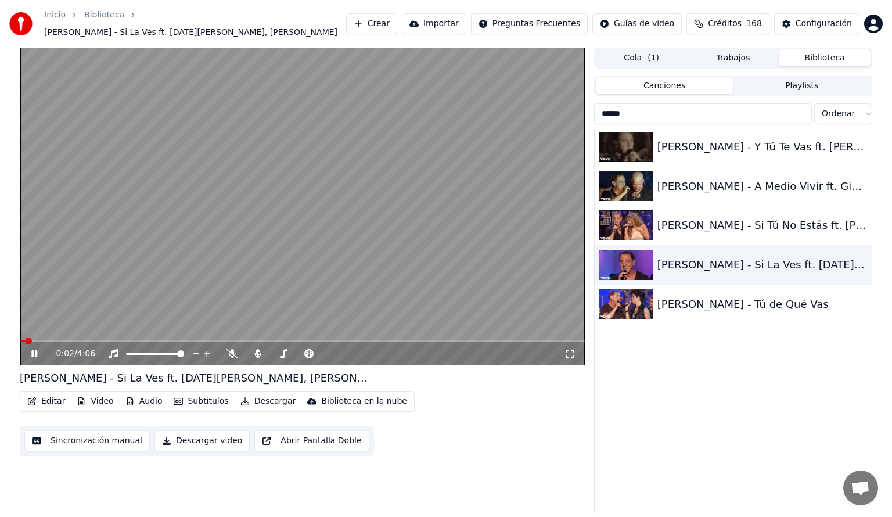
click at [137, 395] on button "Audio" at bounding box center [144, 401] width 46 height 16
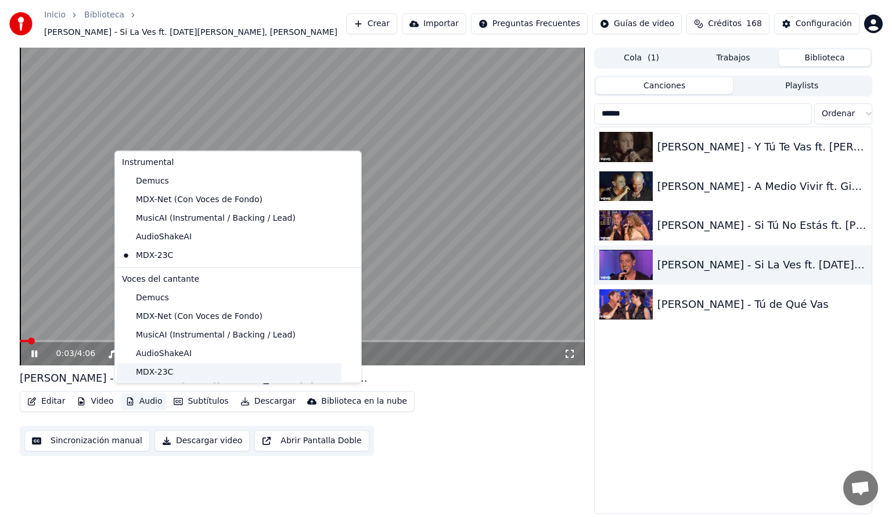
click at [151, 368] on div "MDX-23C" at bounding box center [229, 372] width 224 height 19
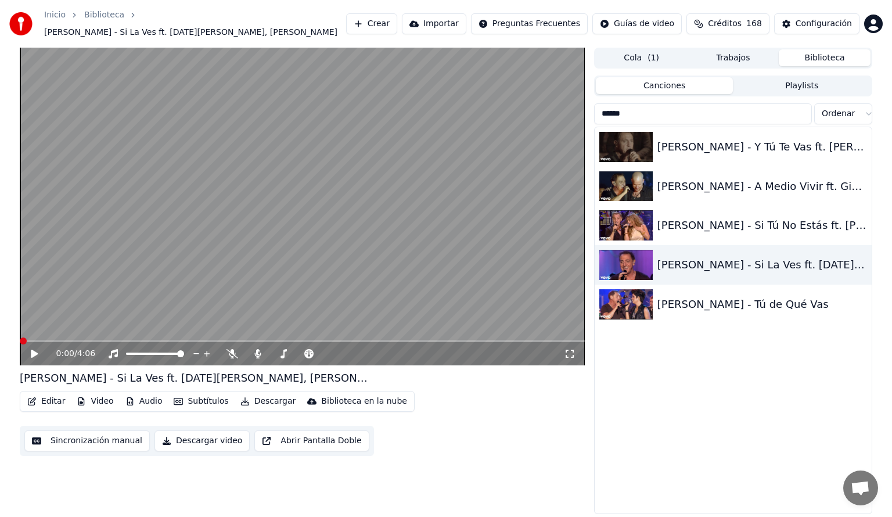
click at [144, 400] on button "Audio" at bounding box center [144, 401] width 46 height 16
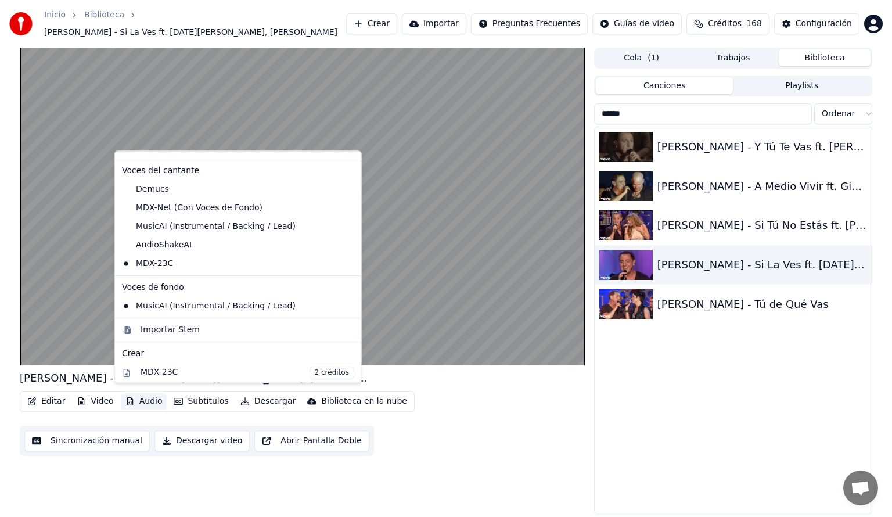
scroll to position [114, 0]
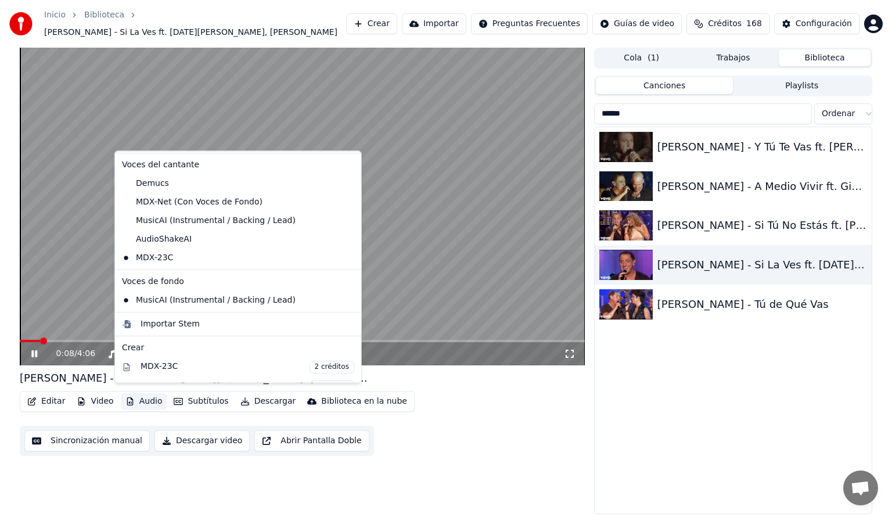
click at [475, 403] on div "Editar Video Audio Subtítulos Descargar Biblioteca en la nube Sincronización ma…" at bounding box center [302, 423] width 565 height 65
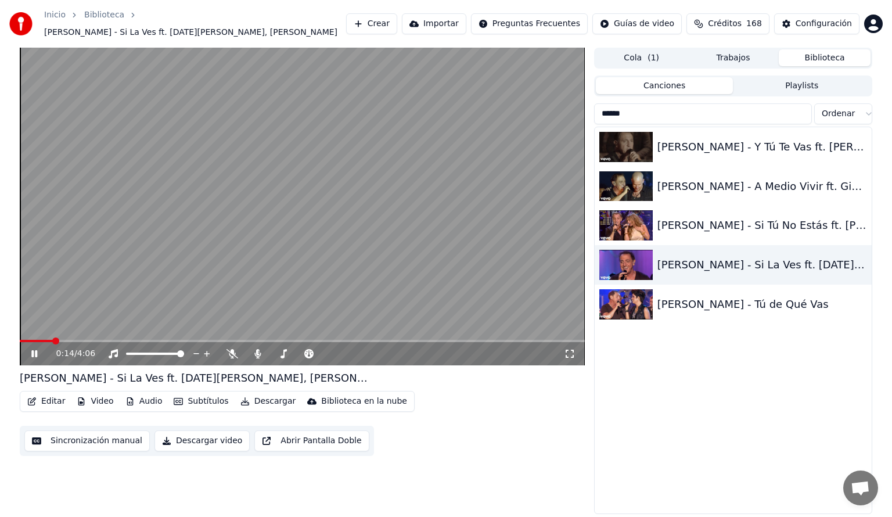
click at [176, 342] on div "0:14 / 4:06" at bounding box center [302, 353] width 565 height 23
click at [177, 340] on span at bounding box center [302, 341] width 565 height 2
click at [213, 340] on span at bounding box center [302, 341] width 565 height 2
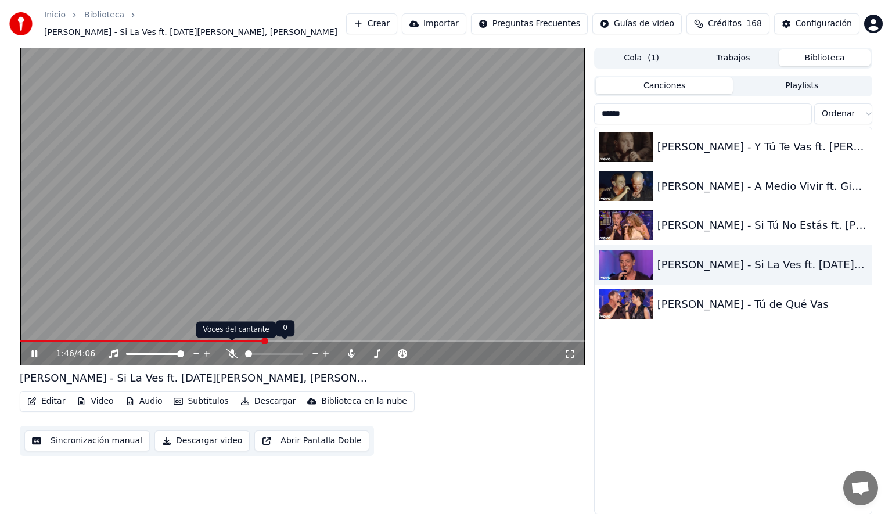
click at [229, 349] on icon at bounding box center [233, 353] width 12 height 9
click at [229, 349] on icon at bounding box center [232, 353] width 6 height 9
click at [229, 349] on icon at bounding box center [233, 353] width 12 height 9
click at [366, 340] on span at bounding box center [193, 341] width 347 height 2
click at [386, 340] on span at bounding box center [203, 341] width 367 height 2
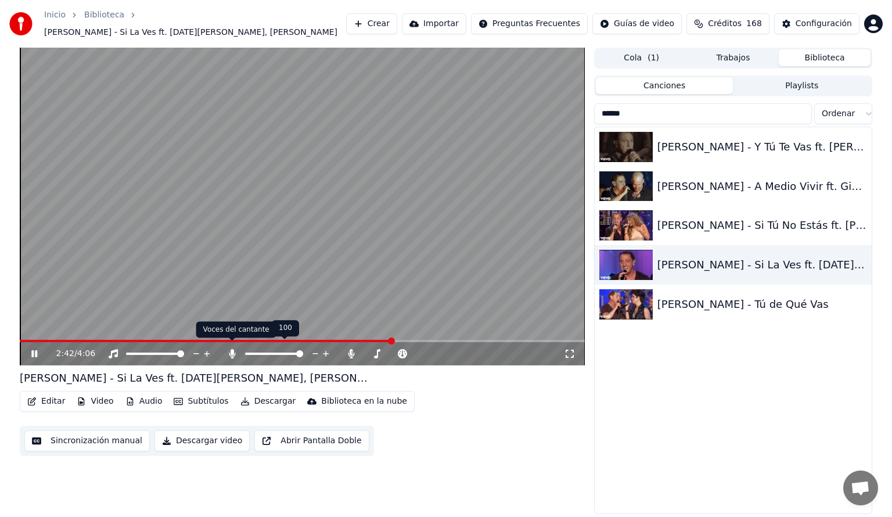
click at [232, 349] on icon at bounding box center [232, 353] width 6 height 9
click at [156, 393] on button "Audio" at bounding box center [144, 401] width 46 height 16
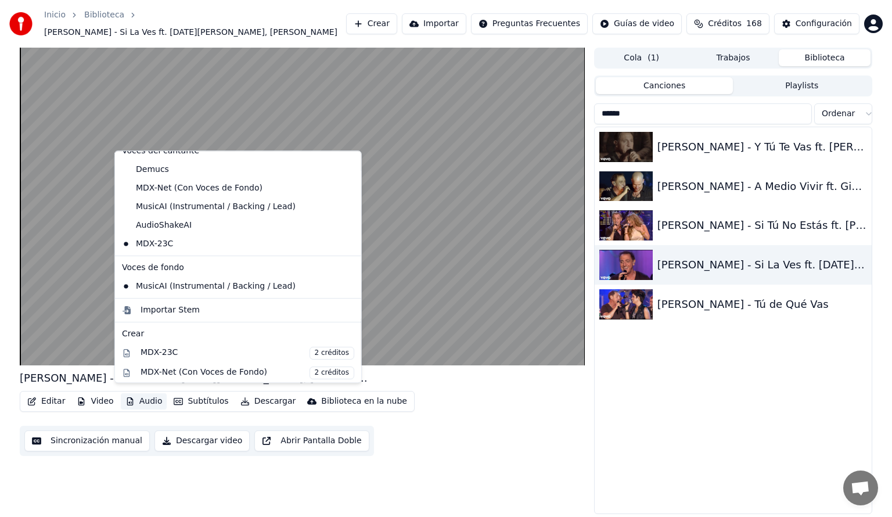
scroll to position [85, 0]
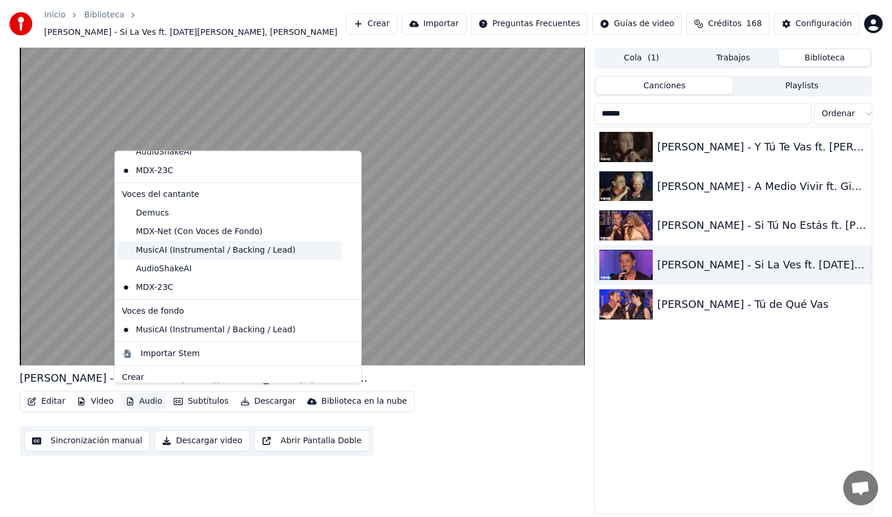
click at [125, 249] on div "MusicAI (Instrumental / Backing / Lead)" at bounding box center [229, 250] width 224 height 19
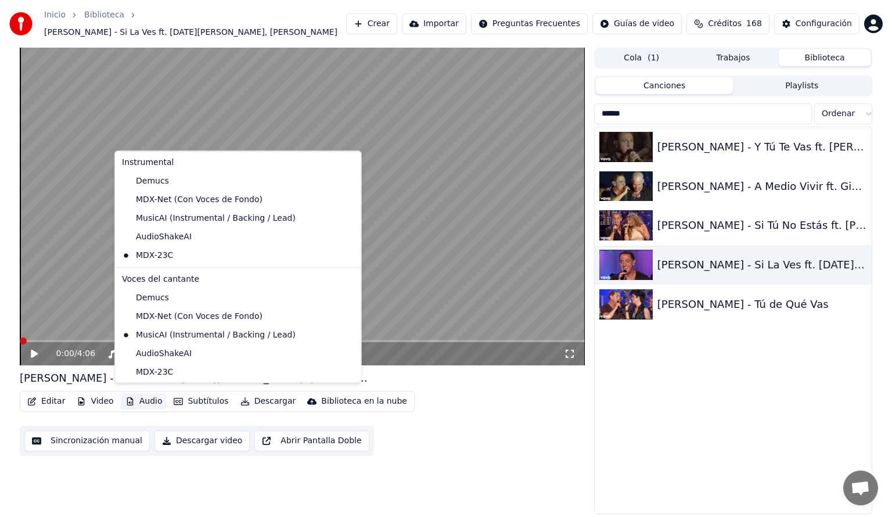
click at [145, 399] on button "Audio" at bounding box center [144, 401] width 46 height 16
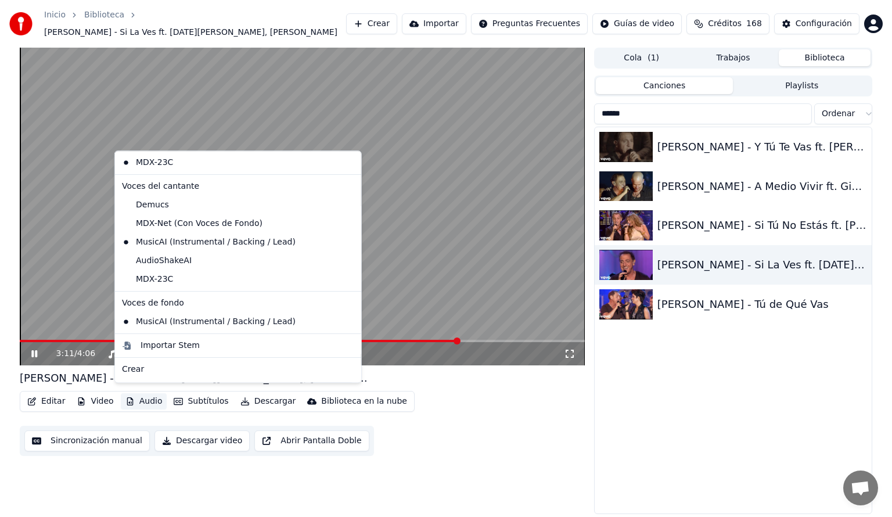
scroll to position [95, 0]
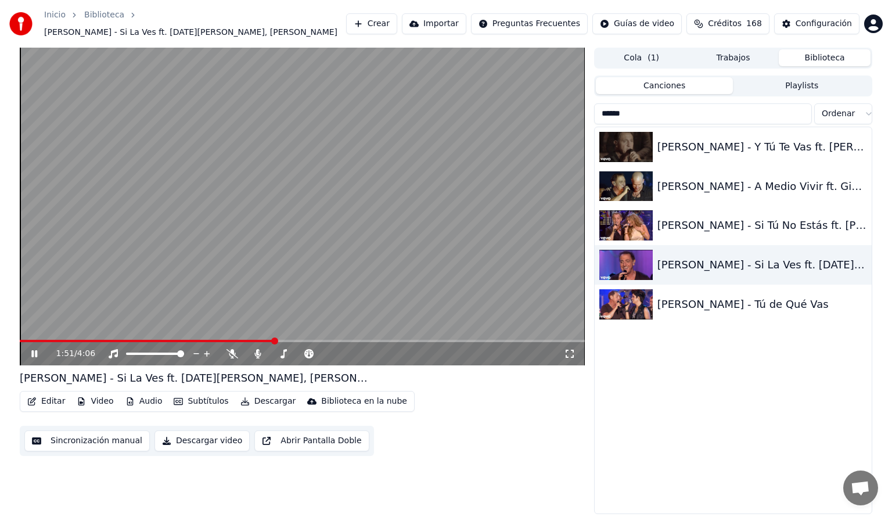
click at [274, 340] on span at bounding box center [147, 341] width 255 height 2
click at [228, 340] on span at bounding box center [150, 341] width 261 height 2
click at [145, 394] on button "Audio" at bounding box center [144, 401] width 46 height 16
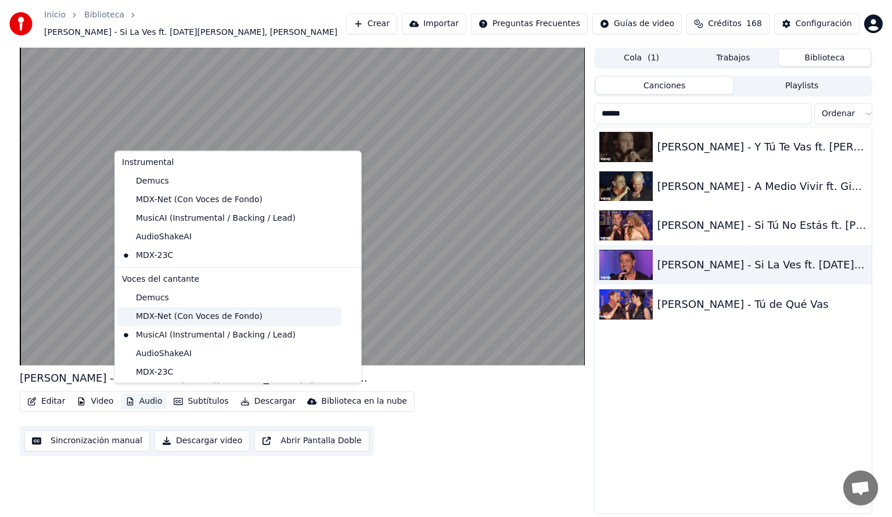
click at [221, 316] on div "MDX-Net (Con Voces de Fondo)" at bounding box center [229, 316] width 224 height 19
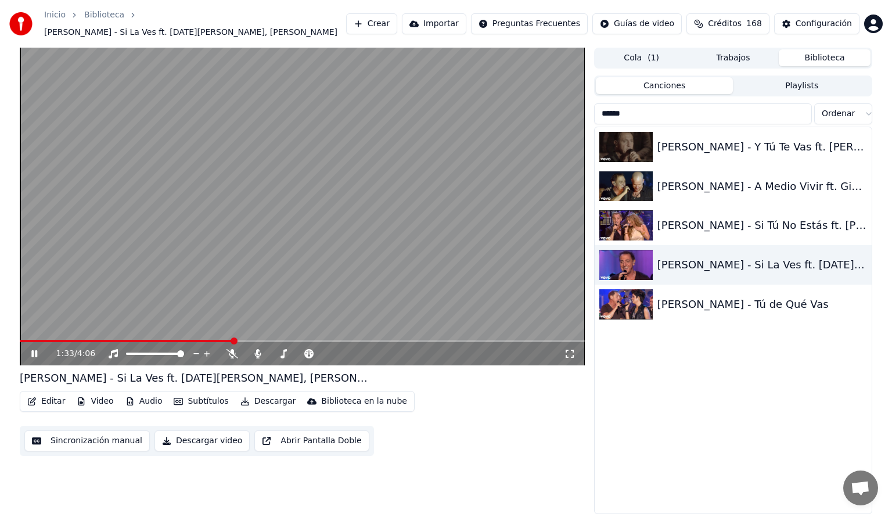
click at [232, 340] on span at bounding box center [127, 341] width 214 height 2
click at [114, 349] on icon at bounding box center [113, 353] width 12 height 9
click at [272, 340] on span at bounding box center [146, 341] width 253 height 2
click at [143, 396] on button "Audio" at bounding box center [144, 401] width 46 height 16
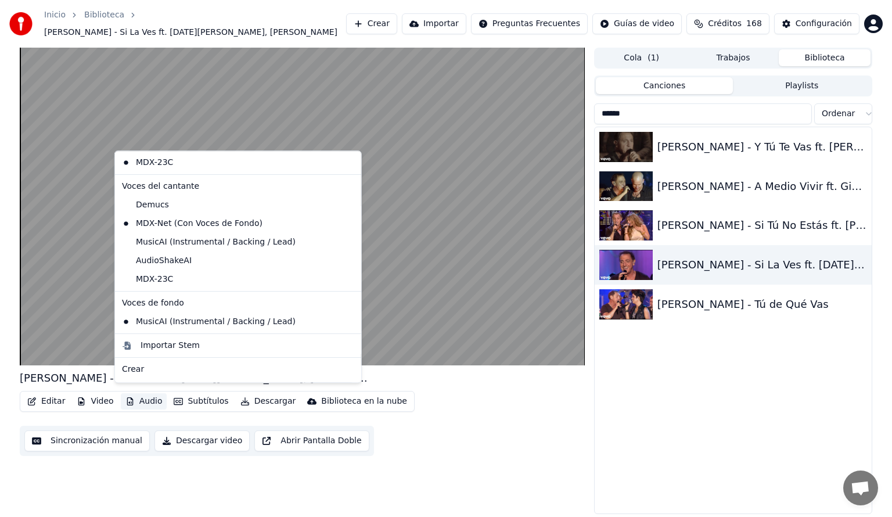
scroll to position [124, 0]
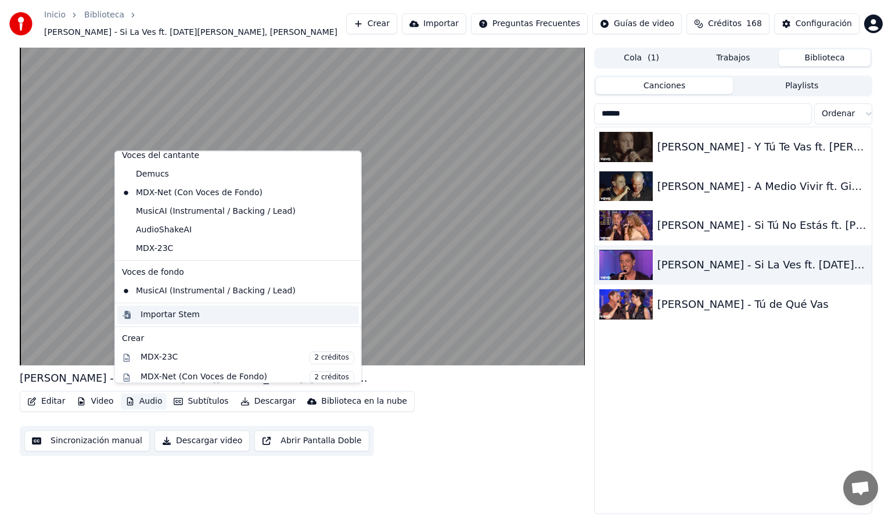
click at [187, 317] on div "Importar Stem" at bounding box center [170, 315] width 59 height 12
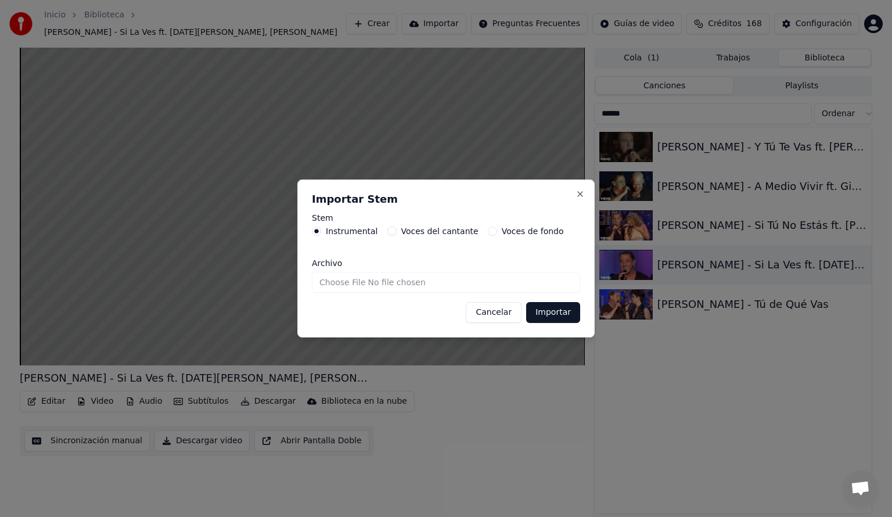
click at [488, 231] on button "Voces de fondo" at bounding box center [492, 231] width 9 height 9
click at [473, 286] on input "Archivo" at bounding box center [446, 282] width 268 height 21
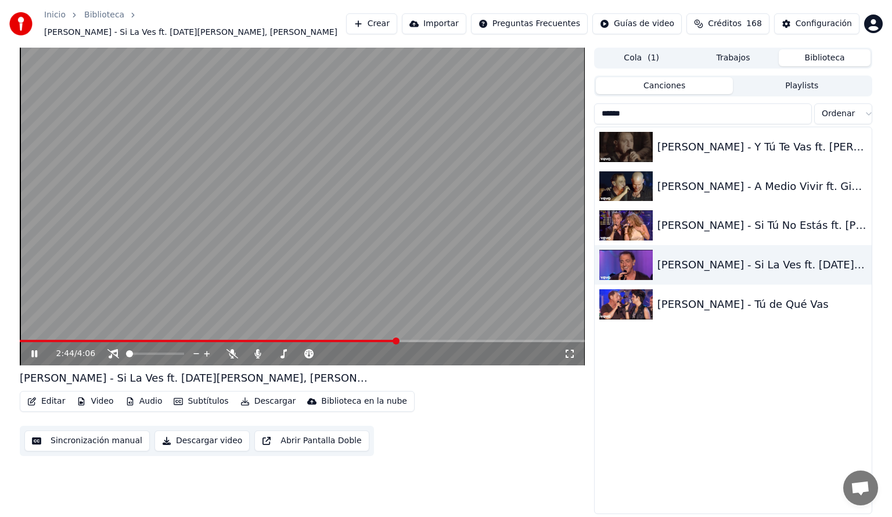
click at [35, 350] on icon at bounding box center [34, 353] width 6 height 7
click at [139, 397] on button "Audio" at bounding box center [144, 401] width 46 height 16
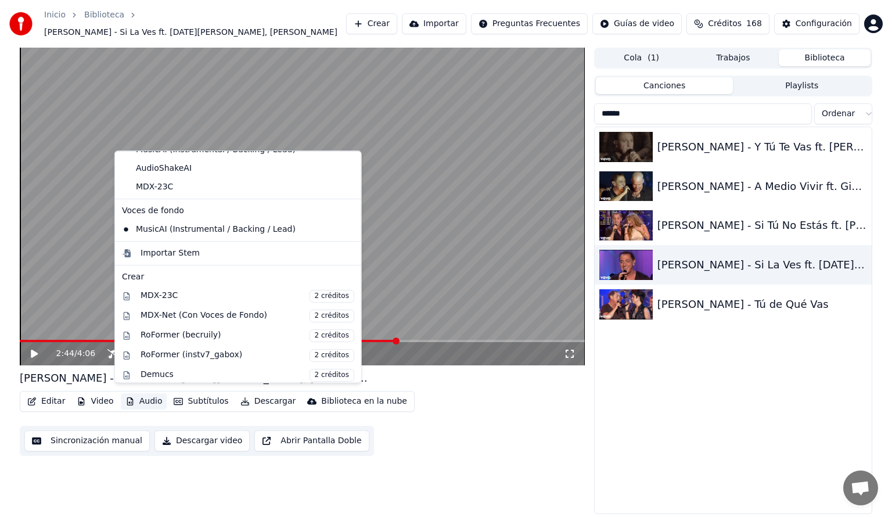
scroll to position [182, 0]
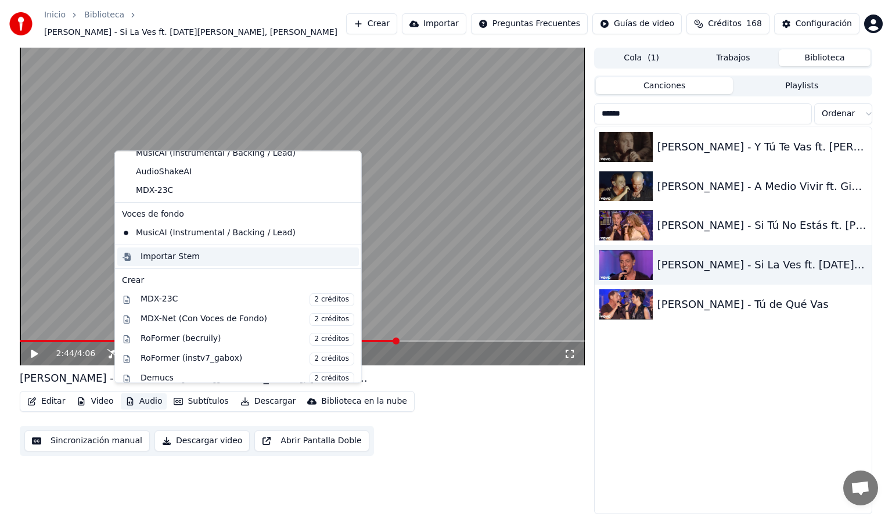
click at [181, 255] on div "Importar Stem" at bounding box center [170, 257] width 59 height 12
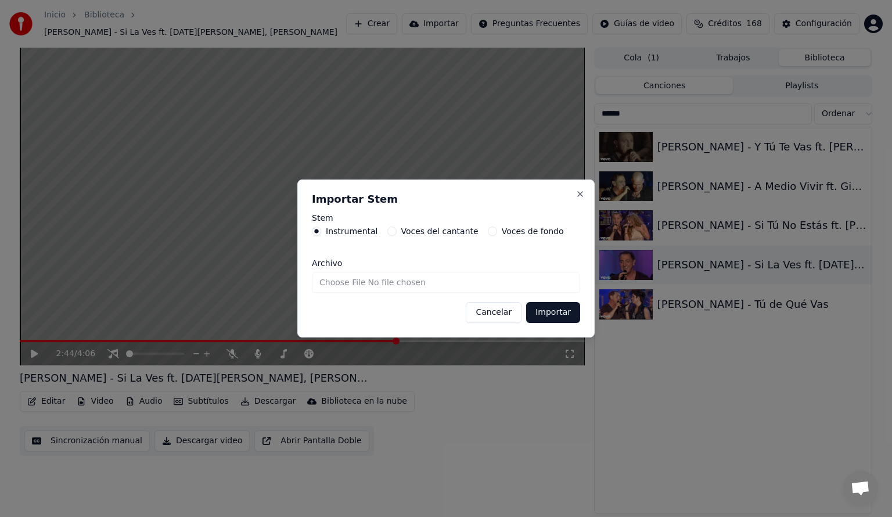
click at [488, 232] on button "Voces de fondo" at bounding box center [492, 231] width 9 height 9
click at [461, 282] on input "Archivo" at bounding box center [446, 282] width 268 height 21
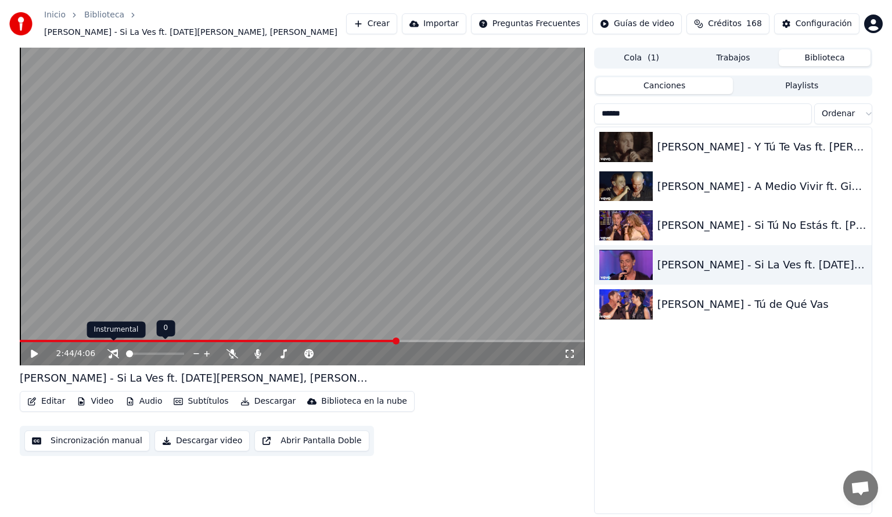
click at [114, 349] on icon at bounding box center [113, 353] width 12 height 9
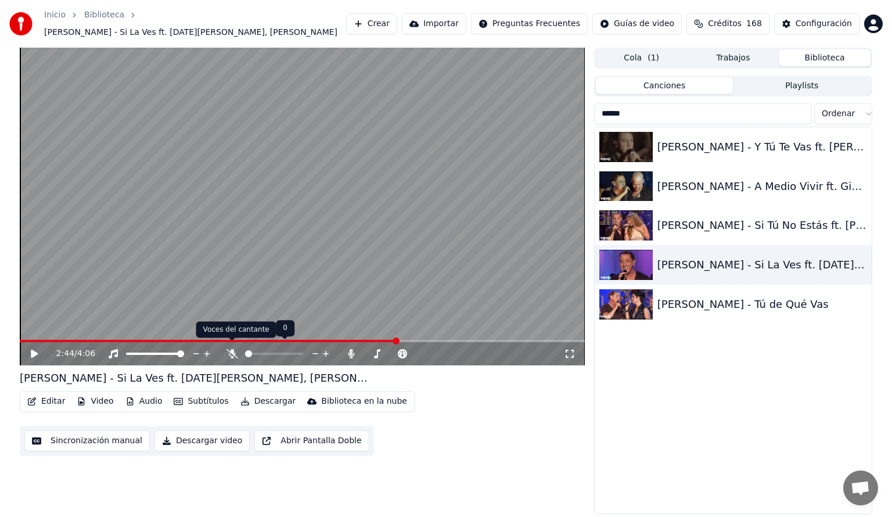
click at [228, 349] on icon at bounding box center [233, 353] width 12 height 9
click at [206, 437] on button "Descargar video" at bounding box center [201, 440] width 95 height 21
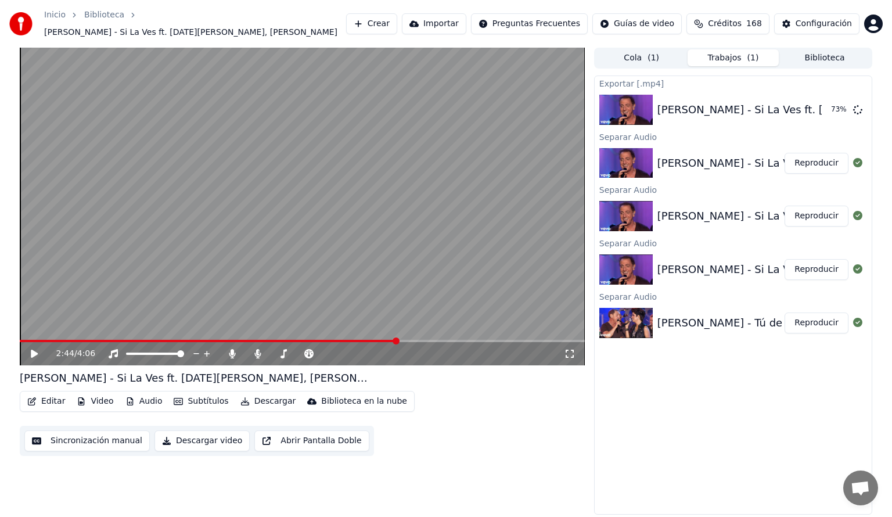
click at [148, 393] on button "Audio" at bounding box center [144, 401] width 46 height 16
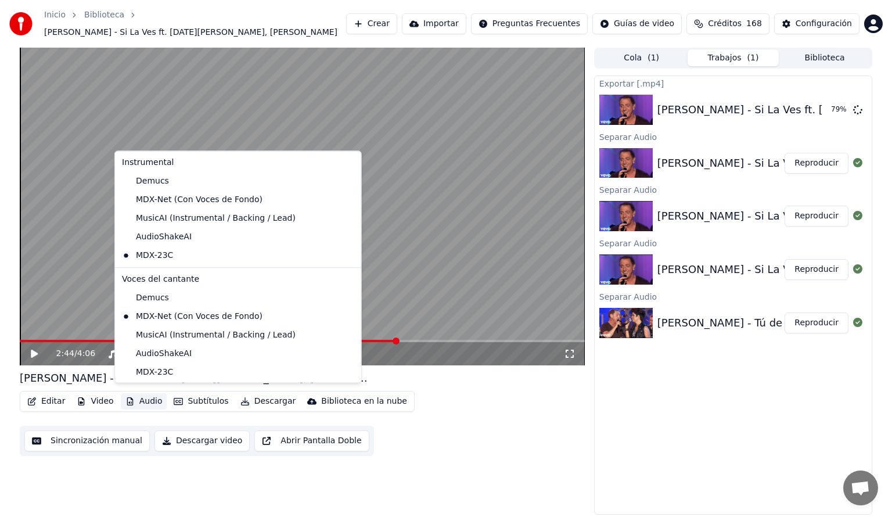
scroll to position [202, 0]
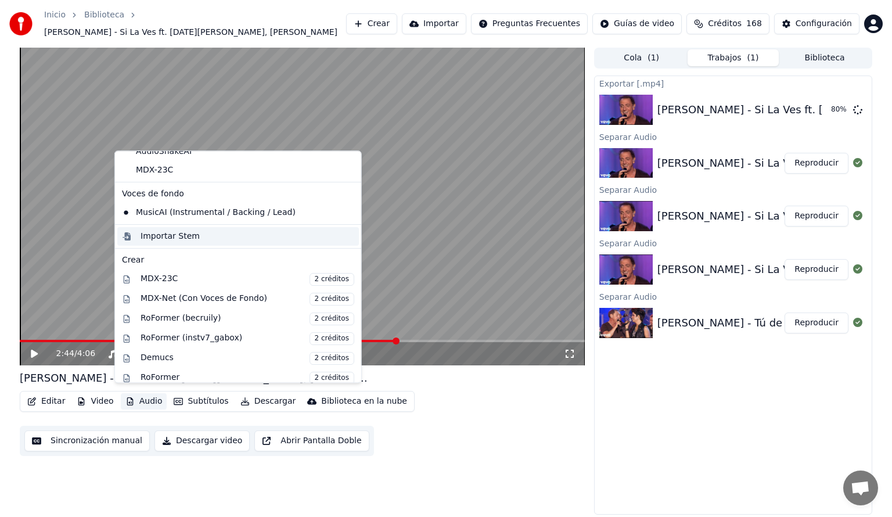
click at [181, 237] on div "Importar Stem" at bounding box center [170, 237] width 59 height 12
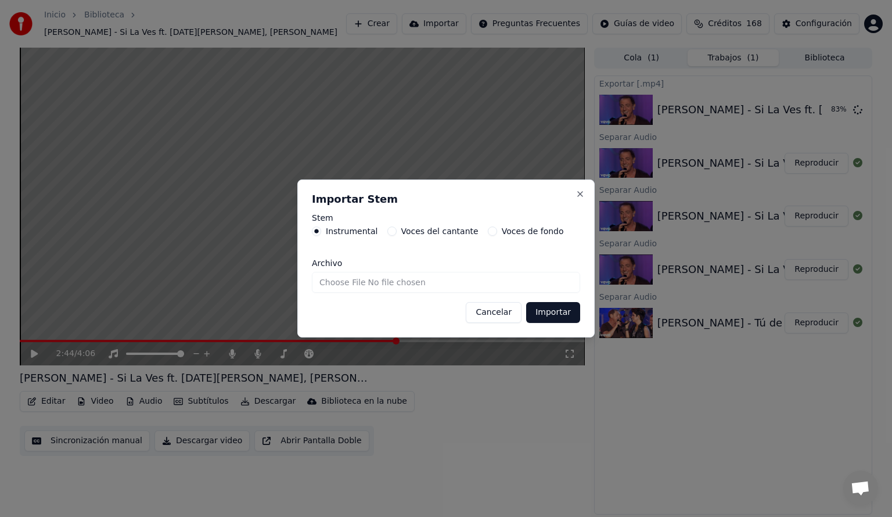
click at [502, 235] on label "Voces de fondo" at bounding box center [533, 231] width 62 height 8
click at [493, 235] on button "Voces de fondo" at bounding box center [492, 231] width 9 height 9
click at [447, 283] on input "Archivo" at bounding box center [446, 282] width 268 height 21
type input "**********"
click at [555, 315] on button "Importar" at bounding box center [553, 312] width 54 height 21
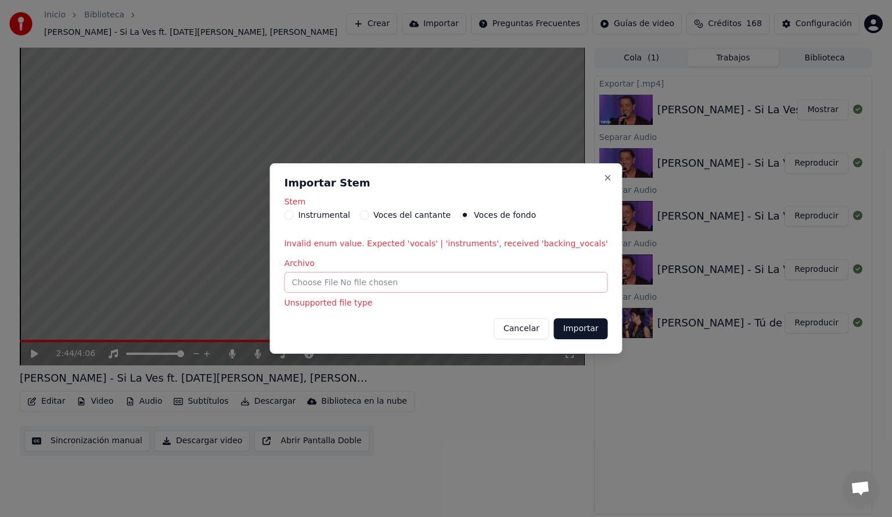
click at [504, 333] on button "Cancelar" at bounding box center [522, 328] width 56 height 21
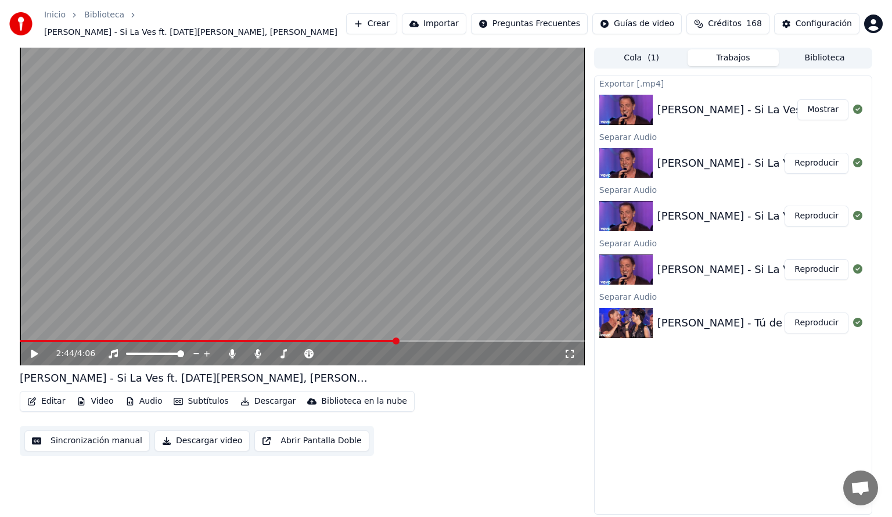
click at [152, 396] on button "Audio" at bounding box center [144, 401] width 46 height 16
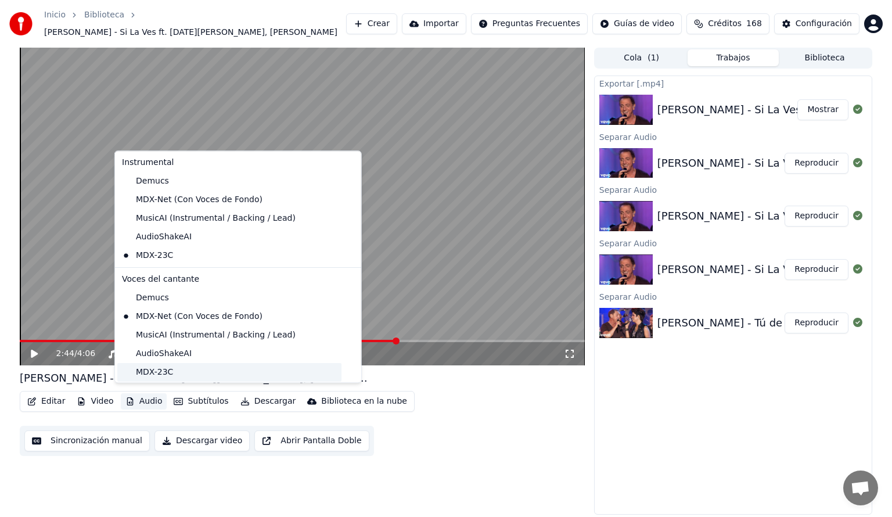
click at [132, 370] on div "MDX-23C" at bounding box center [229, 372] width 224 height 19
click at [135, 397] on button "Audio" at bounding box center [144, 401] width 46 height 16
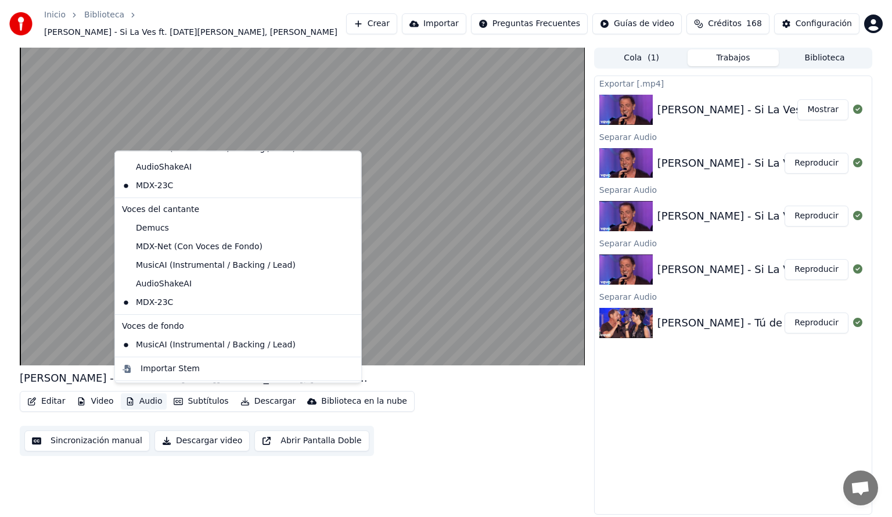
scroll to position [93, 0]
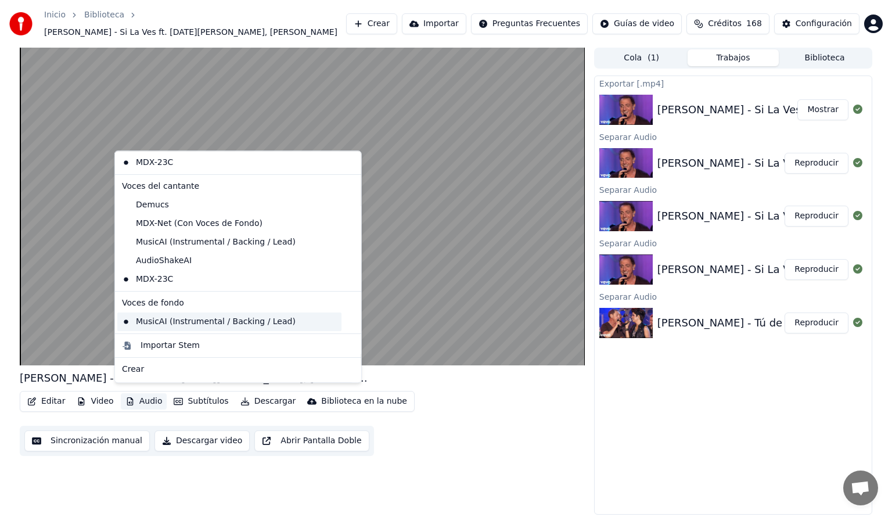
click at [193, 323] on div "MusicAI (Instrumental / Backing / Lead)" at bounding box center [229, 321] width 224 height 19
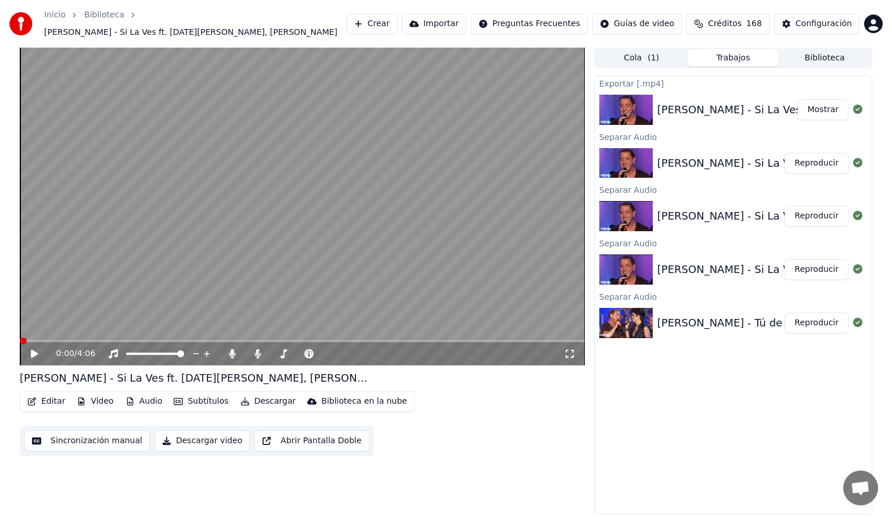
click at [142, 401] on button "Audio" at bounding box center [144, 401] width 46 height 16
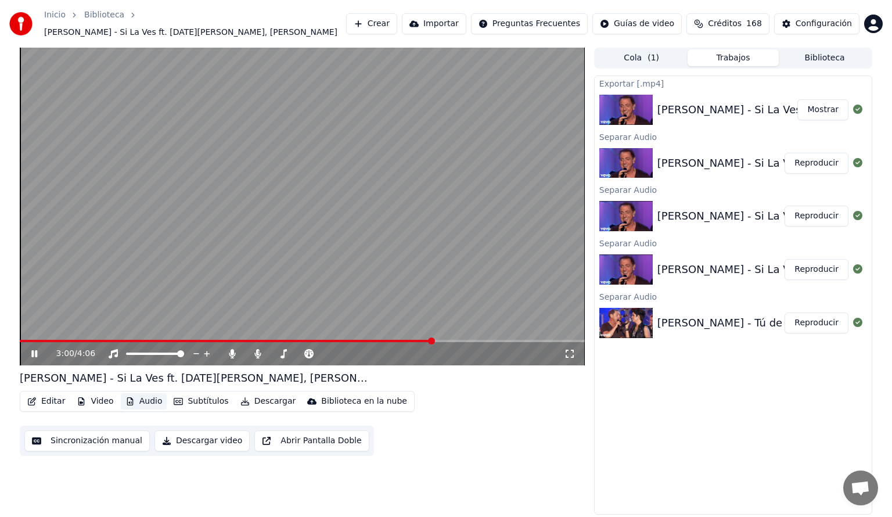
click at [142, 393] on button "Audio" at bounding box center [144, 401] width 46 height 16
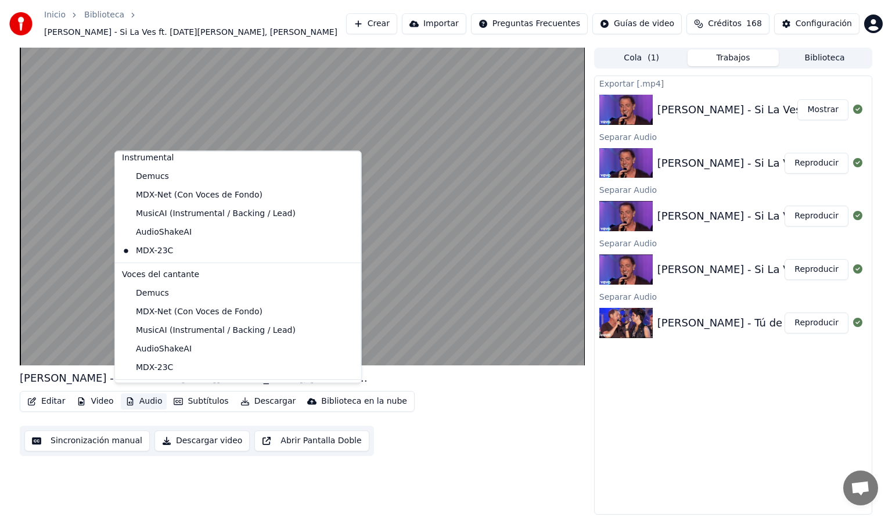
scroll to position [1, 0]
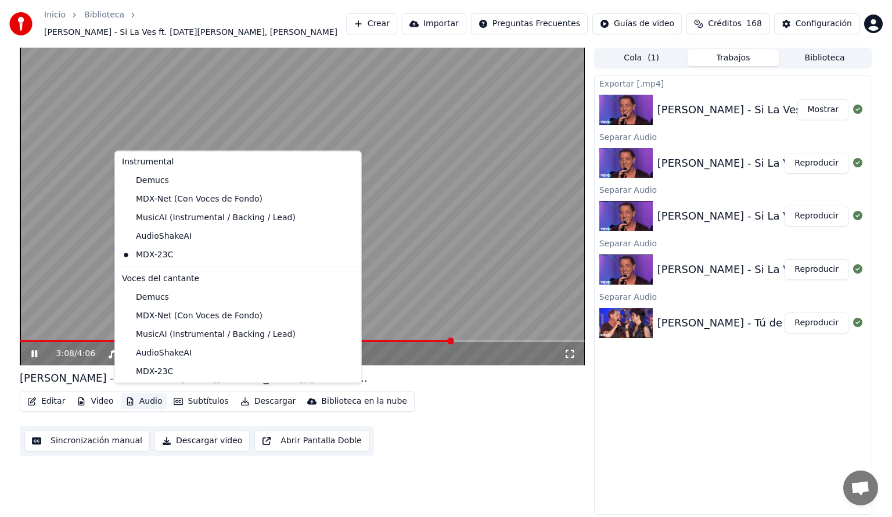
click at [458, 418] on div "Editar Video Audio Subtítulos Descargar Biblioteca en la nube Sincronización ma…" at bounding box center [302, 423] width 565 height 65
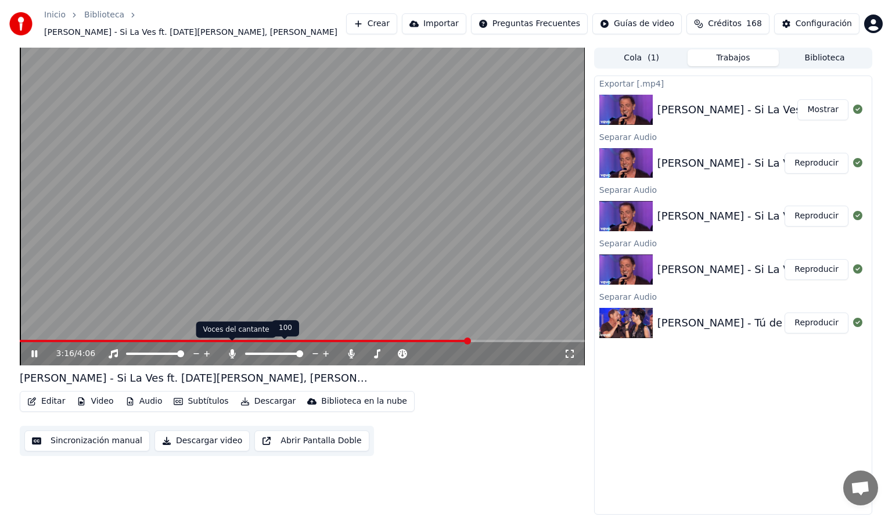
click at [228, 349] on icon at bounding box center [233, 353] width 12 height 9
click at [146, 399] on button "Audio" at bounding box center [144, 401] width 46 height 16
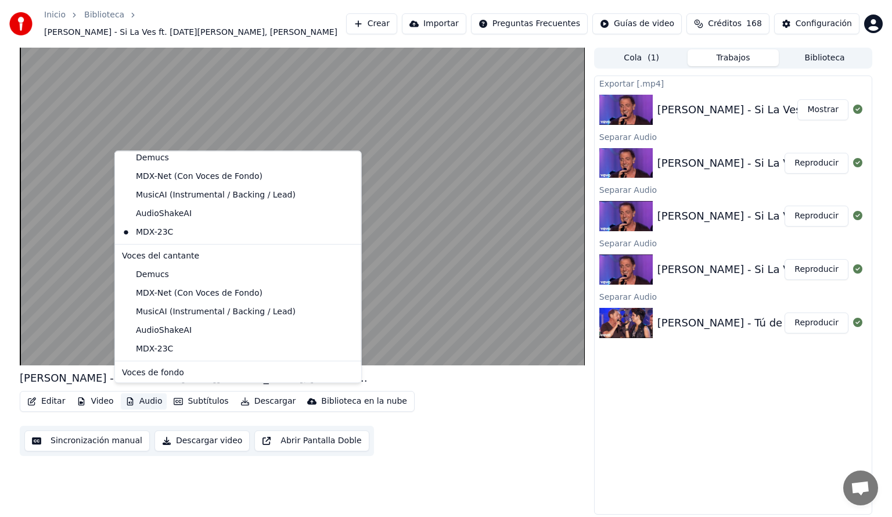
scroll to position [46, 0]
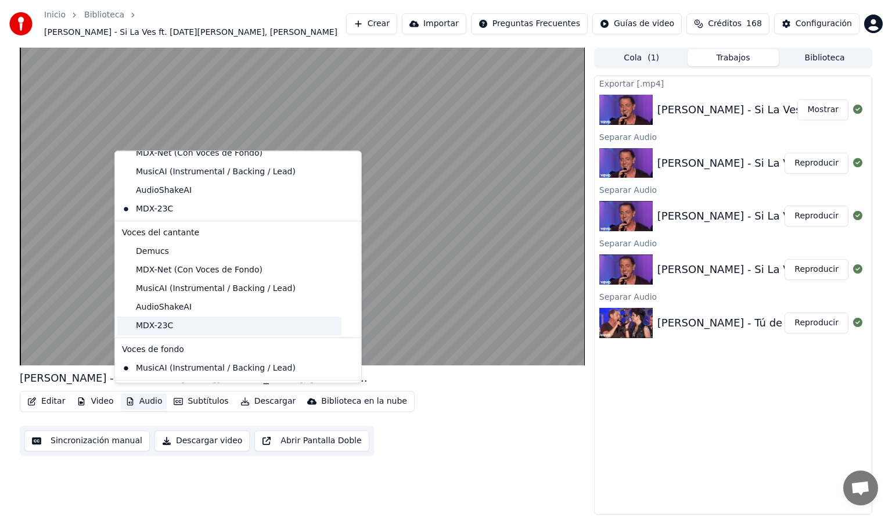
click at [163, 326] on div "MDX-23C" at bounding box center [229, 326] width 224 height 19
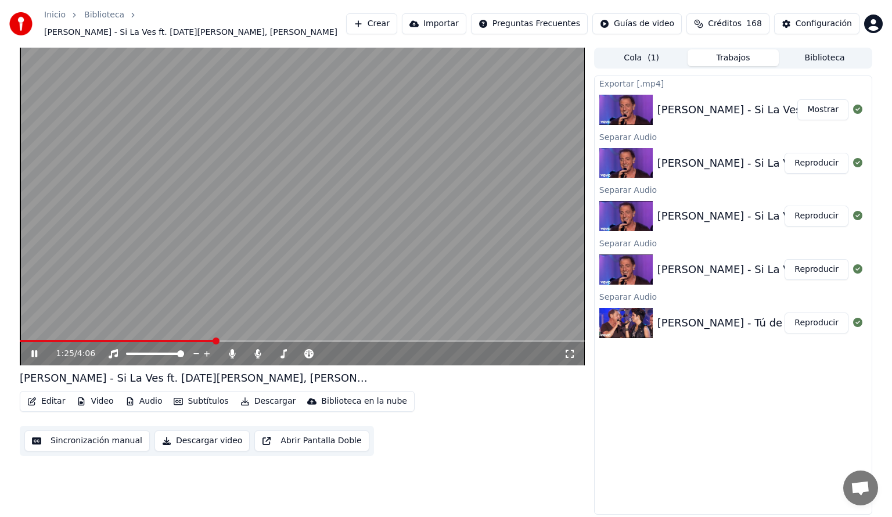
click at [214, 340] on span at bounding box center [117, 341] width 195 height 2
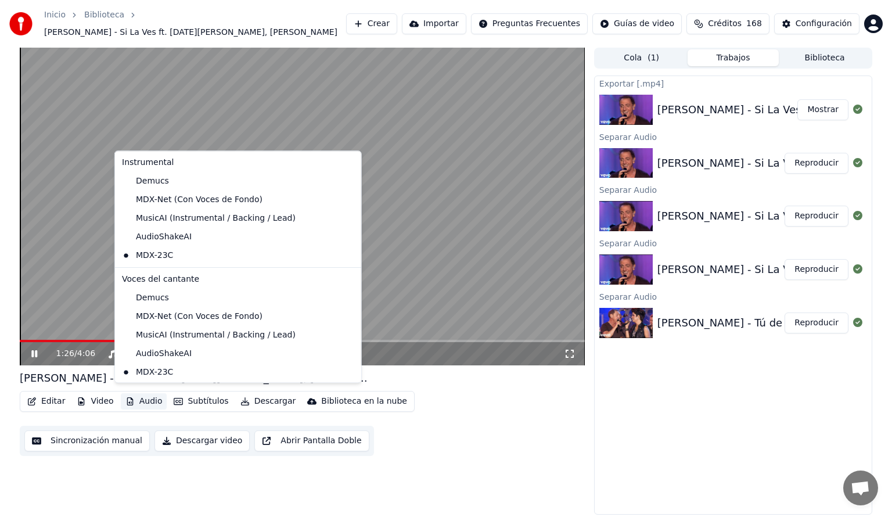
click at [144, 395] on button "Audio" at bounding box center [144, 401] width 46 height 16
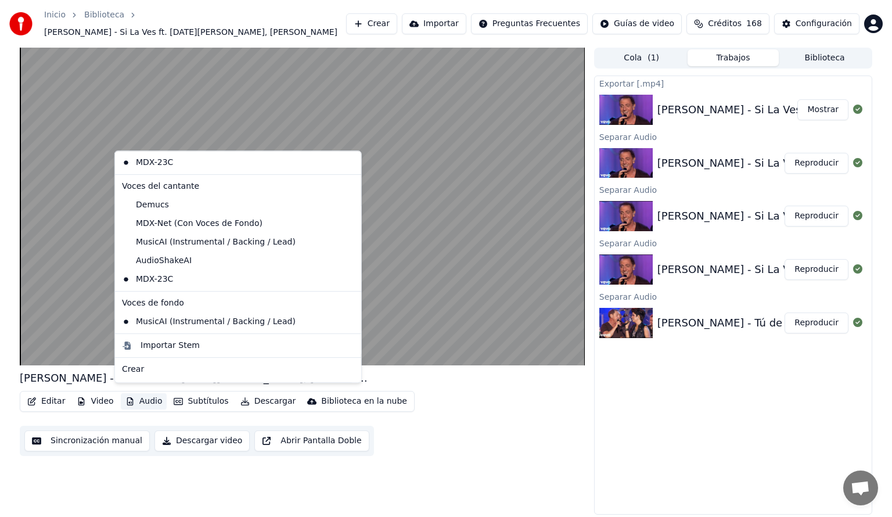
scroll to position [147, 0]
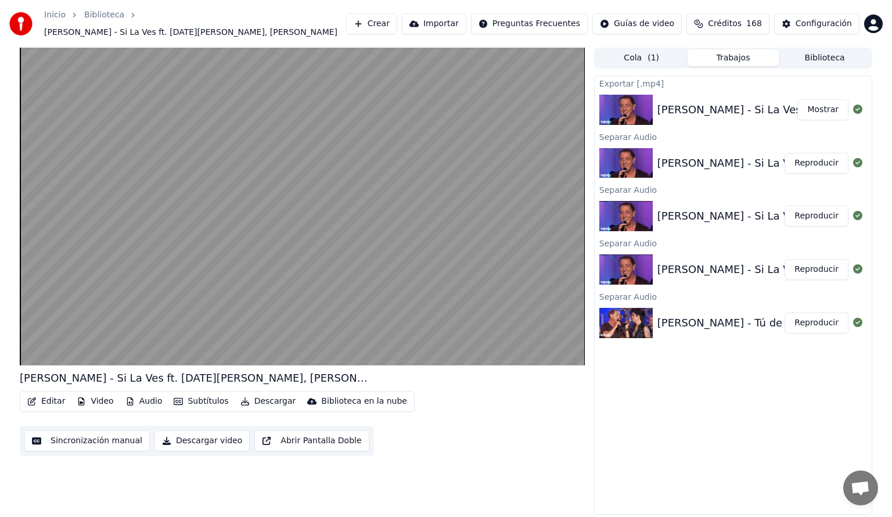
click at [195, 437] on button "Descargar video" at bounding box center [201, 440] width 95 height 21
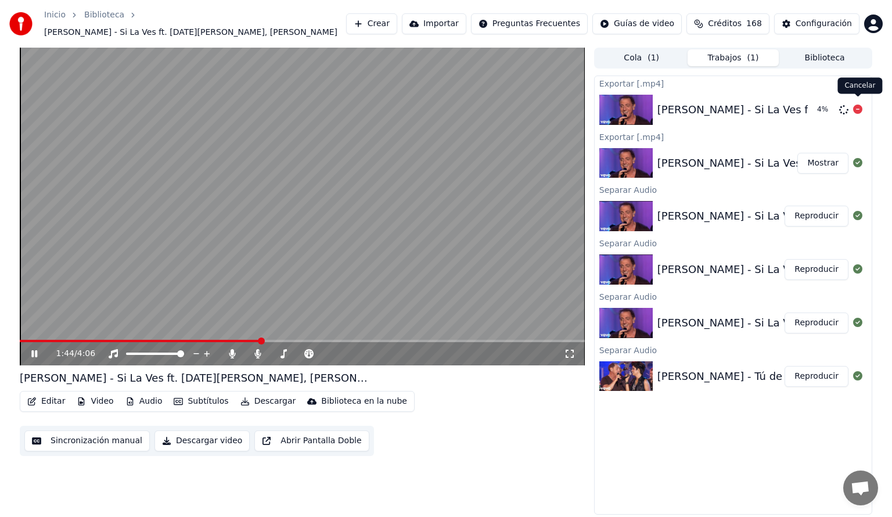
click at [860, 105] on icon at bounding box center [857, 109] width 9 height 9
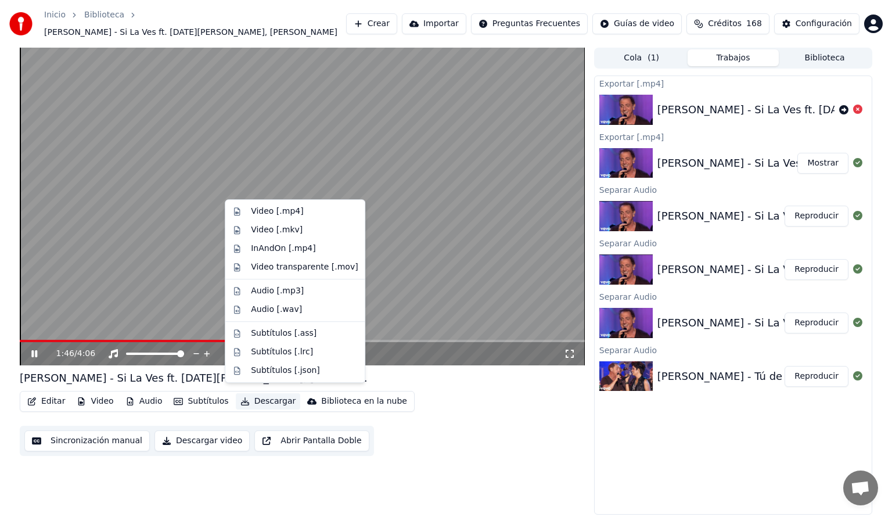
click at [253, 393] on button "Descargar" at bounding box center [268, 401] width 65 height 16
click at [269, 290] on div "Audio [.mp3]" at bounding box center [277, 291] width 53 height 12
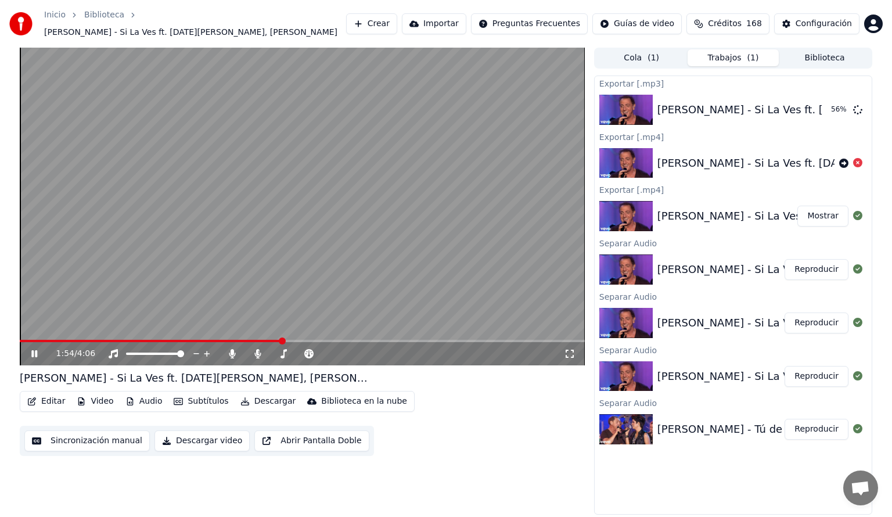
click at [141, 398] on button "Audio" at bounding box center [144, 401] width 46 height 16
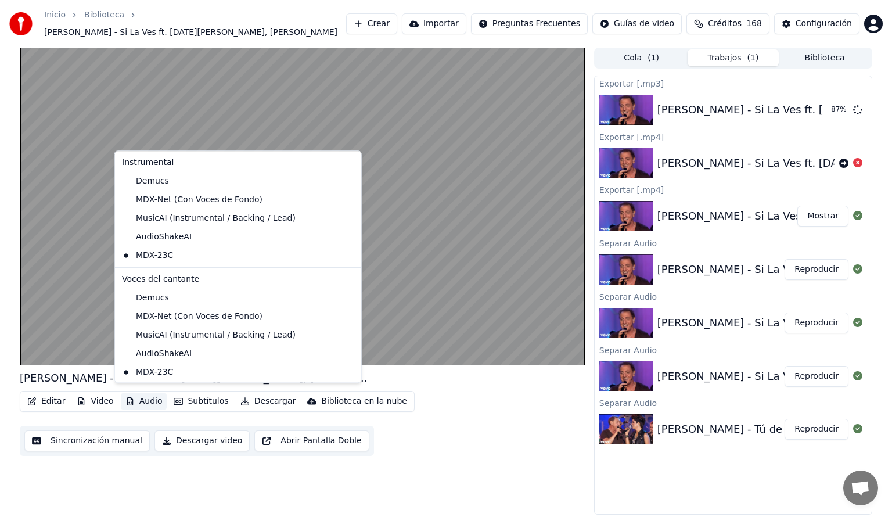
scroll to position [202, 0]
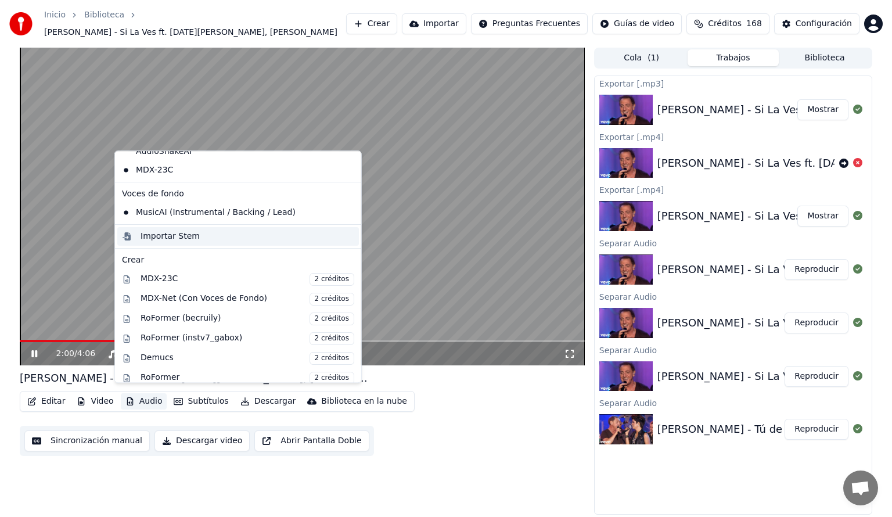
click at [181, 235] on div "Importar Stem" at bounding box center [170, 237] width 59 height 12
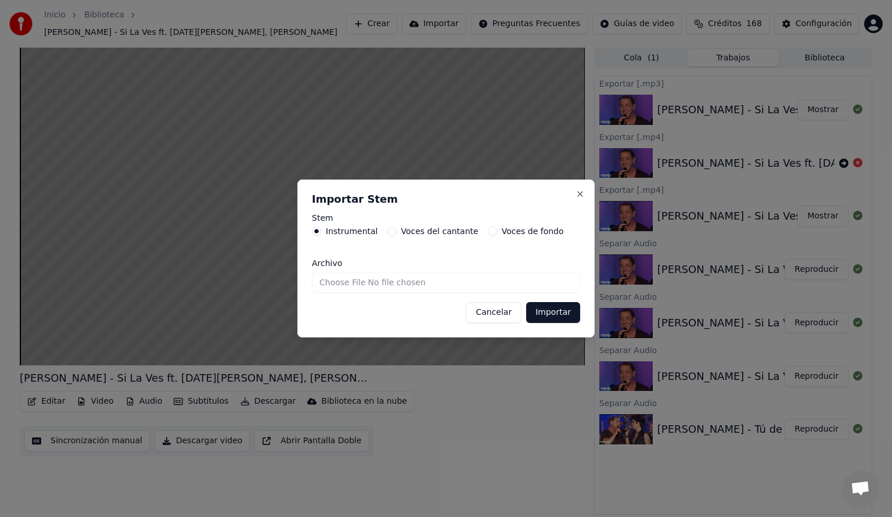
click at [488, 233] on button "Voces de fondo" at bounding box center [492, 231] width 9 height 9
click at [400, 279] on input "Archivo" at bounding box center [446, 282] width 268 height 21
type input "**********"
click at [542, 309] on button "Importar" at bounding box center [553, 312] width 54 height 21
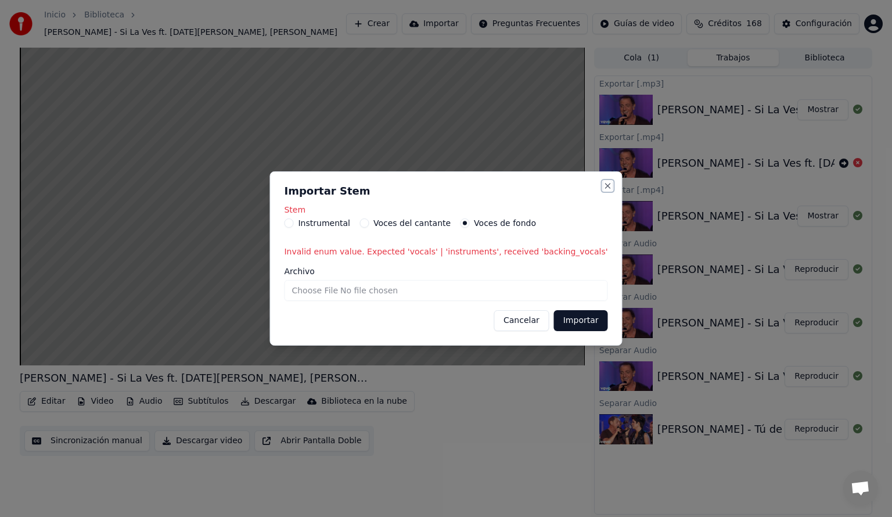
click at [603, 186] on button "Close" at bounding box center [607, 185] width 9 height 9
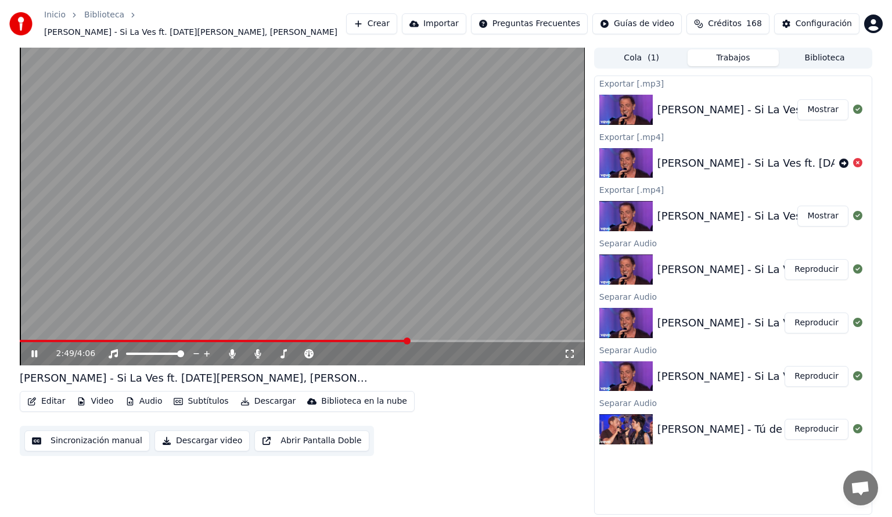
click at [148, 397] on button "Audio" at bounding box center [144, 401] width 46 height 16
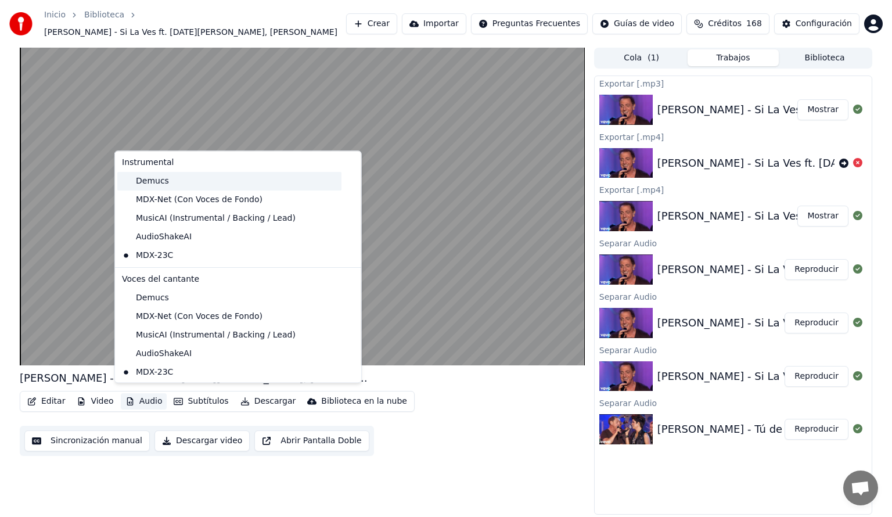
click at [149, 183] on div "Demucs" at bounding box center [229, 181] width 224 height 19
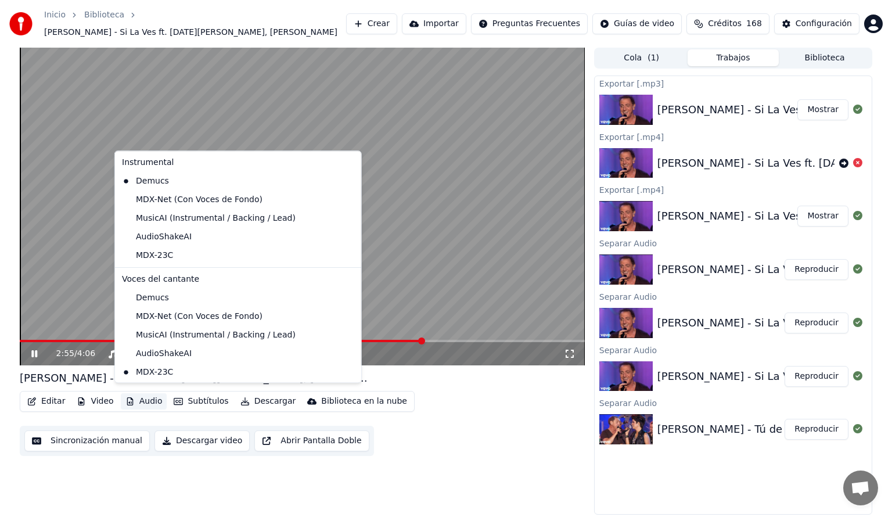
click at [142, 397] on button "Audio" at bounding box center [144, 401] width 46 height 16
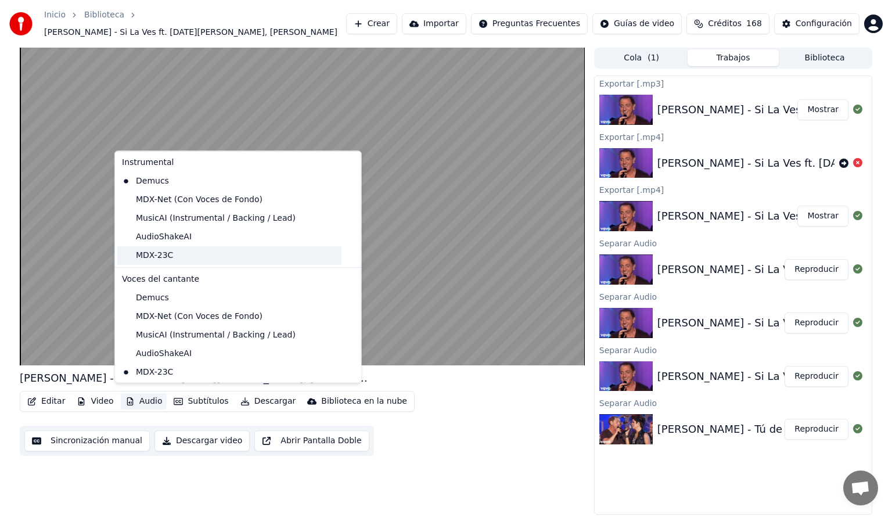
click at [145, 254] on div "MDX-23C" at bounding box center [229, 255] width 224 height 19
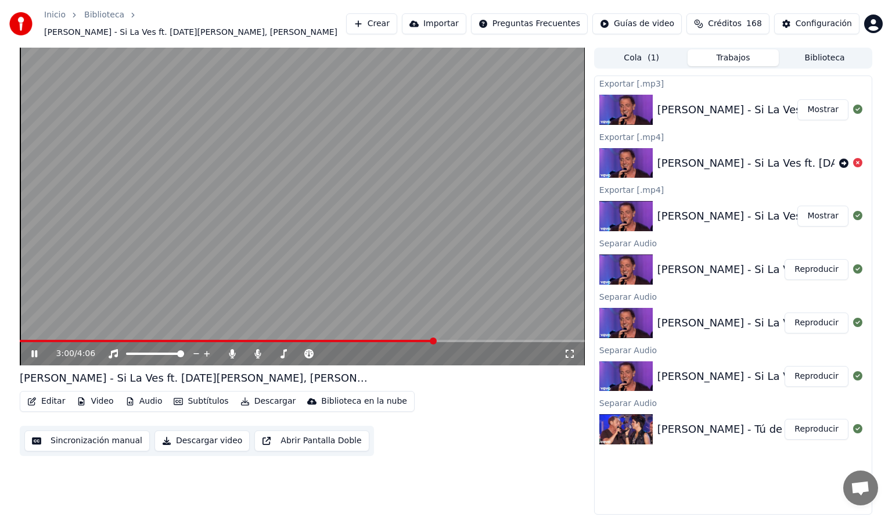
click at [145, 396] on button "Audio" at bounding box center [144, 401] width 46 height 16
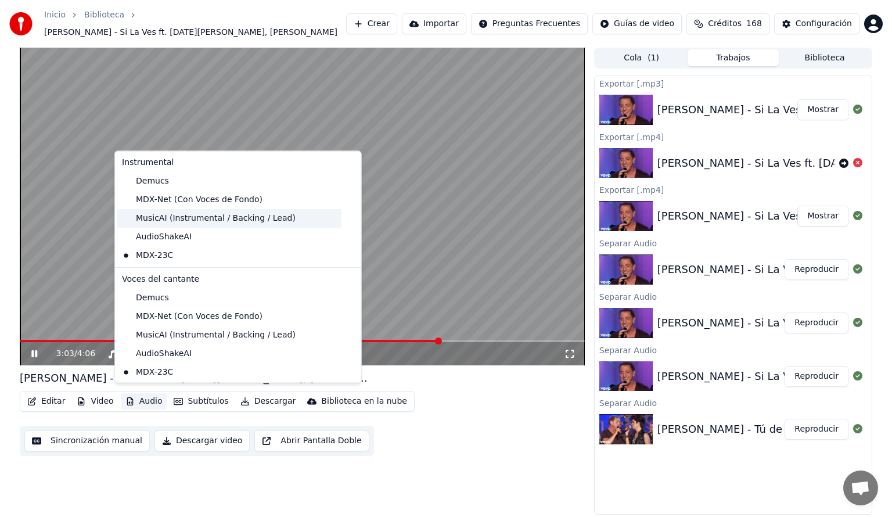
click at [167, 217] on div "MusicAI (Instrumental / Backing / Lead)" at bounding box center [229, 218] width 224 height 19
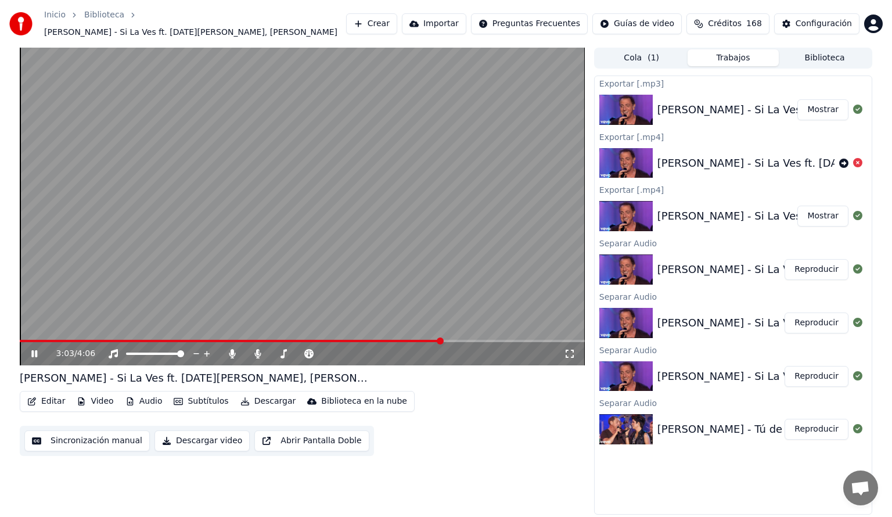
click at [142, 400] on button "Audio" at bounding box center [144, 401] width 46 height 16
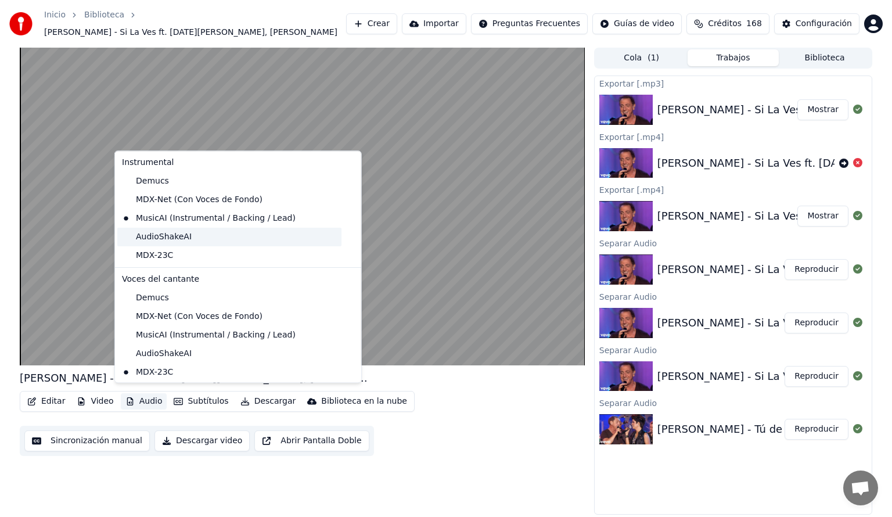
click at [159, 238] on div "AudioShakeAI" at bounding box center [229, 237] width 224 height 19
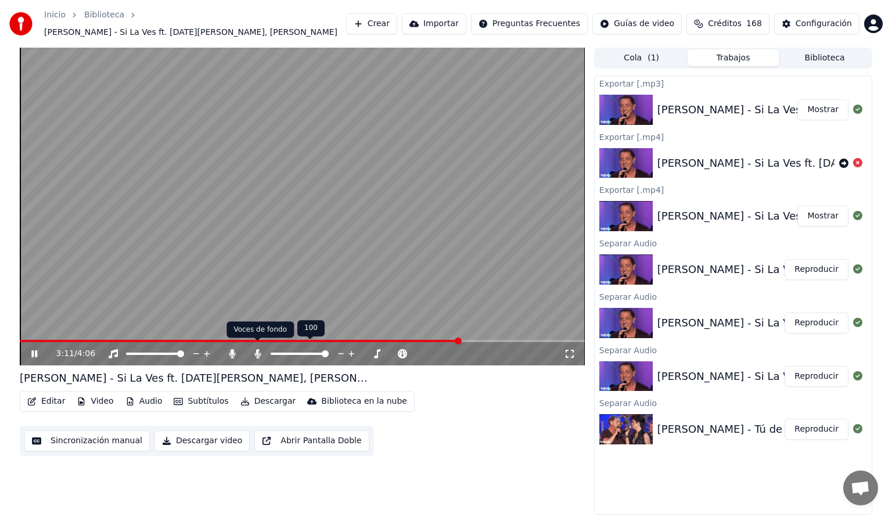
click at [258, 349] on icon at bounding box center [257, 353] width 6 height 9
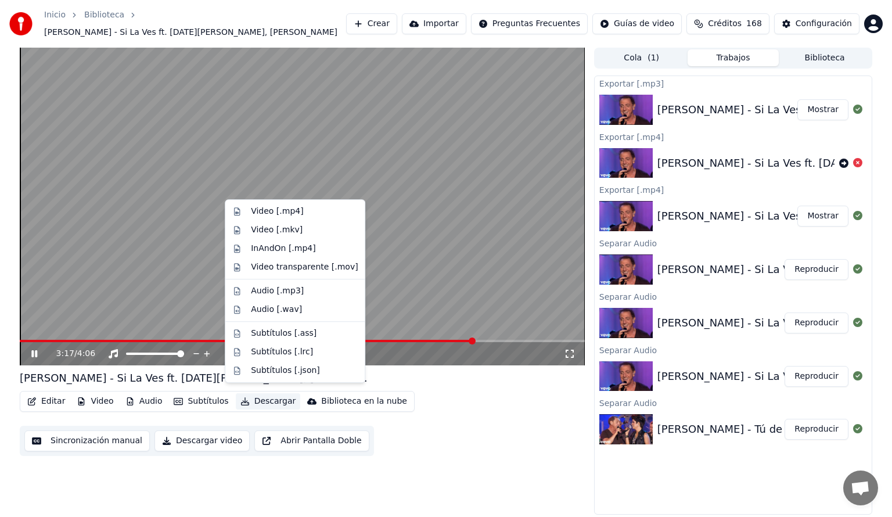
click at [268, 396] on button "Descargar" at bounding box center [268, 401] width 65 height 16
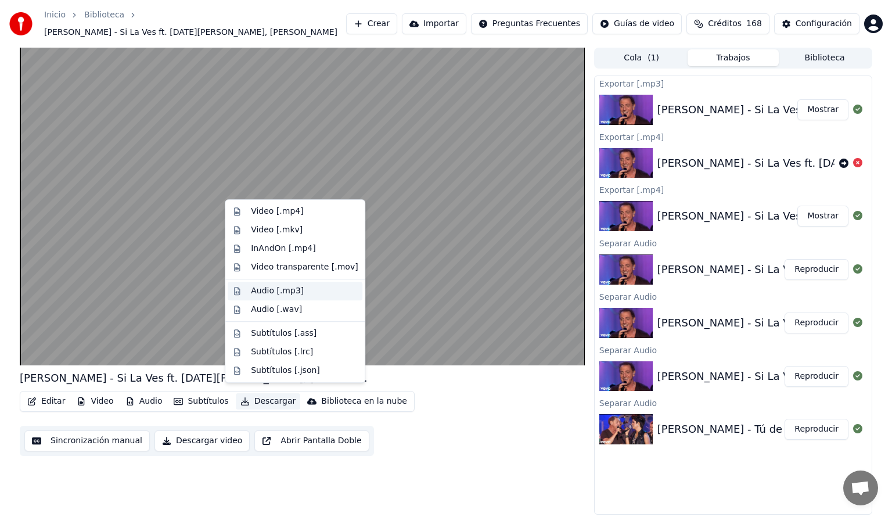
click at [281, 293] on div "Audio [.mp3]" at bounding box center [277, 291] width 53 height 12
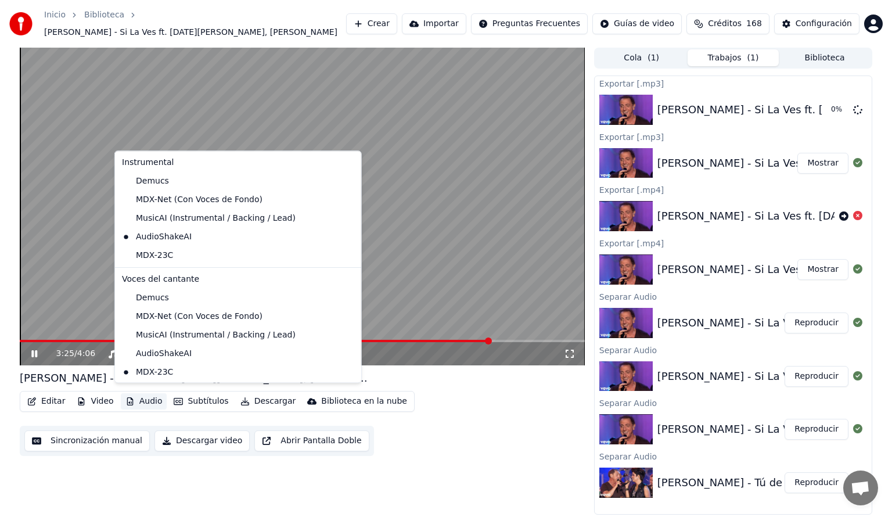
click at [144, 393] on button "Audio" at bounding box center [144, 401] width 46 height 16
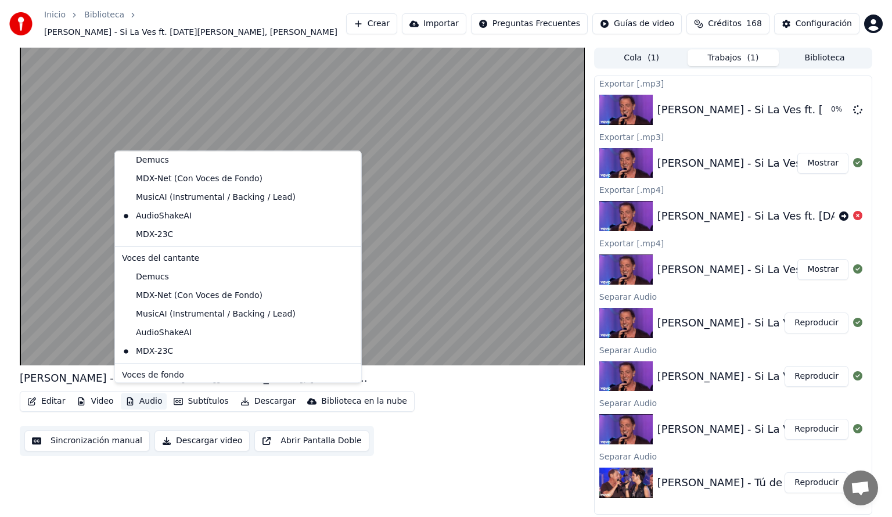
scroll to position [31, 0]
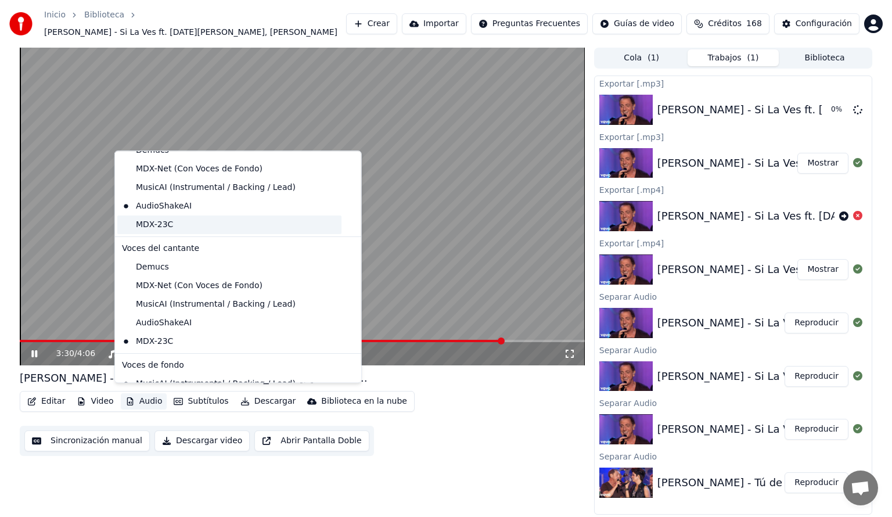
click at [131, 230] on div "MDX-23C" at bounding box center [229, 224] width 224 height 19
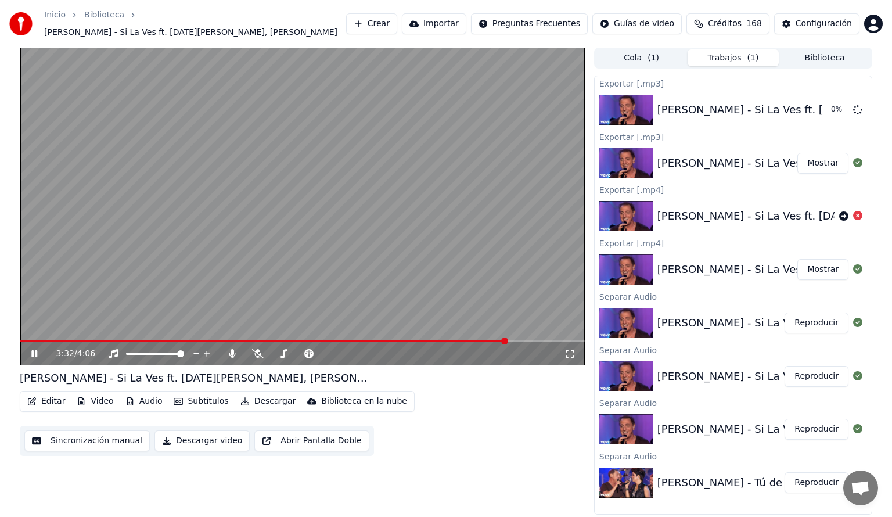
click at [146, 394] on button "Audio" at bounding box center [144, 401] width 46 height 16
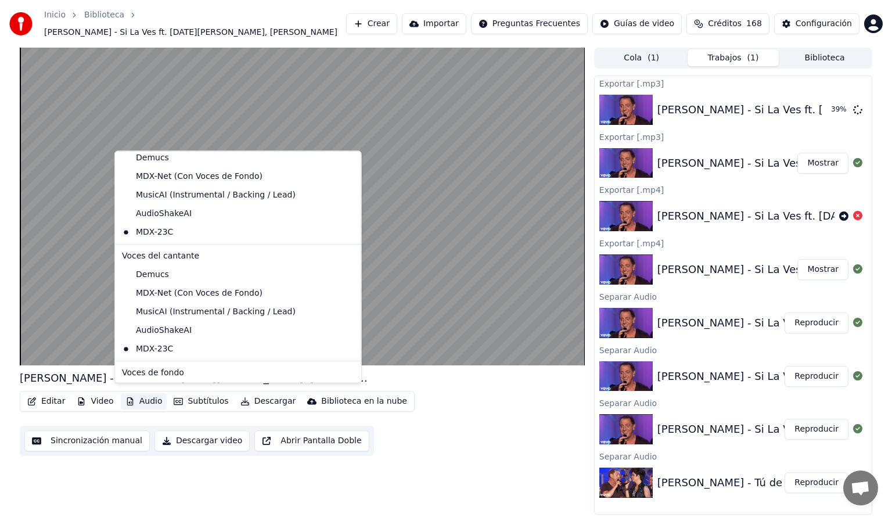
scroll to position [131, 0]
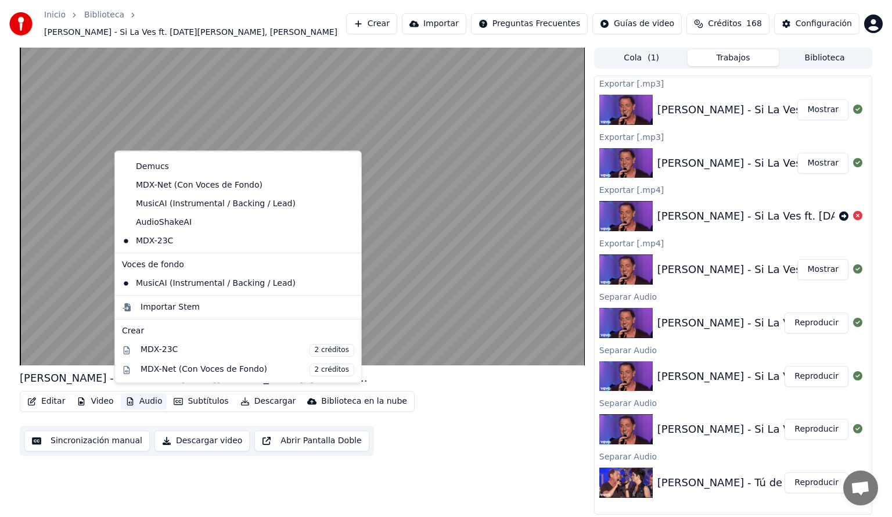
click at [328, 288] on div "MusicAI (Instrumental / Backing / Lead)" at bounding box center [238, 283] width 242 height 19
click at [346, 283] on icon at bounding box center [352, 283] width 13 height 9
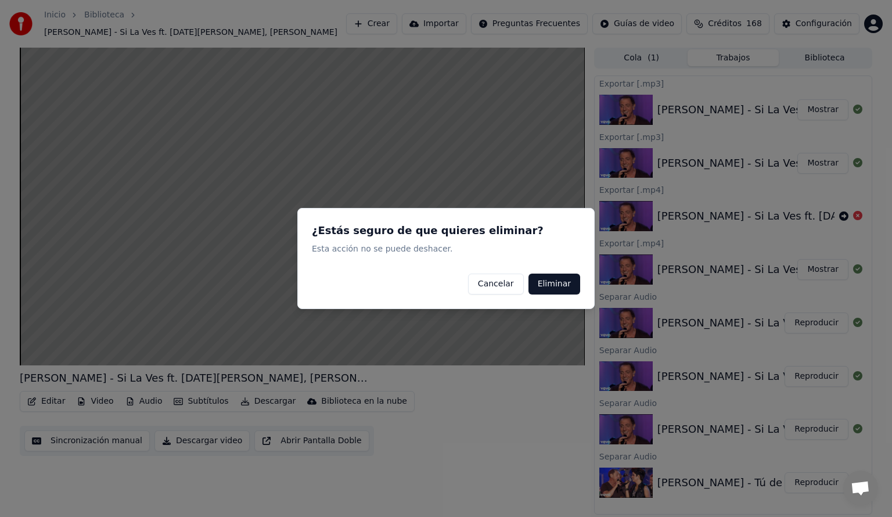
click at [506, 285] on button "Cancelar" at bounding box center [496, 284] width 56 height 21
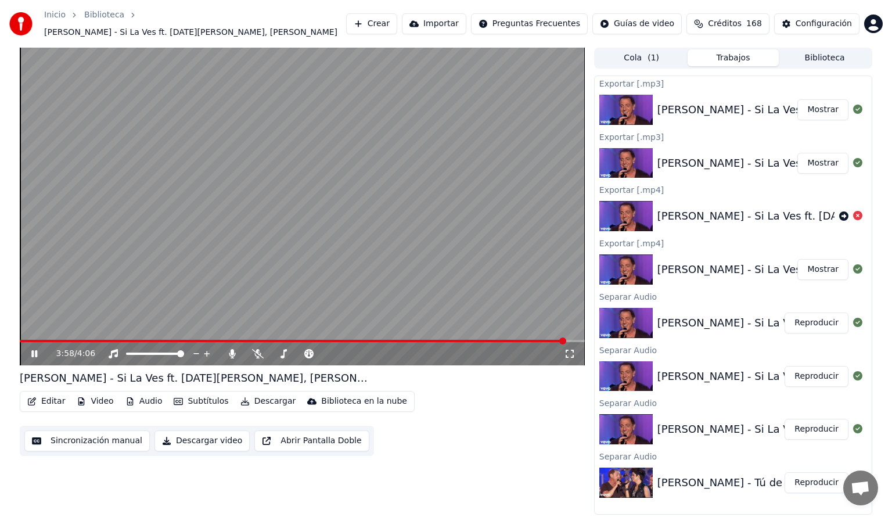
click at [822, 100] on button "Mostrar" at bounding box center [822, 109] width 51 height 21
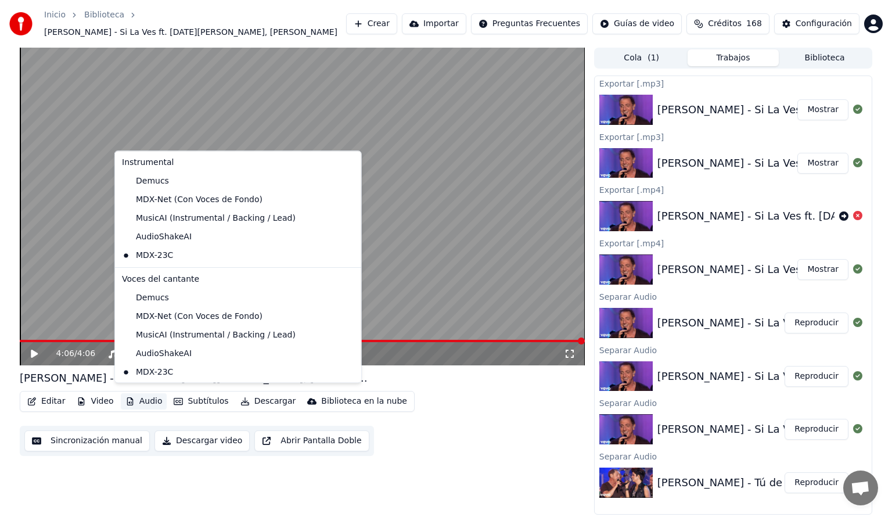
click at [134, 397] on button "Audio" at bounding box center [144, 401] width 46 height 16
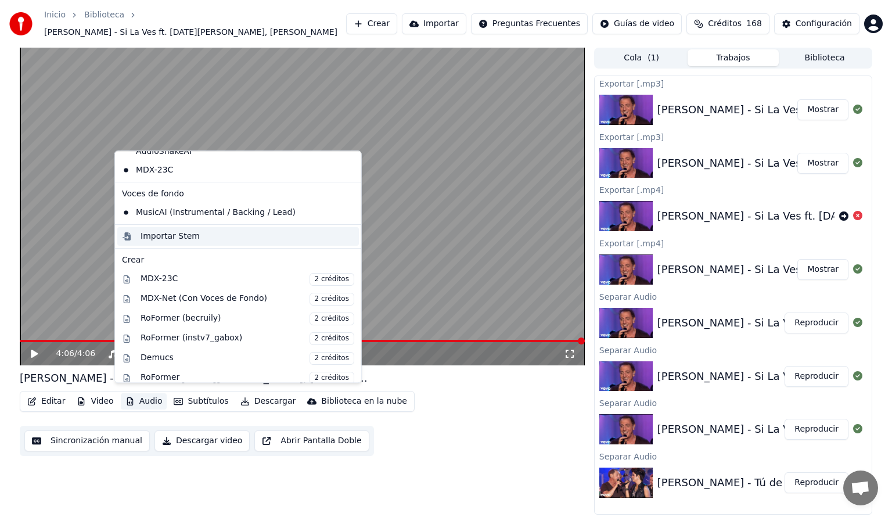
click at [181, 238] on div "Importar Stem" at bounding box center [170, 237] width 59 height 12
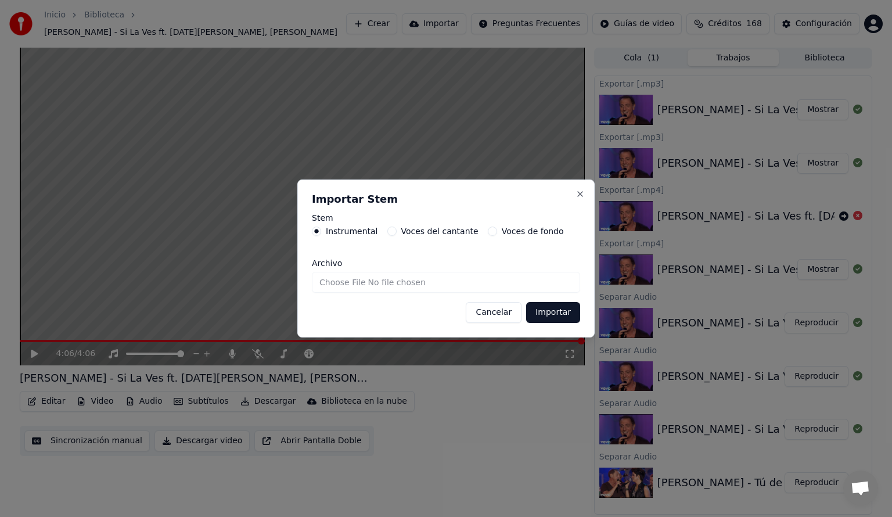
click at [434, 287] on input "Archivo" at bounding box center [446, 282] width 268 height 21
type input "**********"
click at [558, 314] on button "Importar" at bounding box center [553, 312] width 54 height 21
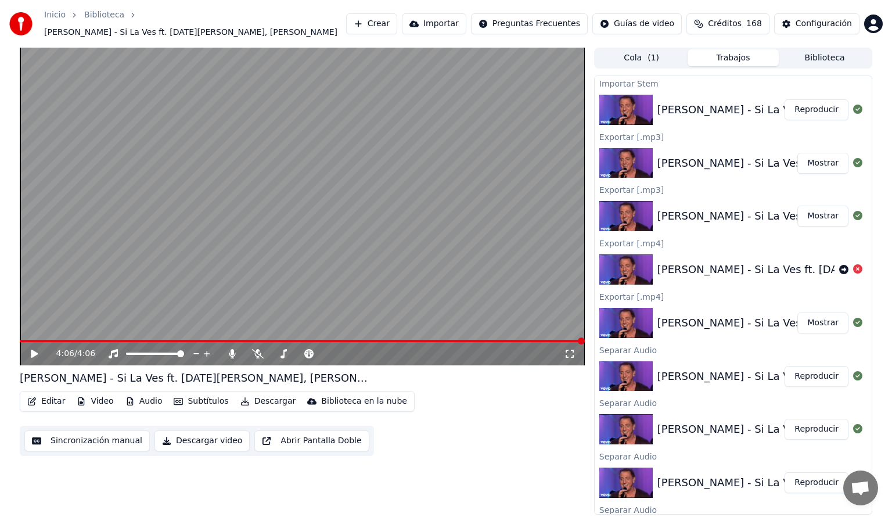
click at [800, 103] on button "Reproducir" at bounding box center [817, 109] width 64 height 21
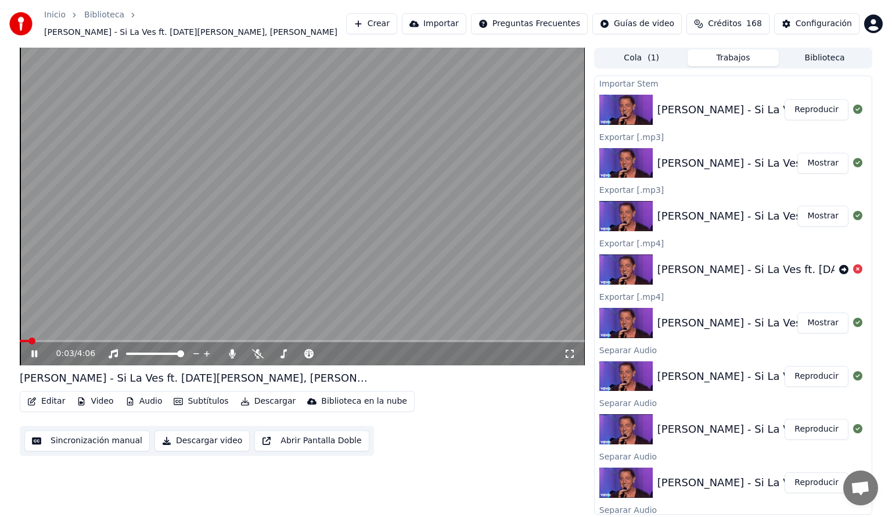
click at [112, 340] on span at bounding box center [302, 341] width 565 height 2
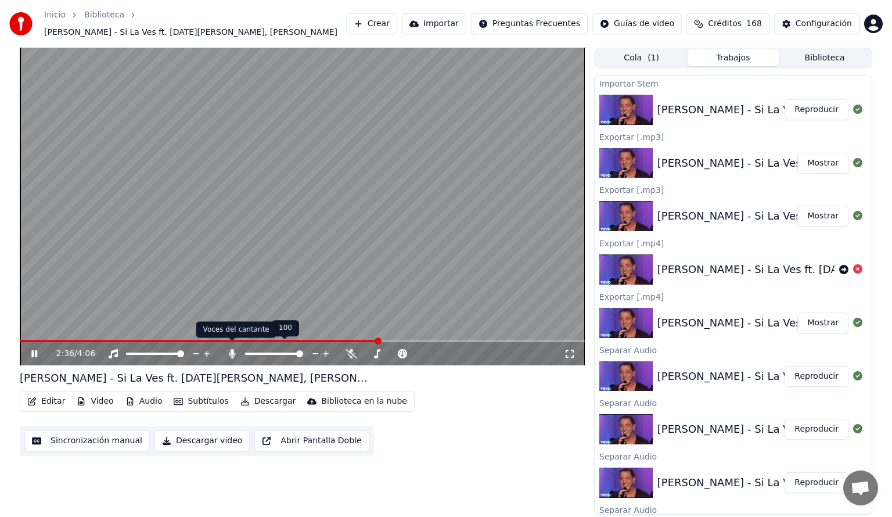
click at [229, 349] on icon at bounding box center [233, 353] width 12 height 9
click at [255, 349] on icon at bounding box center [258, 353] width 12 height 9
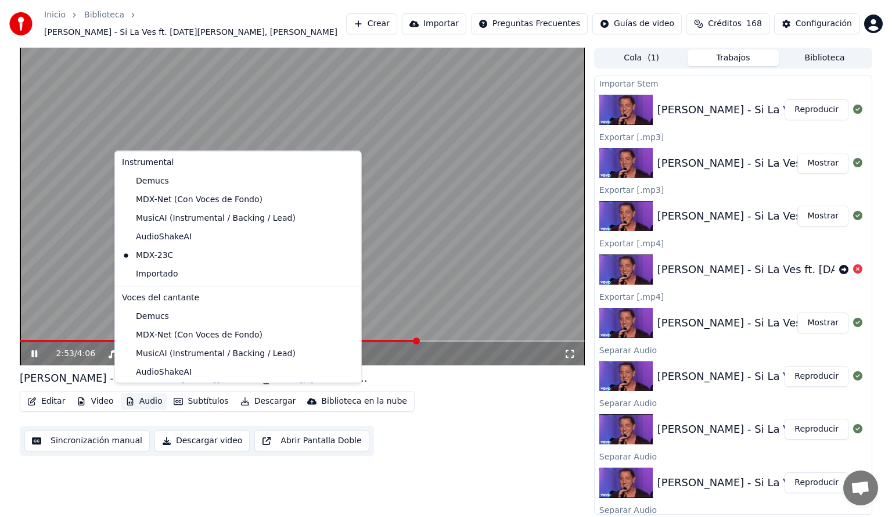
click at [142, 397] on button "Audio" at bounding box center [144, 401] width 46 height 16
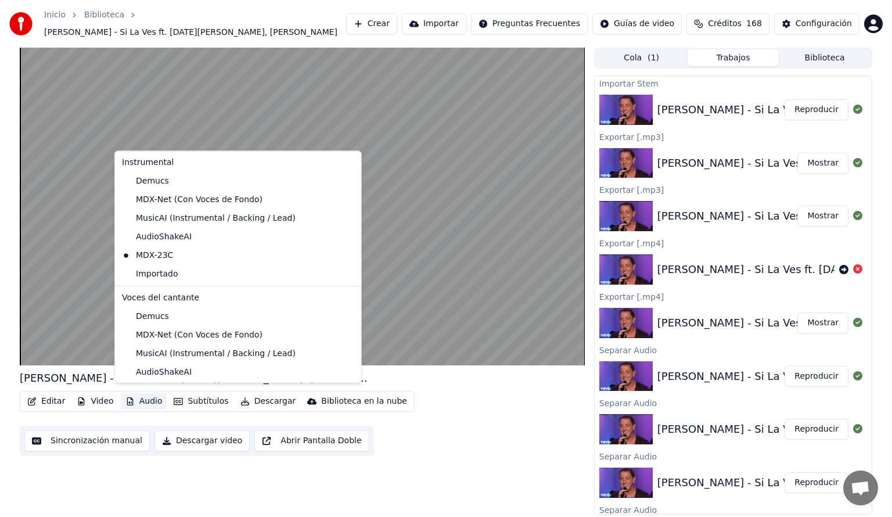
scroll to position [202, 0]
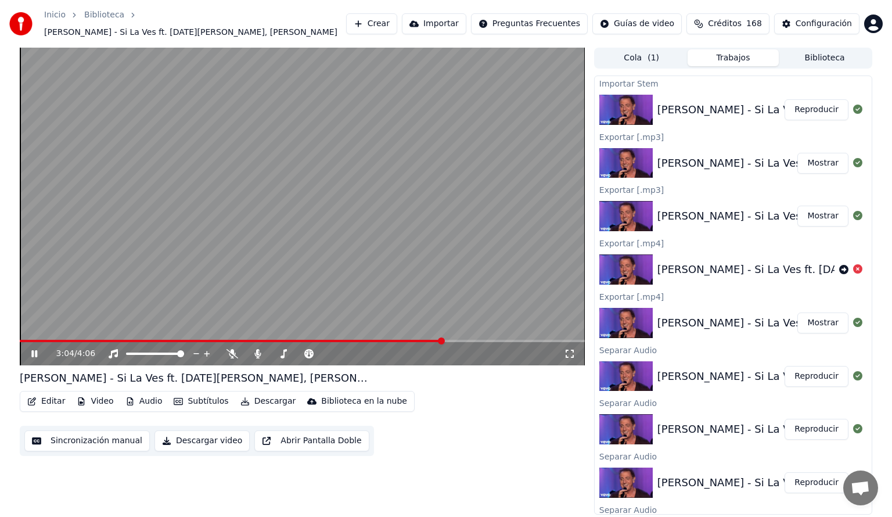
click at [480, 408] on div "Editar Video Audio Subtítulos Descargar Biblioteca en la nube Sincronización ma…" at bounding box center [302, 423] width 565 height 65
click at [262, 340] on span at bounding box center [141, 341] width 243 height 2
click at [230, 349] on icon at bounding box center [233, 353] width 12 height 9
click at [817, 53] on button "Biblioteca" at bounding box center [825, 57] width 92 height 17
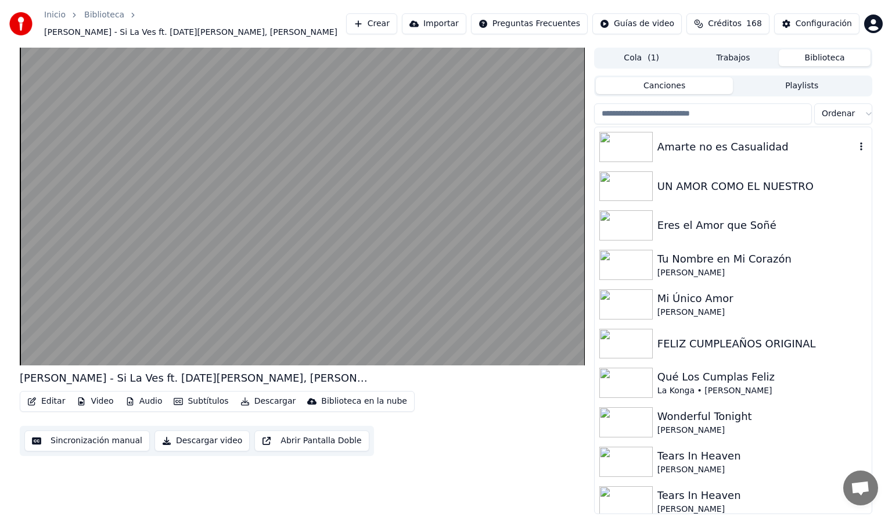
click at [624, 142] on img at bounding box center [625, 147] width 53 height 30
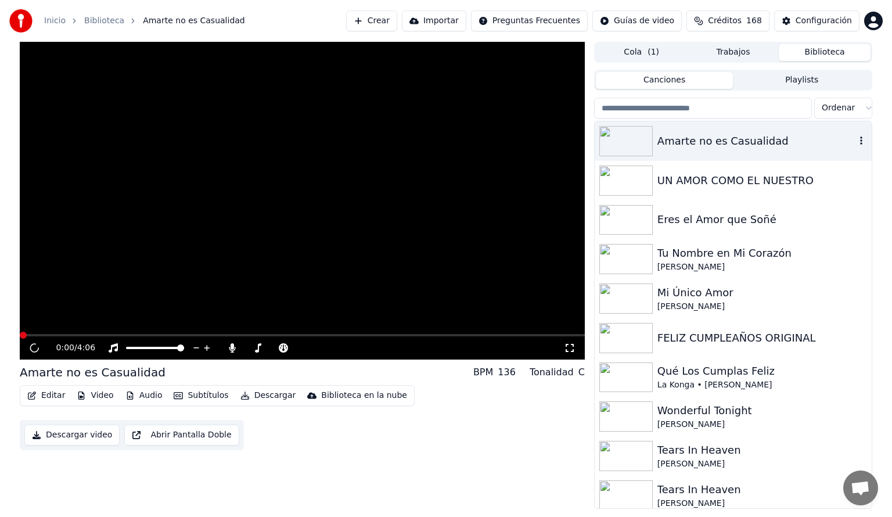
click at [624, 142] on img at bounding box center [625, 141] width 53 height 30
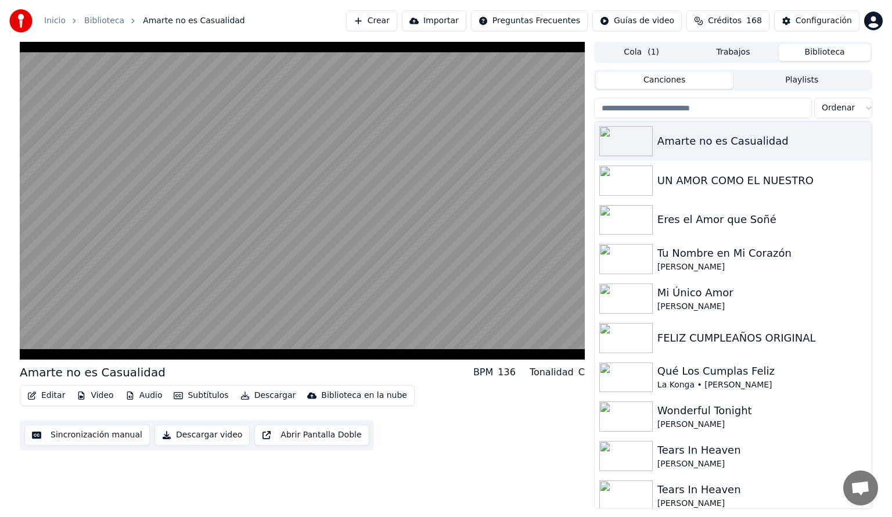
click at [651, 107] on input "search" at bounding box center [703, 108] width 218 height 21
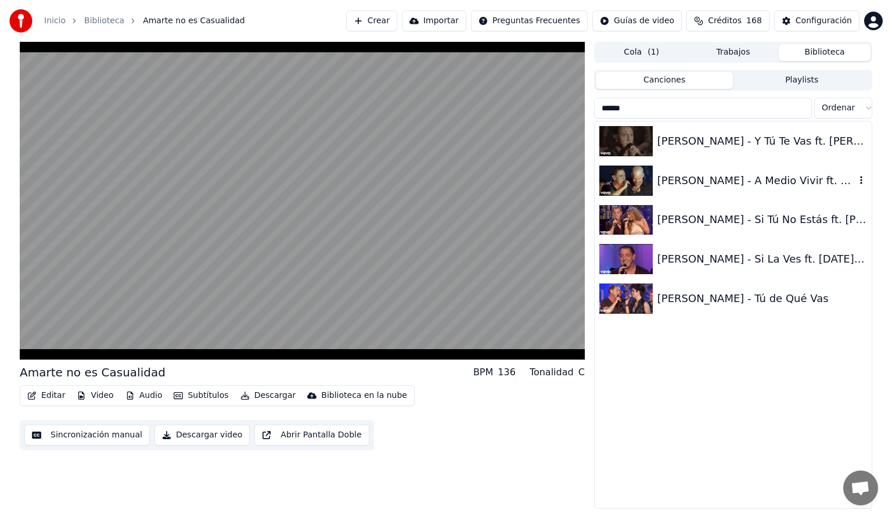
type input "******"
click at [636, 181] on img at bounding box center [625, 181] width 53 height 30
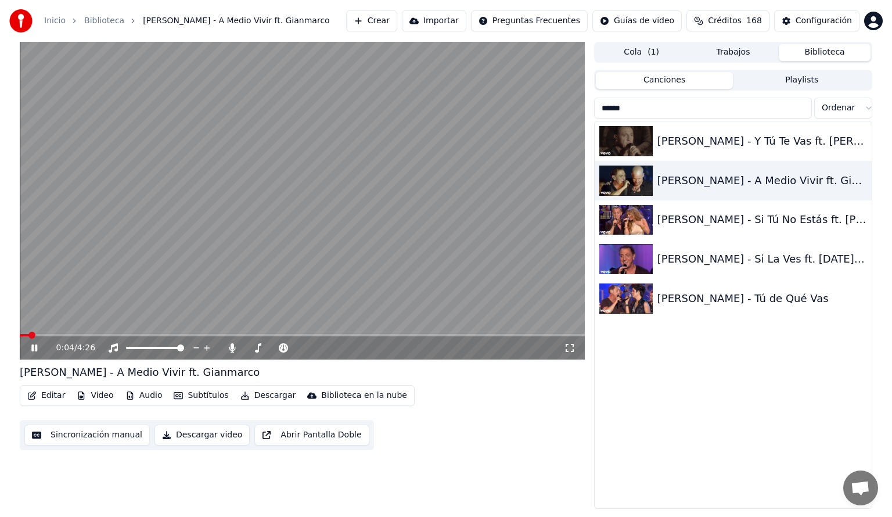
click at [168, 338] on div "0:04 / 4:26" at bounding box center [302, 347] width 565 height 23
click at [168, 334] on span at bounding box center [302, 335] width 565 height 2
click at [149, 333] on video at bounding box center [302, 201] width 565 height 318
click at [149, 336] on span at bounding box center [101, 335] width 163 height 2
click at [33, 347] on icon at bounding box center [34, 348] width 7 height 8
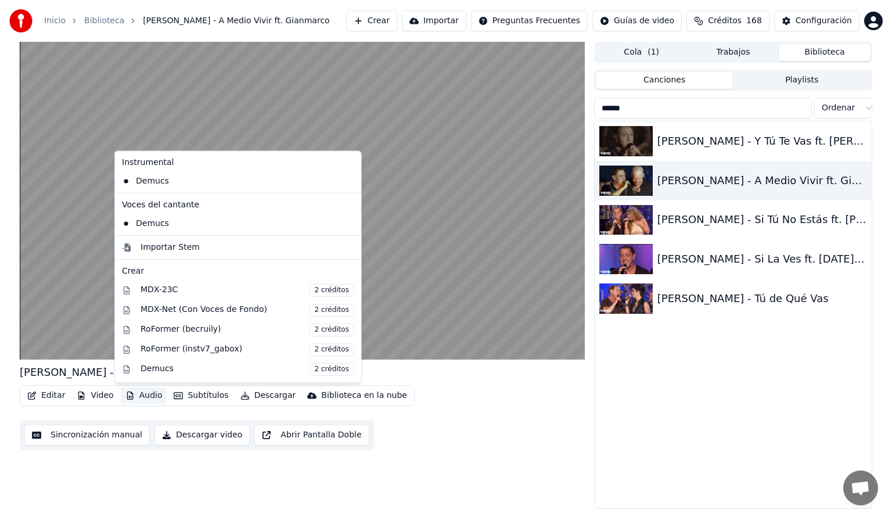
click at [138, 400] on button "Audio" at bounding box center [144, 395] width 46 height 16
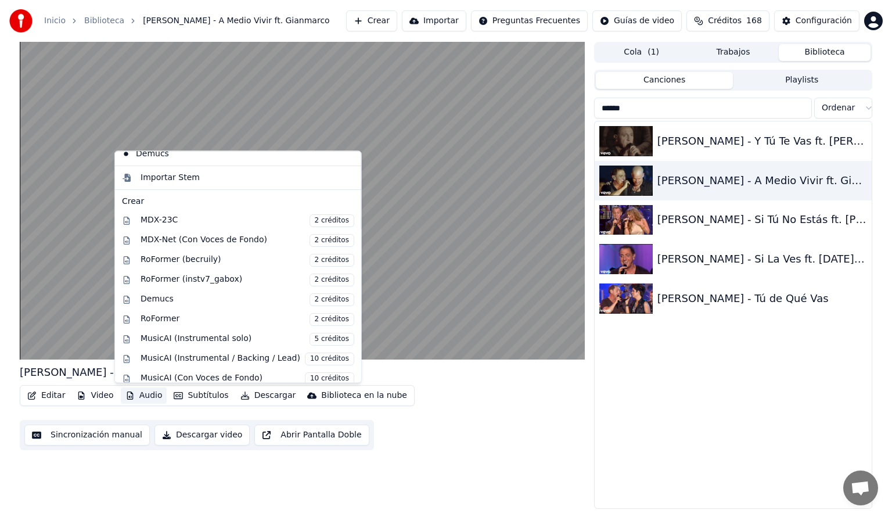
scroll to position [93, 0]
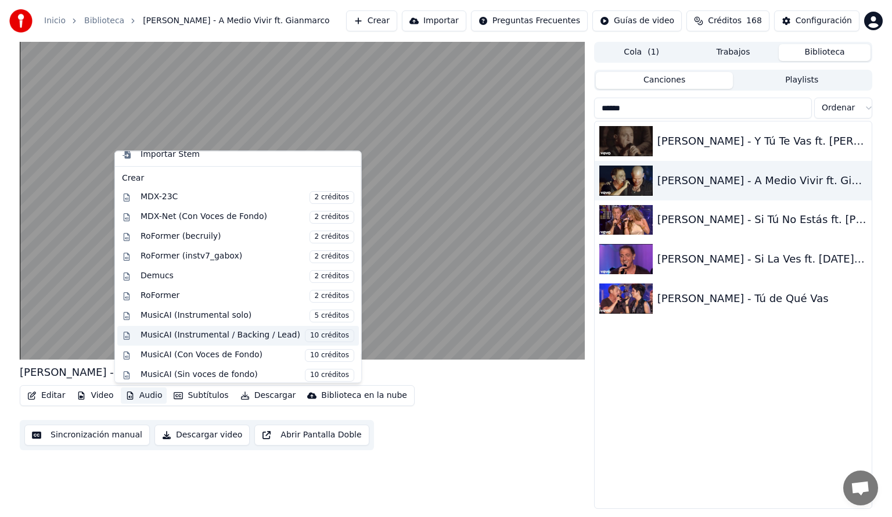
click at [232, 333] on div "MusicAI (Instrumental / Backing / Lead) 10 créditos" at bounding box center [248, 335] width 214 height 13
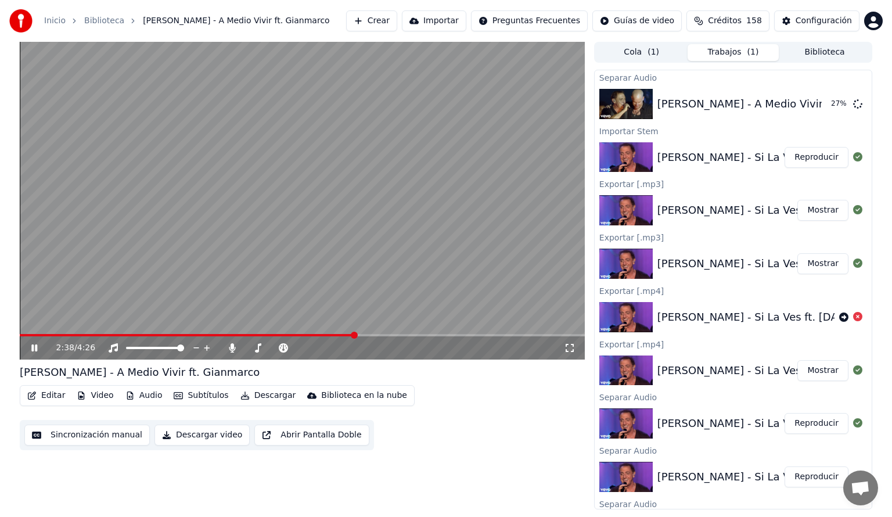
click at [354, 336] on span at bounding box center [302, 335] width 565 height 2
click at [385, 335] on span at bounding box center [302, 335] width 565 height 2
click at [434, 337] on div "3:07 / 4:26" at bounding box center [302, 347] width 565 height 23
click at [232, 347] on icon at bounding box center [232, 347] width 6 height 9
click at [179, 334] on span at bounding box center [99, 335] width 159 height 2
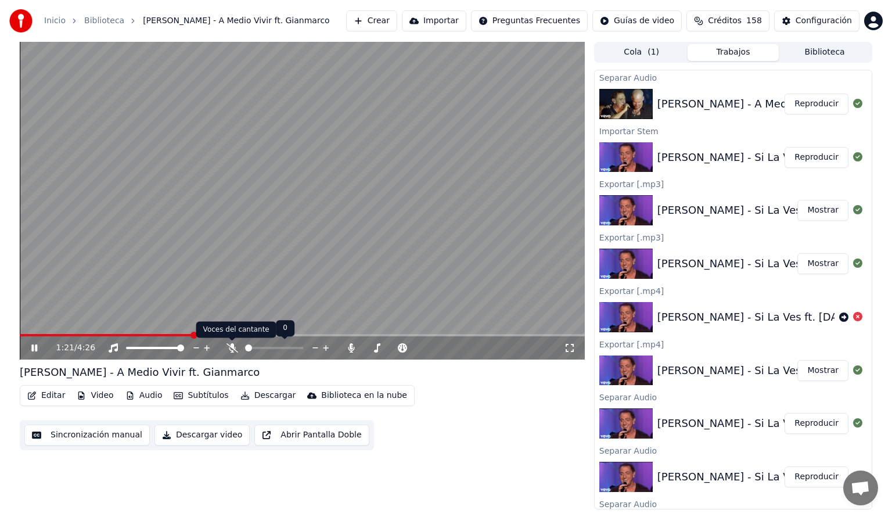
click at [231, 349] on icon at bounding box center [233, 347] width 12 height 9
click at [257, 346] on icon at bounding box center [257, 347] width 6 height 9
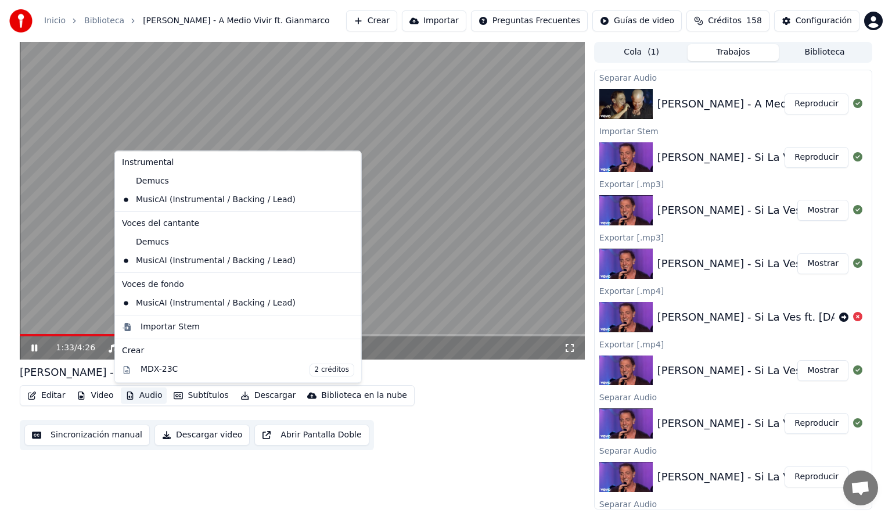
click at [152, 396] on button "Audio" at bounding box center [144, 395] width 46 height 16
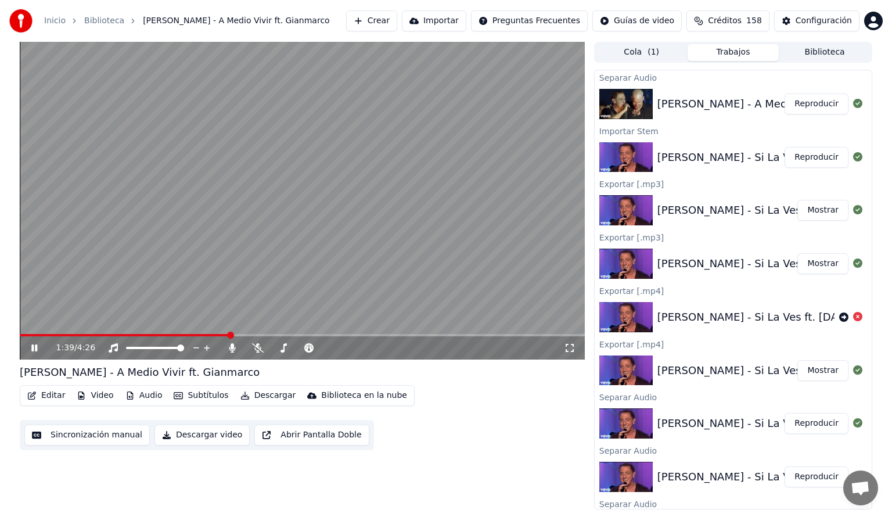
click at [229, 336] on span at bounding box center [125, 335] width 210 height 2
click at [204, 336] on span at bounding box center [112, 335] width 185 height 2
click at [232, 348] on icon at bounding box center [232, 347] width 6 height 9
click at [257, 346] on icon at bounding box center [258, 347] width 12 height 9
click at [358, 336] on span at bounding box center [302, 335] width 565 height 2
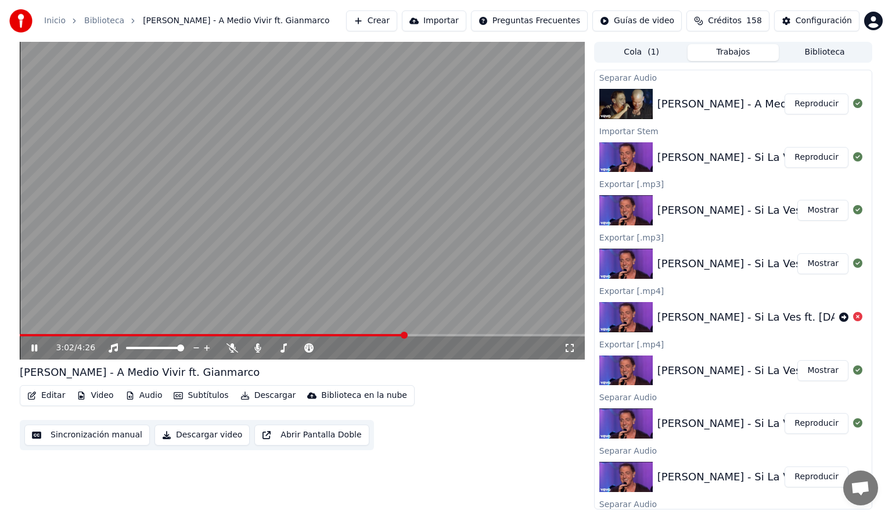
click at [406, 335] on span at bounding box center [302, 335] width 565 height 2
click at [231, 346] on icon at bounding box center [233, 347] width 12 height 9
click at [405, 335] on span at bounding box center [213, 335] width 386 height 2
click at [450, 335] on span at bounding box center [302, 335] width 565 height 2
click at [233, 347] on icon at bounding box center [232, 347] width 6 height 9
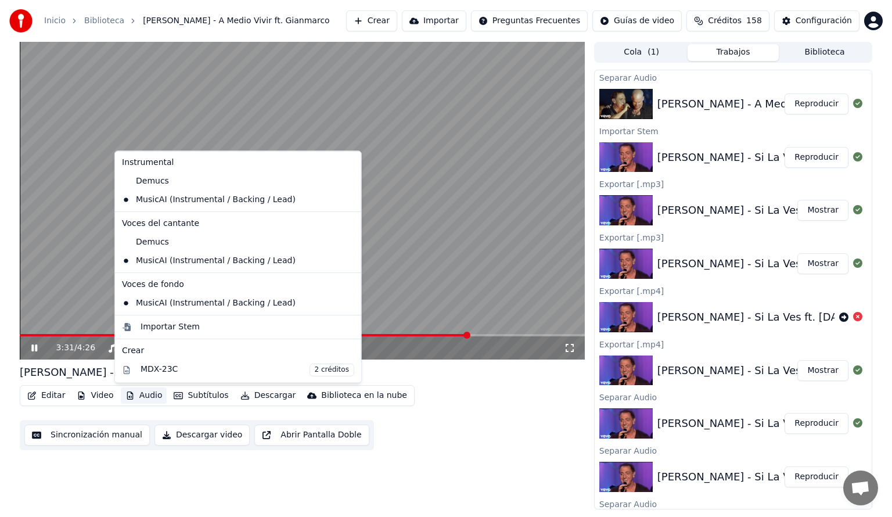
click at [148, 397] on button "Audio" at bounding box center [144, 395] width 46 height 16
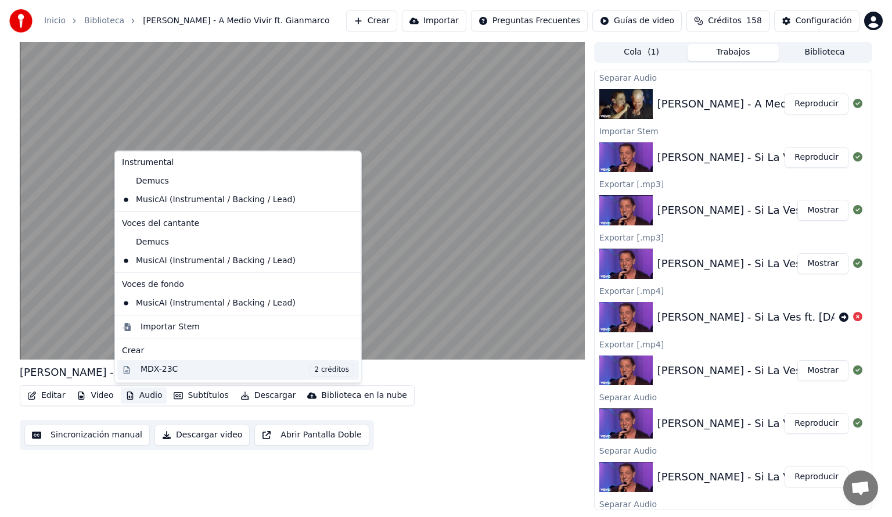
click at [151, 369] on div "MDX-23C 2 créditos" at bounding box center [248, 370] width 214 height 13
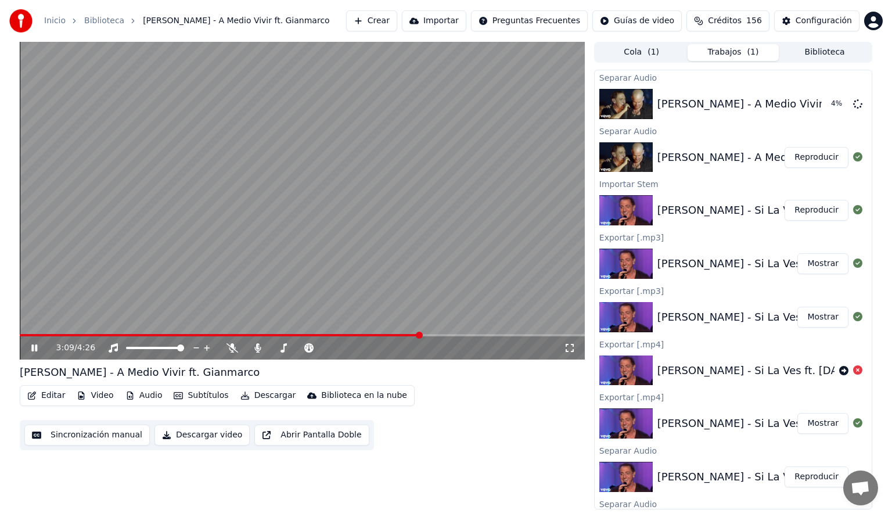
click at [419, 335] on span at bounding box center [220, 335] width 401 height 2
click at [137, 335] on span at bounding box center [79, 335] width 118 height 2
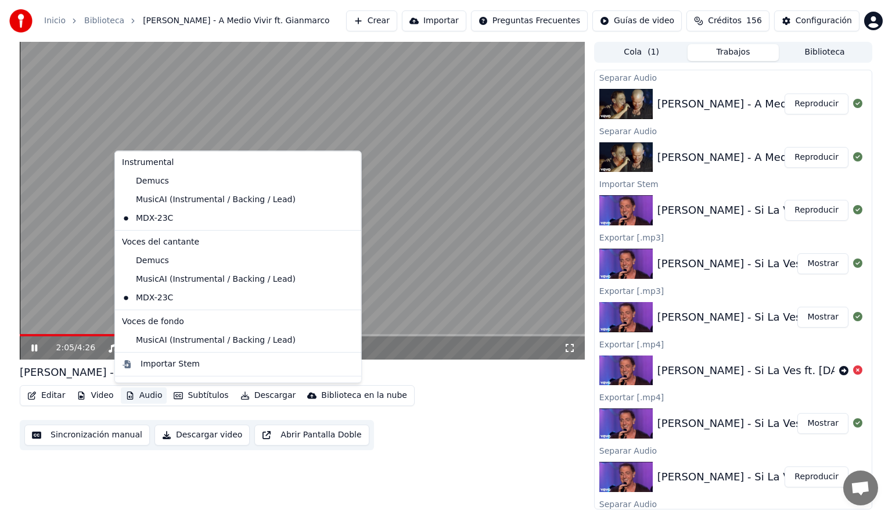
click at [151, 393] on button "Audio" at bounding box center [144, 395] width 46 height 16
click at [125, 341] on div "MusicAI (Instrumental / Backing / Lead)" at bounding box center [229, 340] width 224 height 19
click at [139, 395] on button "Audio" at bounding box center [144, 395] width 46 height 16
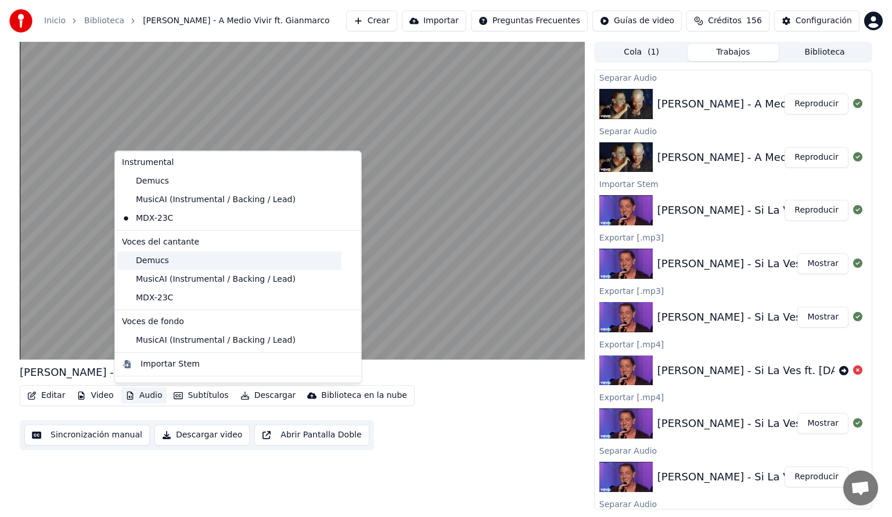
click at [129, 261] on div "Demucs" at bounding box center [229, 260] width 224 height 19
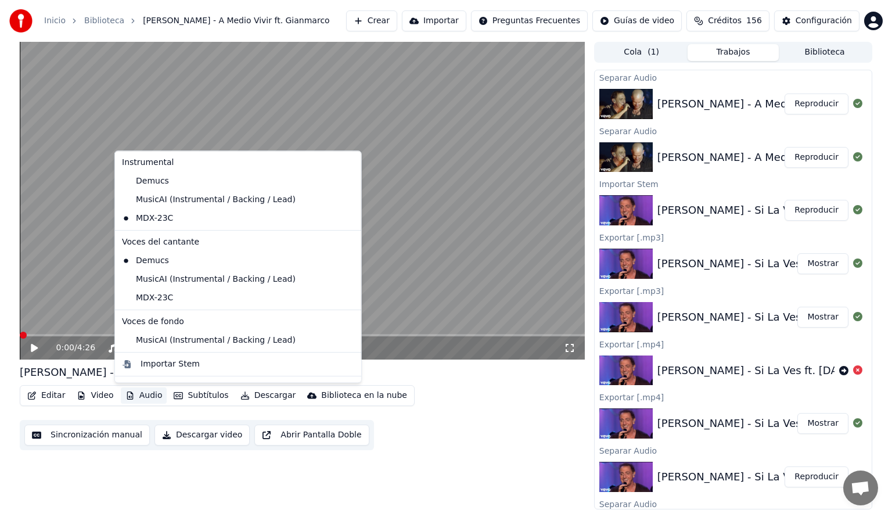
click at [149, 398] on button "Audio" at bounding box center [144, 395] width 46 height 16
click at [133, 339] on div "MusicAI (Instrumental / Backing / Lead)" at bounding box center [229, 340] width 224 height 19
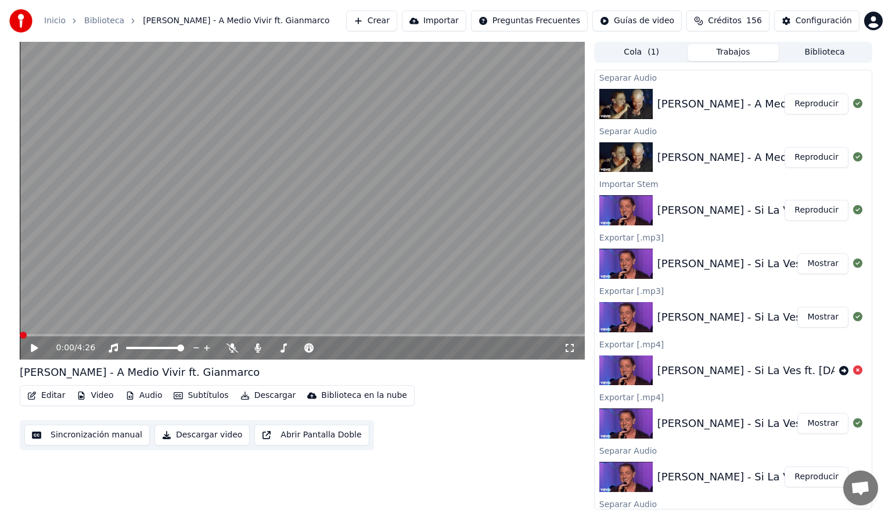
click at [138, 392] on button "Audio" at bounding box center [144, 395] width 46 height 16
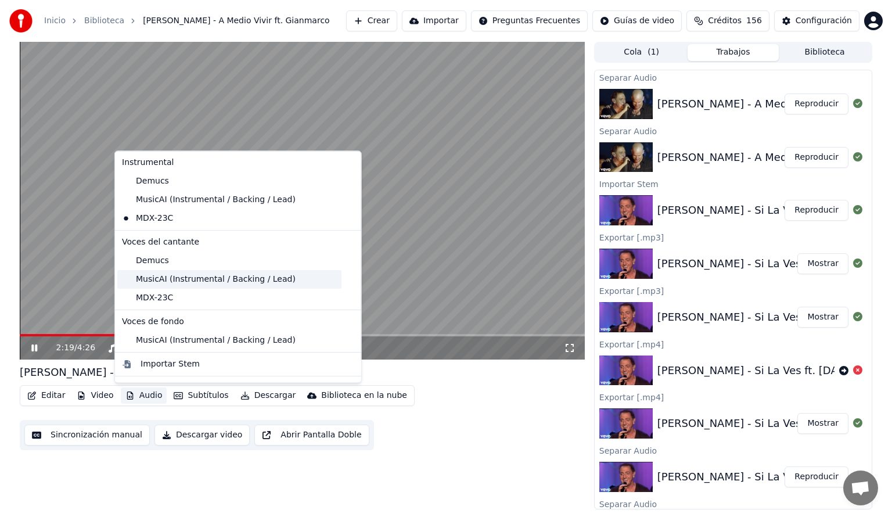
click at [151, 283] on div "MusicAI (Instrumental / Backing / Lead)" at bounding box center [229, 279] width 224 height 19
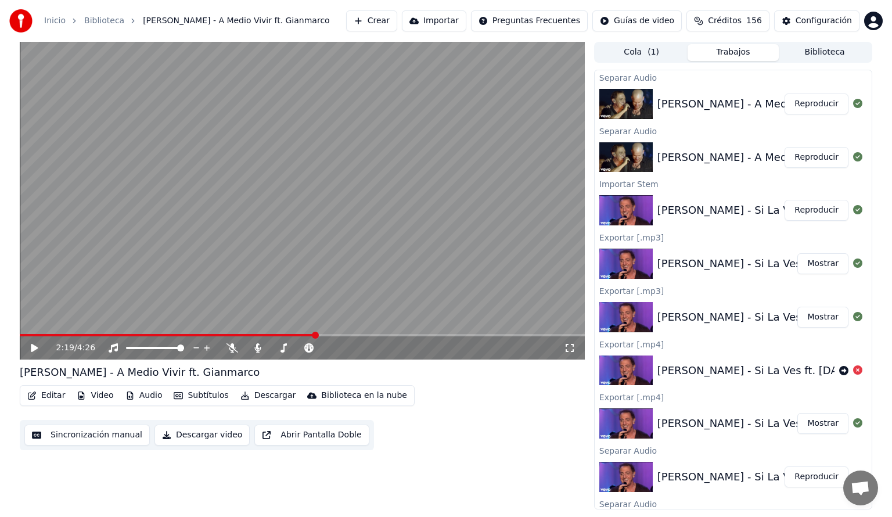
click at [143, 397] on button "Audio" at bounding box center [144, 395] width 46 height 16
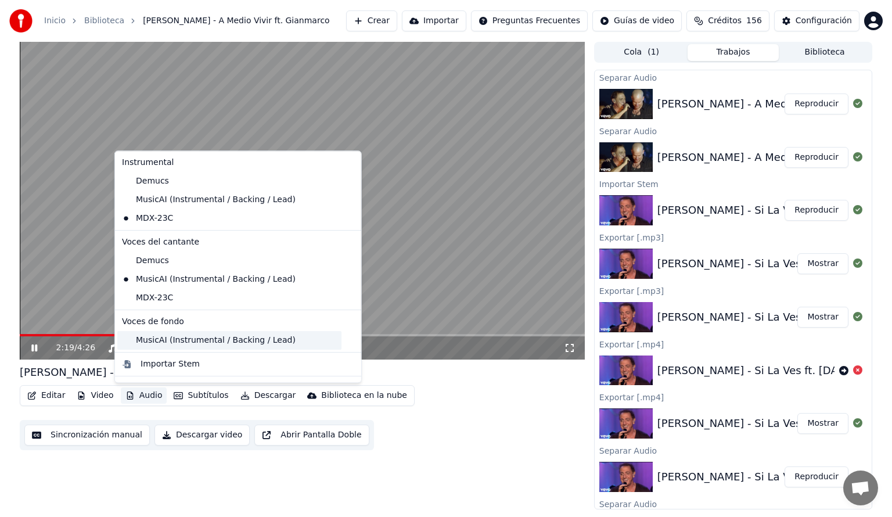
click at [130, 343] on div "MusicAI (Instrumental / Backing / Lead)" at bounding box center [229, 340] width 224 height 19
click at [143, 404] on button "Audio" at bounding box center [144, 395] width 46 height 16
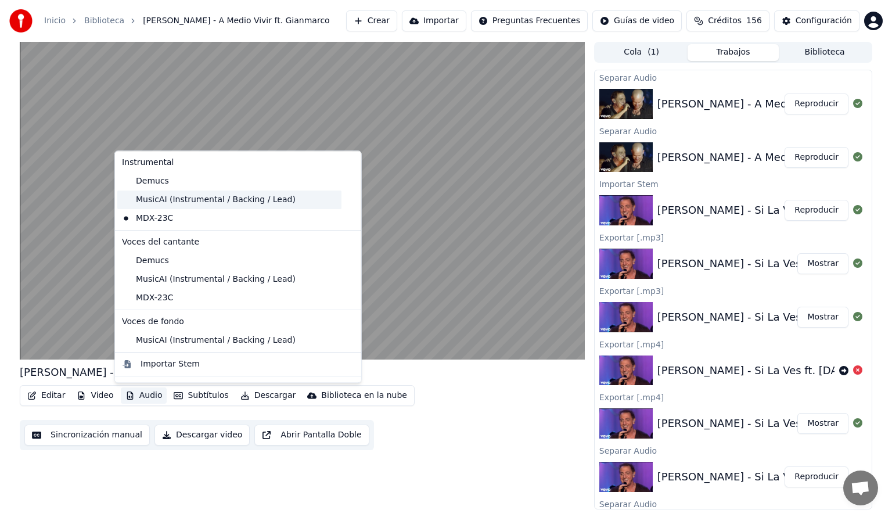
click at [175, 199] on div "MusicAI (Instrumental / Backing / Lead)" at bounding box center [229, 200] width 224 height 19
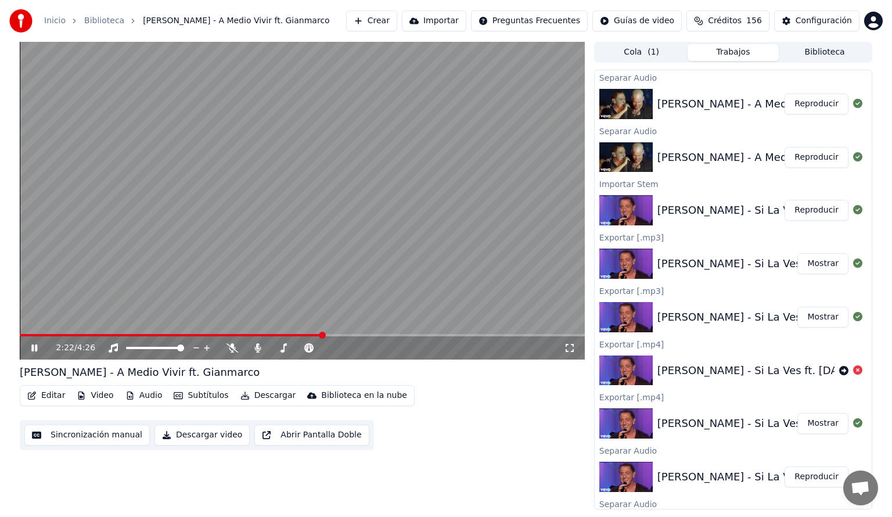
click at [151, 399] on button "Audio" at bounding box center [144, 395] width 46 height 16
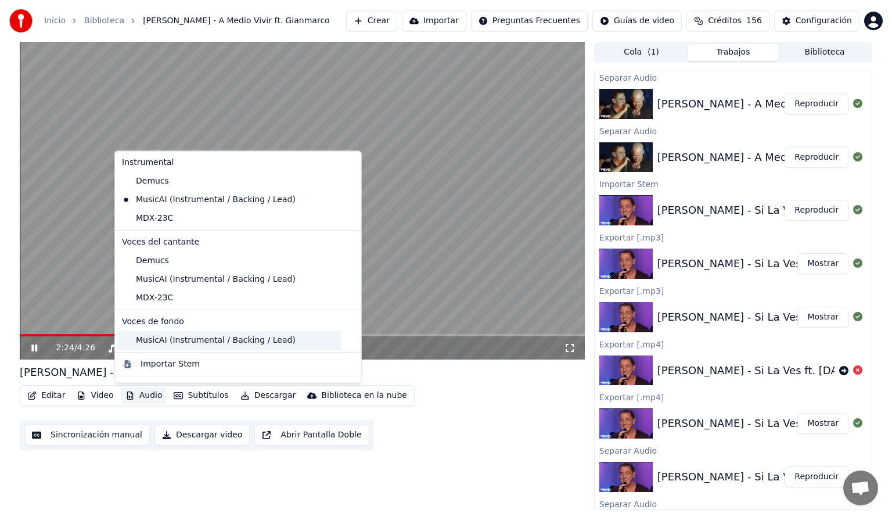
click at [130, 339] on div "MusicAI (Instrumental / Backing / Lead)" at bounding box center [229, 340] width 224 height 19
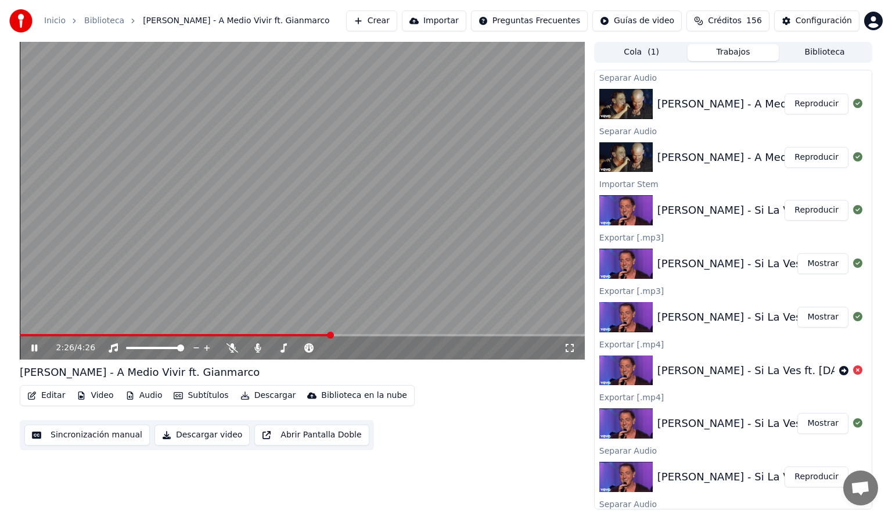
click at [129, 398] on icon "button" at bounding box center [129, 395] width 9 height 8
click at [229, 347] on icon at bounding box center [233, 347] width 12 height 9
click at [132, 394] on button "Audio" at bounding box center [144, 395] width 46 height 16
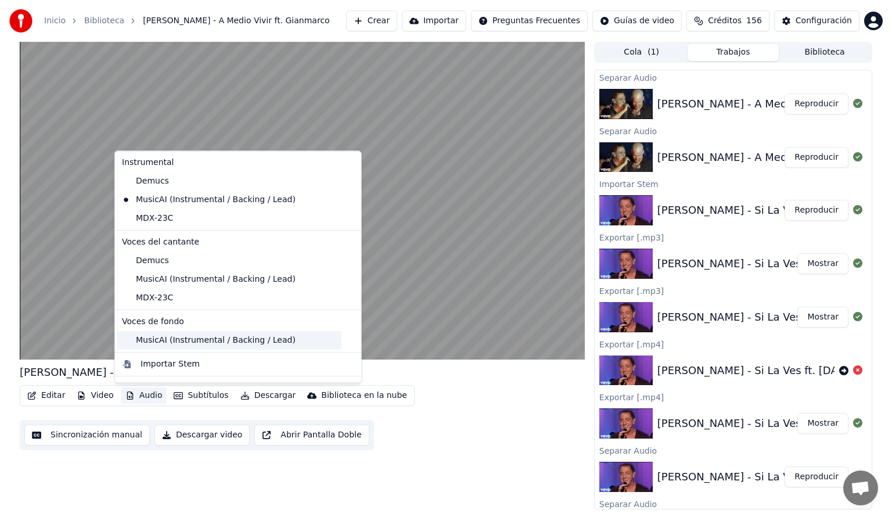
click at [146, 342] on div "MusicAI (Instrumental / Backing / Lead)" at bounding box center [229, 340] width 224 height 19
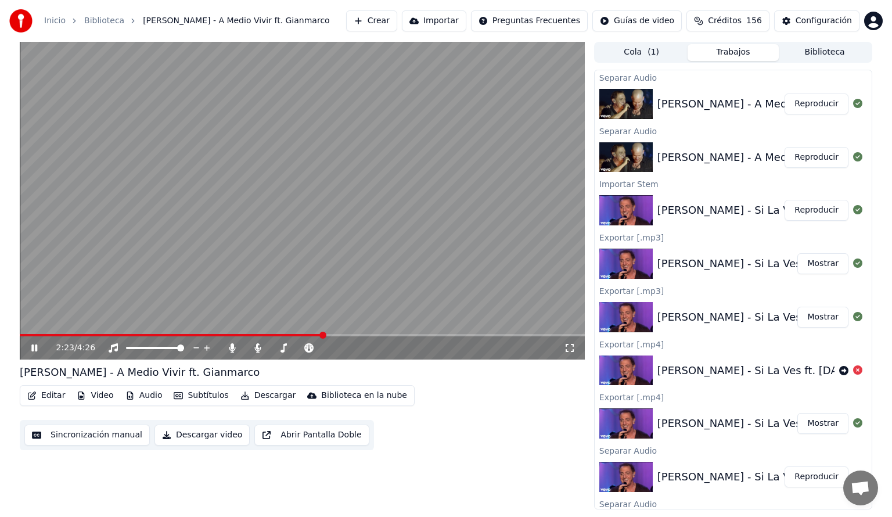
click at [323, 334] on span at bounding box center [171, 335] width 303 height 2
click at [228, 347] on icon at bounding box center [233, 347] width 12 height 9
click at [257, 346] on icon at bounding box center [257, 347] width 6 height 9
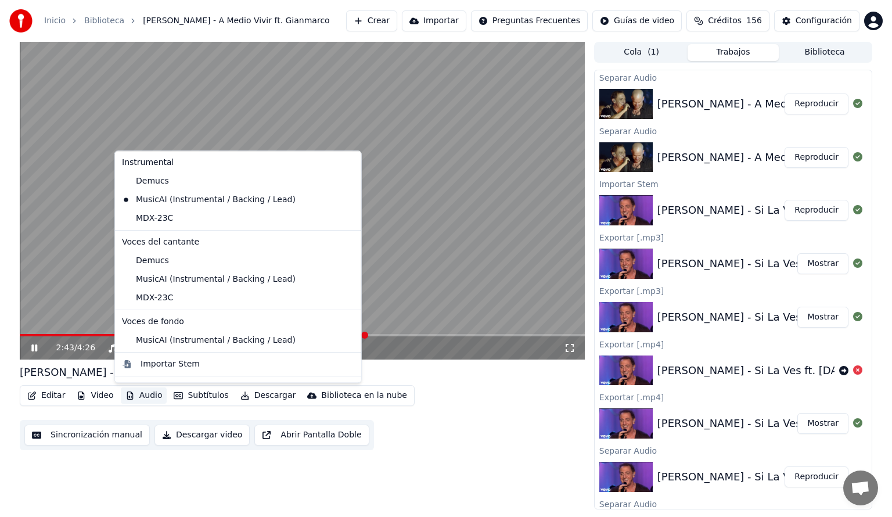
click at [149, 397] on button "Audio" at bounding box center [144, 395] width 46 height 16
click at [150, 215] on div "MDX-23C" at bounding box center [229, 218] width 224 height 19
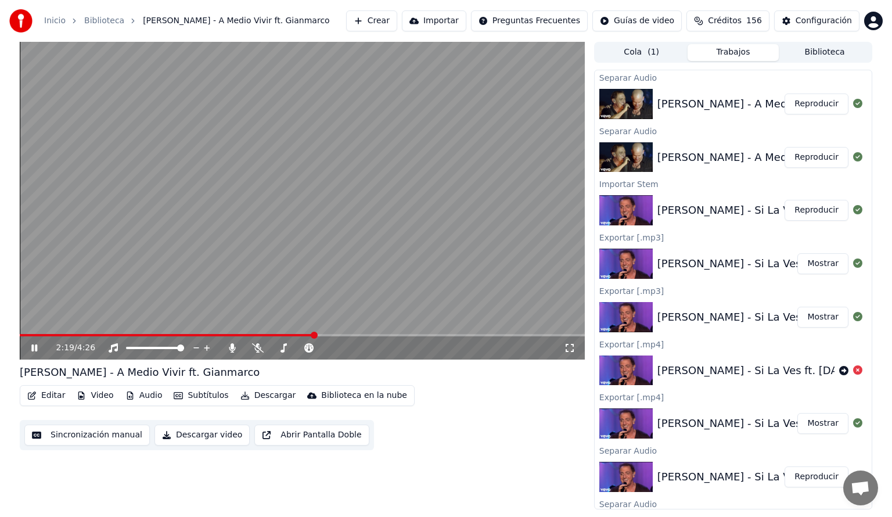
click at [314, 335] on span at bounding box center [167, 335] width 295 height 2
click at [35, 346] on icon at bounding box center [34, 347] width 6 height 7
click at [804, 54] on button "Biblioteca" at bounding box center [825, 52] width 92 height 17
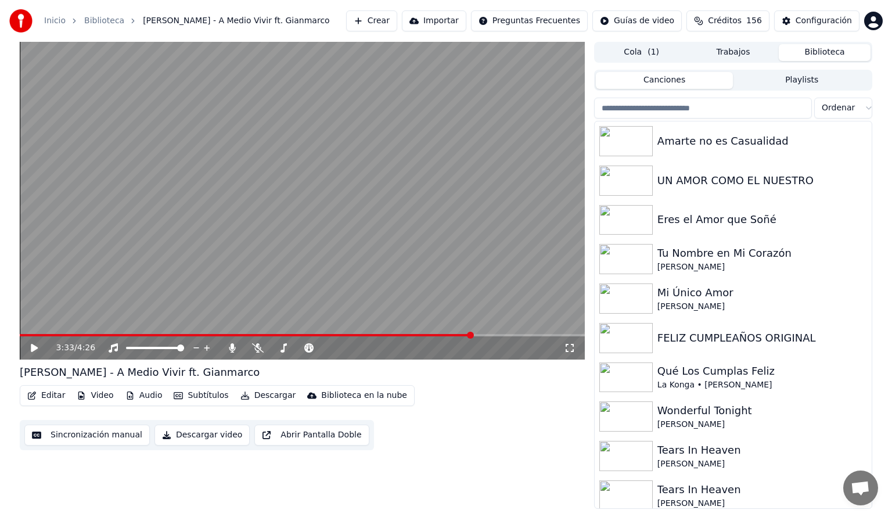
click at [660, 105] on input "search" at bounding box center [703, 108] width 218 height 21
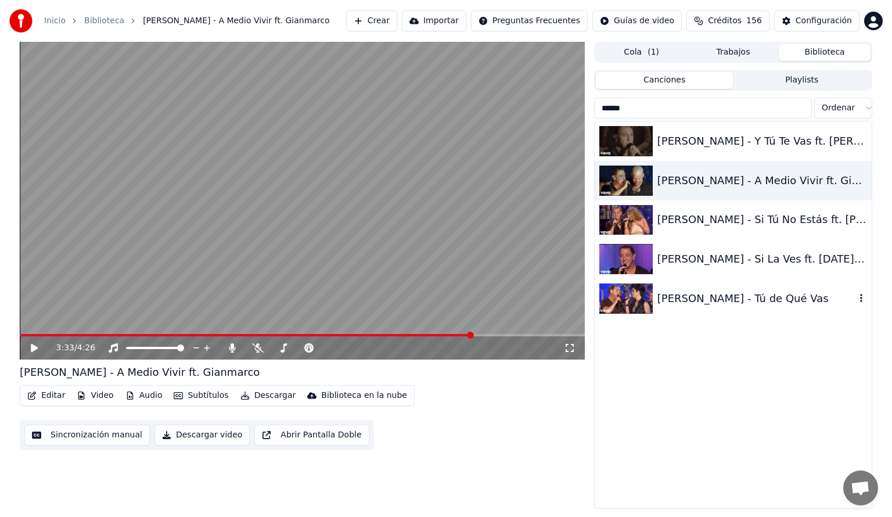
type input "******"
click at [630, 307] on img at bounding box center [625, 298] width 53 height 30
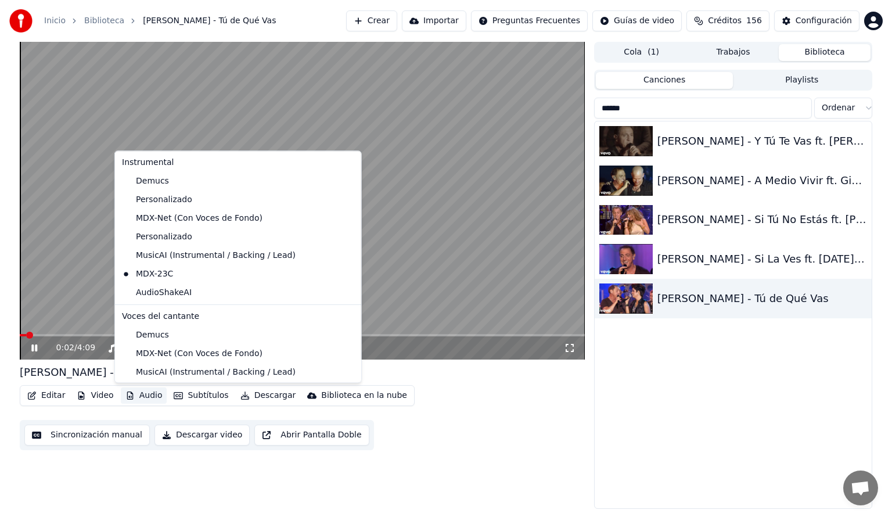
click at [142, 388] on button "Audio" at bounding box center [144, 395] width 46 height 16
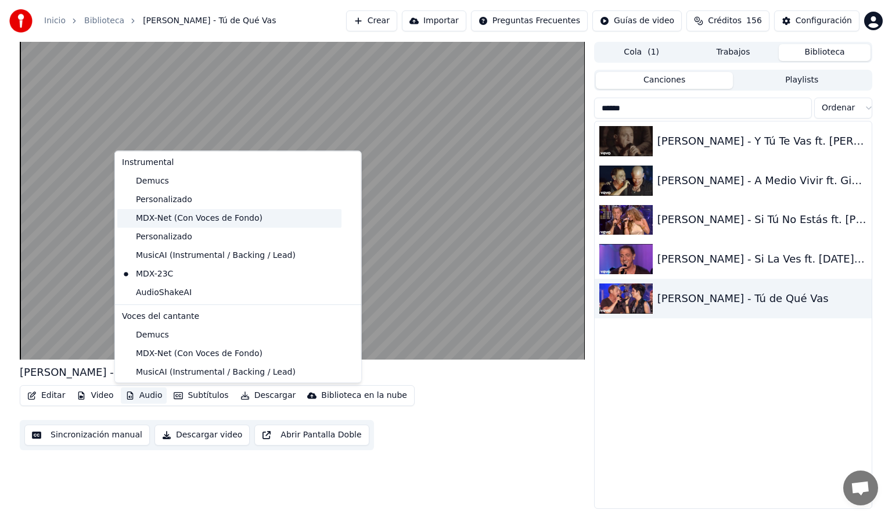
click at [167, 217] on div "MDX-Net (Con Voces de Fondo)" at bounding box center [229, 218] width 224 height 19
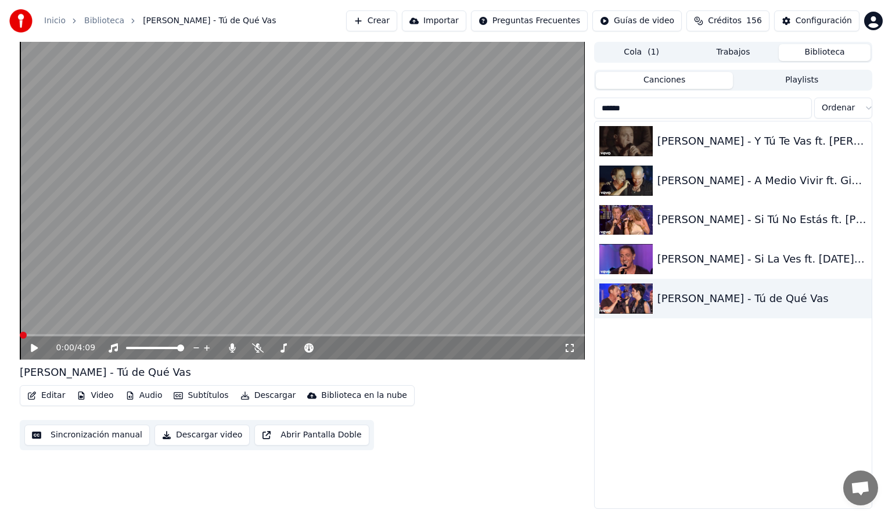
click at [141, 396] on button "Audio" at bounding box center [144, 395] width 46 height 16
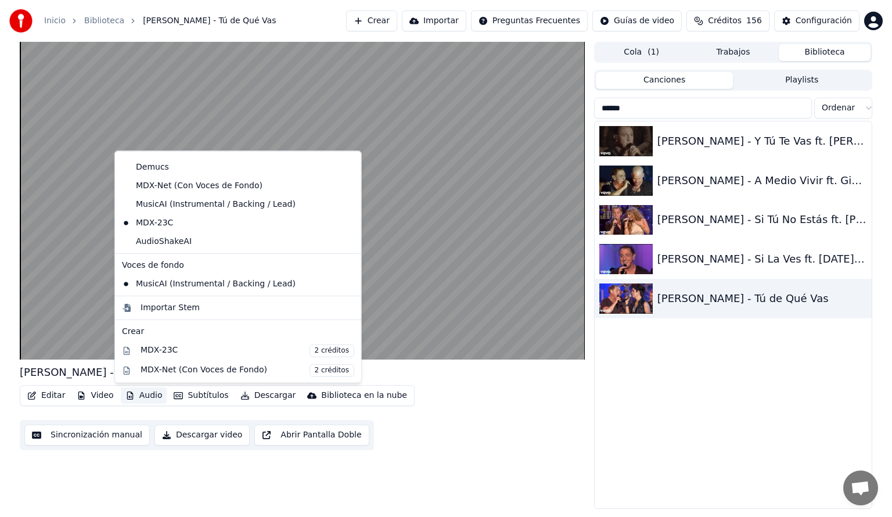
scroll to position [173, 0]
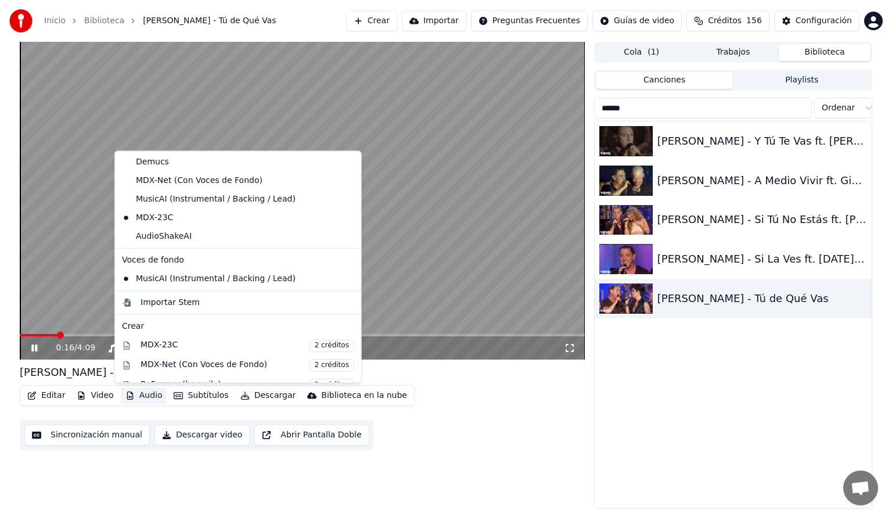
click at [562, 476] on div "0:16 / 4:09 [PERSON_NAME] - Tú de Qué Vas Editar Video Audio Subtítulos Descarg…" at bounding box center [302, 275] width 565 height 467
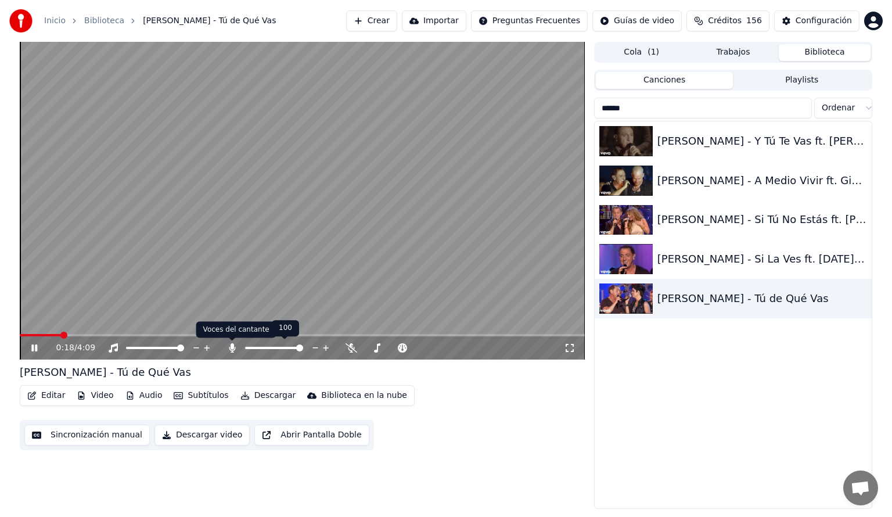
click at [231, 347] on icon at bounding box center [232, 347] width 6 height 9
click at [49, 335] on span at bounding box center [48, 335] width 56 height 2
click at [365, 349] on icon at bounding box center [366, 348] width 11 height 12
click at [365, 350] on icon at bounding box center [366, 348] width 11 height 12
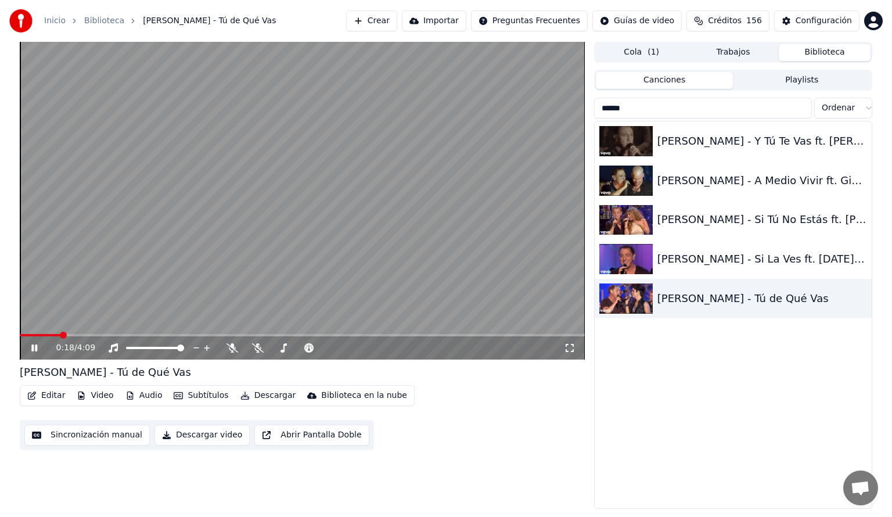
click at [59, 334] on span at bounding box center [40, 335] width 41 height 2
click at [42, 333] on video at bounding box center [302, 201] width 565 height 318
click at [44, 335] on span at bounding box center [32, 335] width 25 height 2
click at [35, 347] on icon at bounding box center [34, 348] width 7 height 8
click at [141, 392] on button "Audio" at bounding box center [144, 395] width 46 height 16
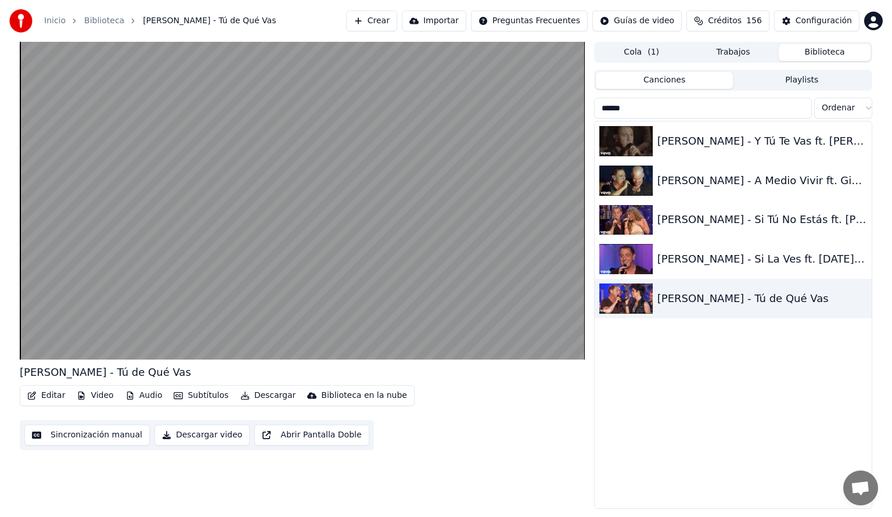
click at [523, 467] on div "[PERSON_NAME] - Tú de Qué Vas Editar Video Audio Subtítulos Descargar Bibliotec…" at bounding box center [302, 275] width 565 height 467
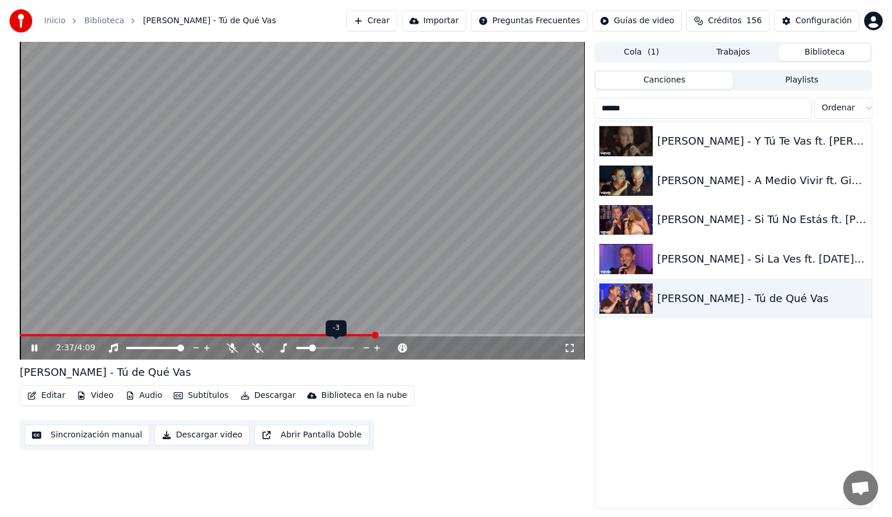
click at [367, 348] on icon at bounding box center [366, 348] width 11 height 12
click at [64, 335] on span at bounding box center [42, 335] width 45 height 2
click at [55, 336] on span at bounding box center [38, 335] width 36 height 2
click at [42, 336] on span at bounding box center [31, 335] width 23 height 2
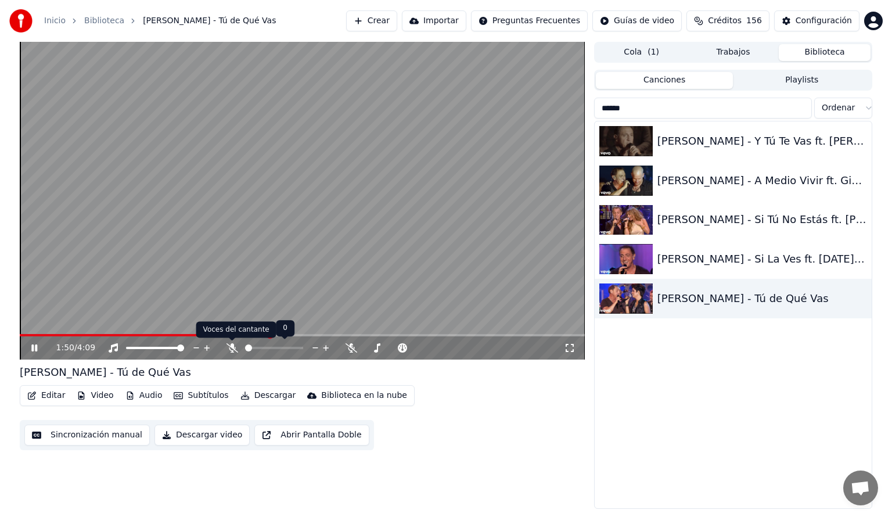
click at [234, 344] on icon at bounding box center [233, 347] width 12 height 9
click at [257, 348] on span at bounding box center [251, 348] width 12 height 2
click at [234, 346] on icon at bounding box center [233, 347] width 12 height 9
click at [296, 335] on span at bounding box center [169, 335] width 298 height 2
click at [282, 335] on span at bounding box center [151, 335] width 263 height 2
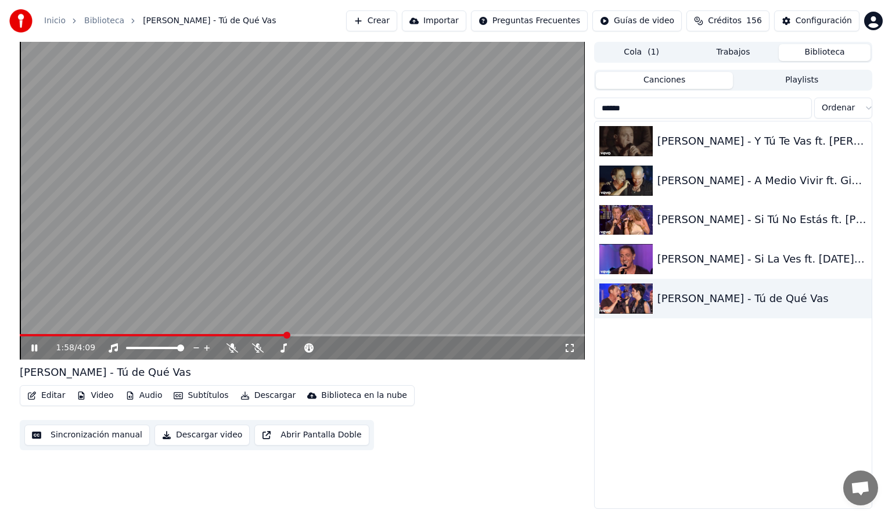
click at [35, 348] on icon at bounding box center [42, 347] width 27 height 9
